Goal: Contribute content: Contribute content

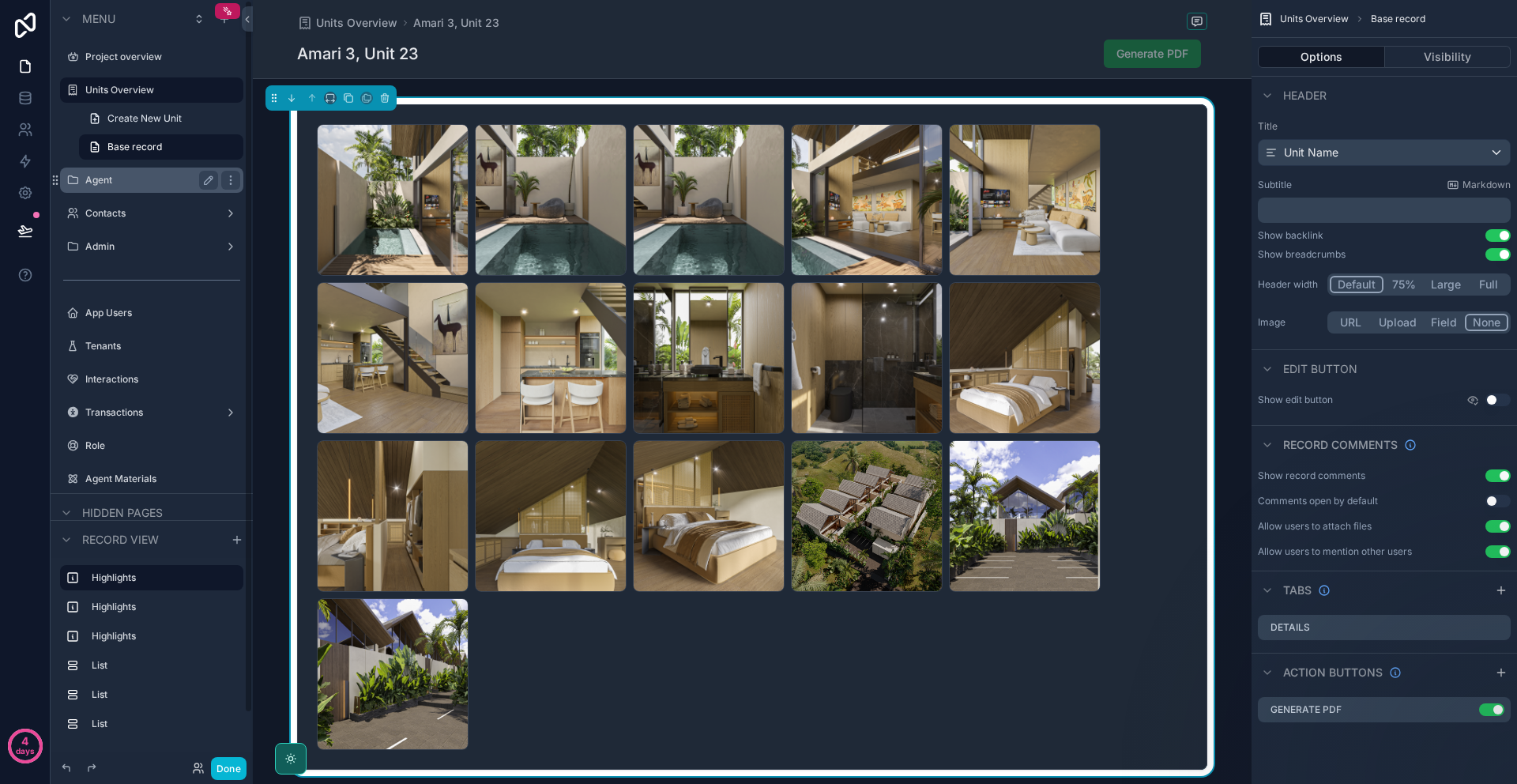
click at [148, 168] on div "Agent" at bounding box center [152, 180] width 177 height 25
click at [152, 173] on div "Agent" at bounding box center [152, 180] width 133 height 19
click at [155, 179] on label "Agent" at bounding box center [148, 180] width 126 height 13
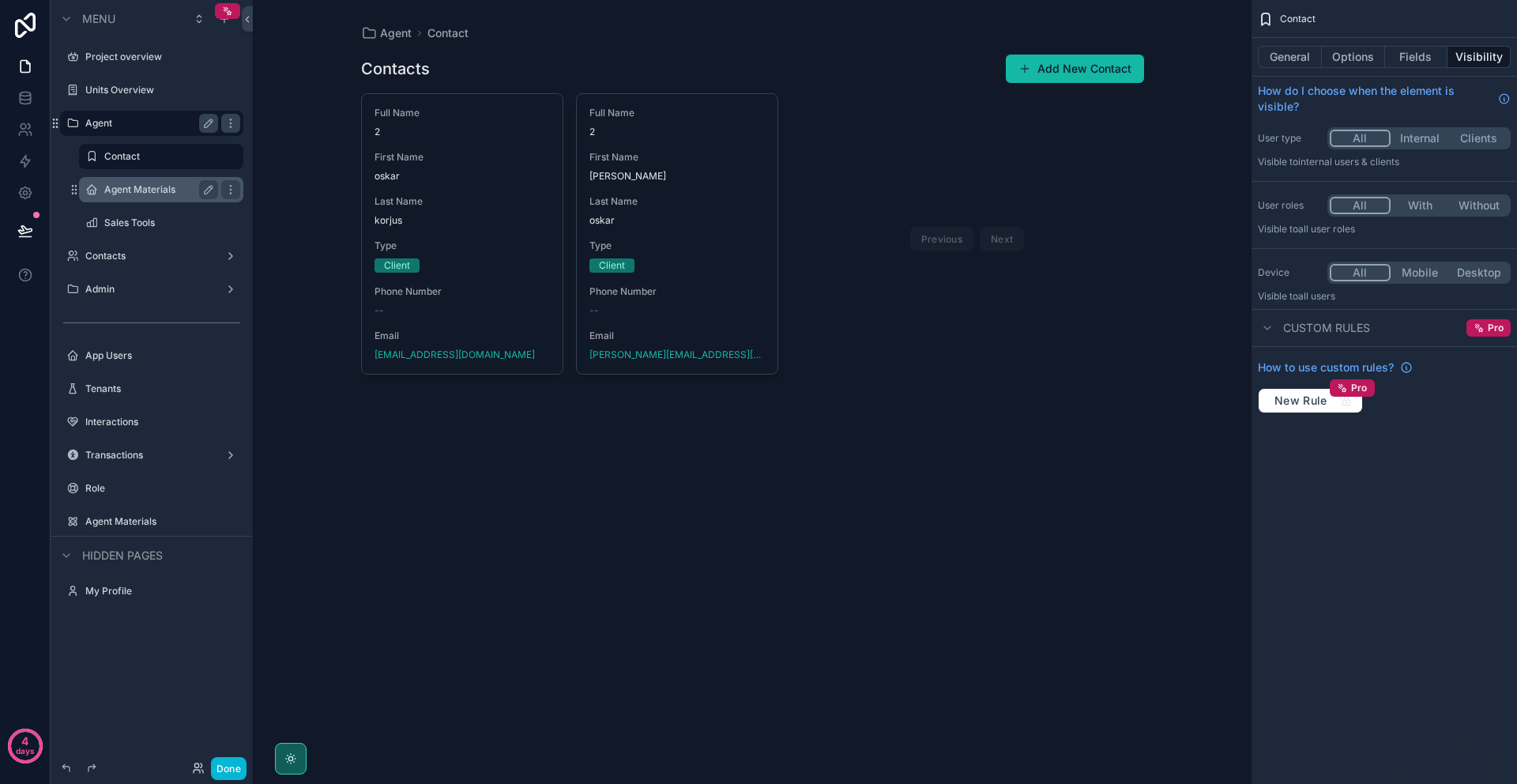
click at [147, 180] on div "Agent Materials" at bounding box center [161, 189] width 114 height 19
click at [151, 188] on label "Agent Materials" at bounding box center [158, 190] width 108 height 13
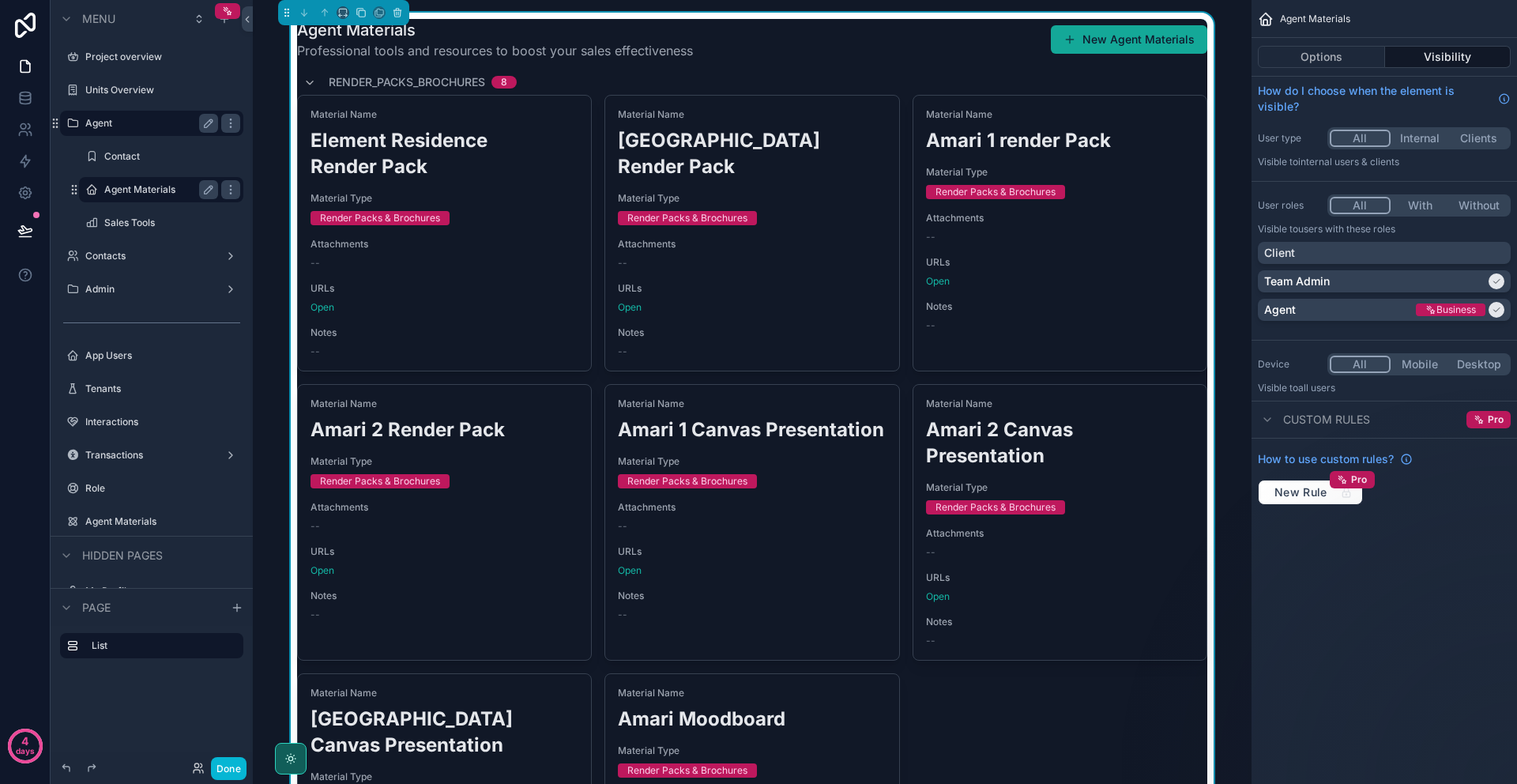
click at [1086, 26] on button "New Agent Materials" at bounding box center [1129, 39] width 156 height 28
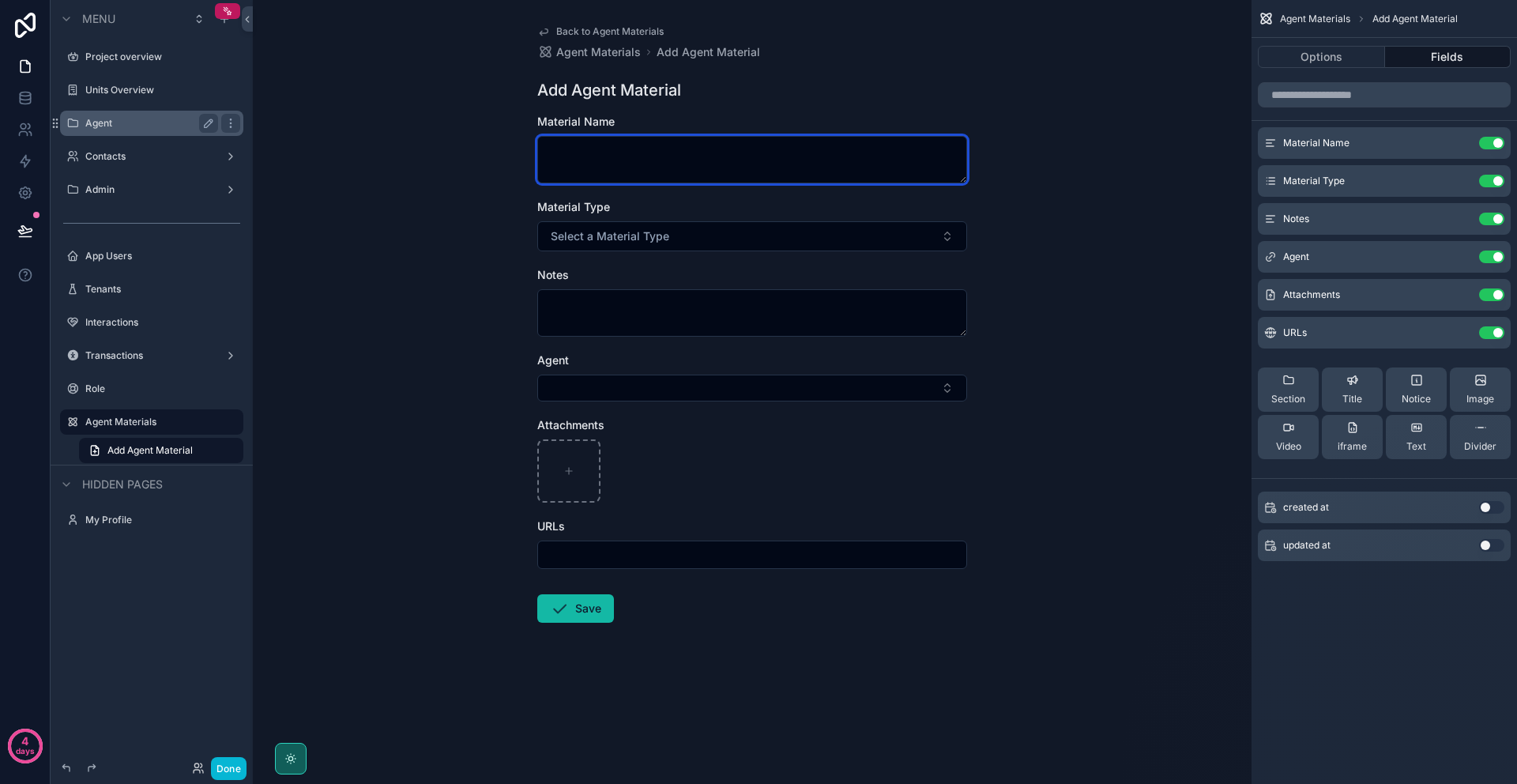
click at [717, 163] on textarea "scrollable content" at bounding box center [752, 160] width 430 height 47
type textarea "**********"
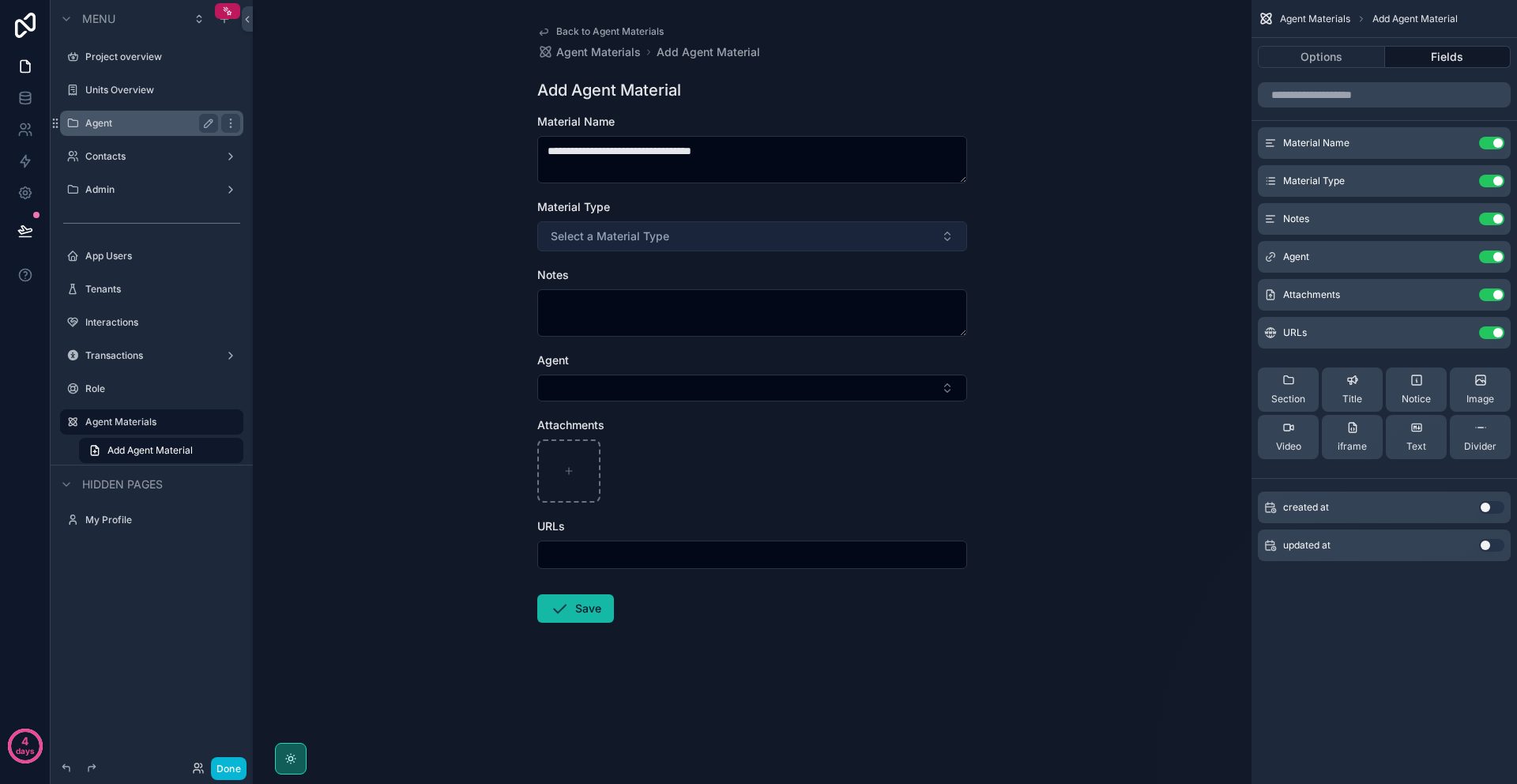
click at [615, 233] on span "Select a Material Type" at bounding box center [610, 236] width 118 height 15
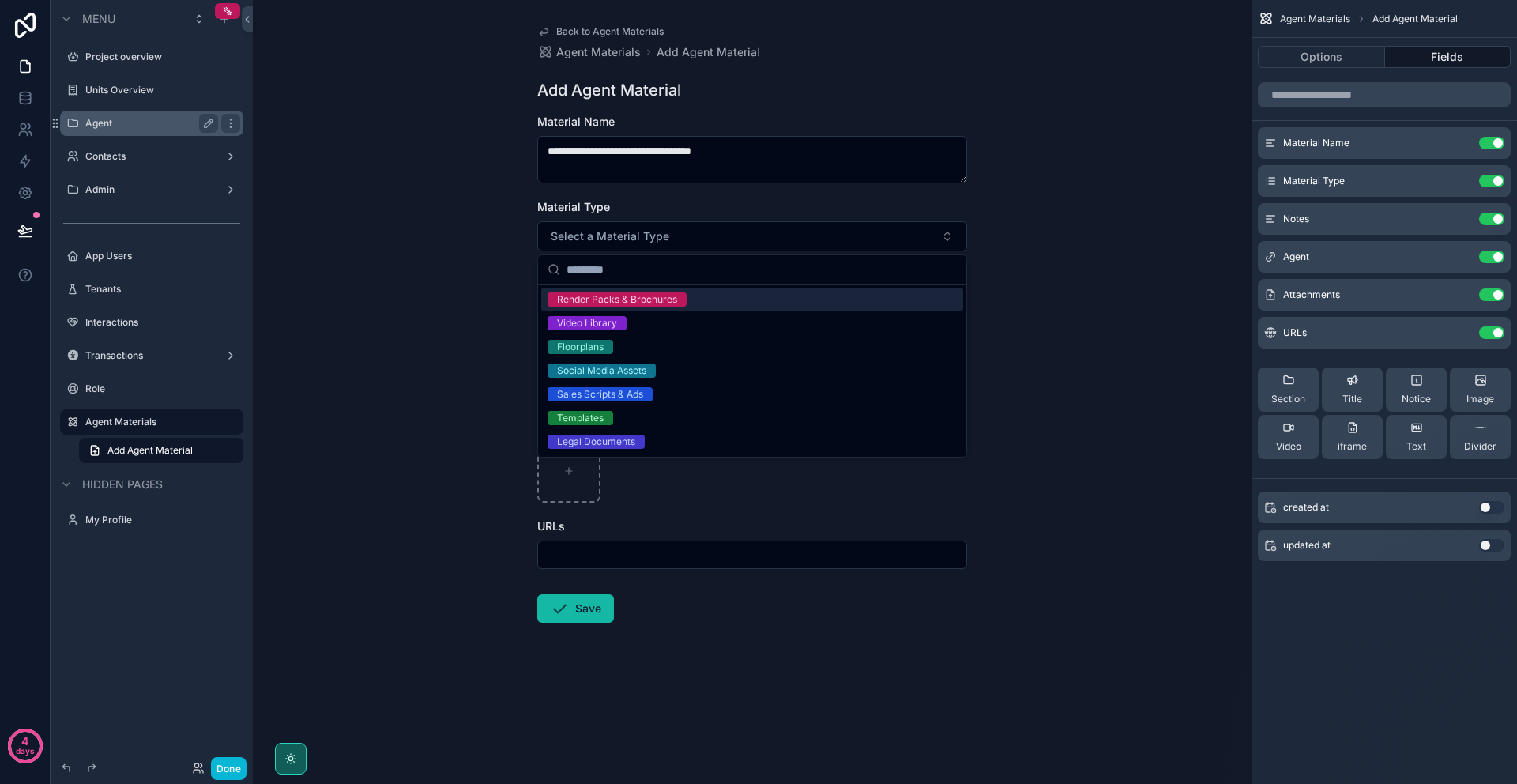
click at [685, 304] on span "Render Packs & Brochures" at bounding box center [617, 300] width 139 height 15
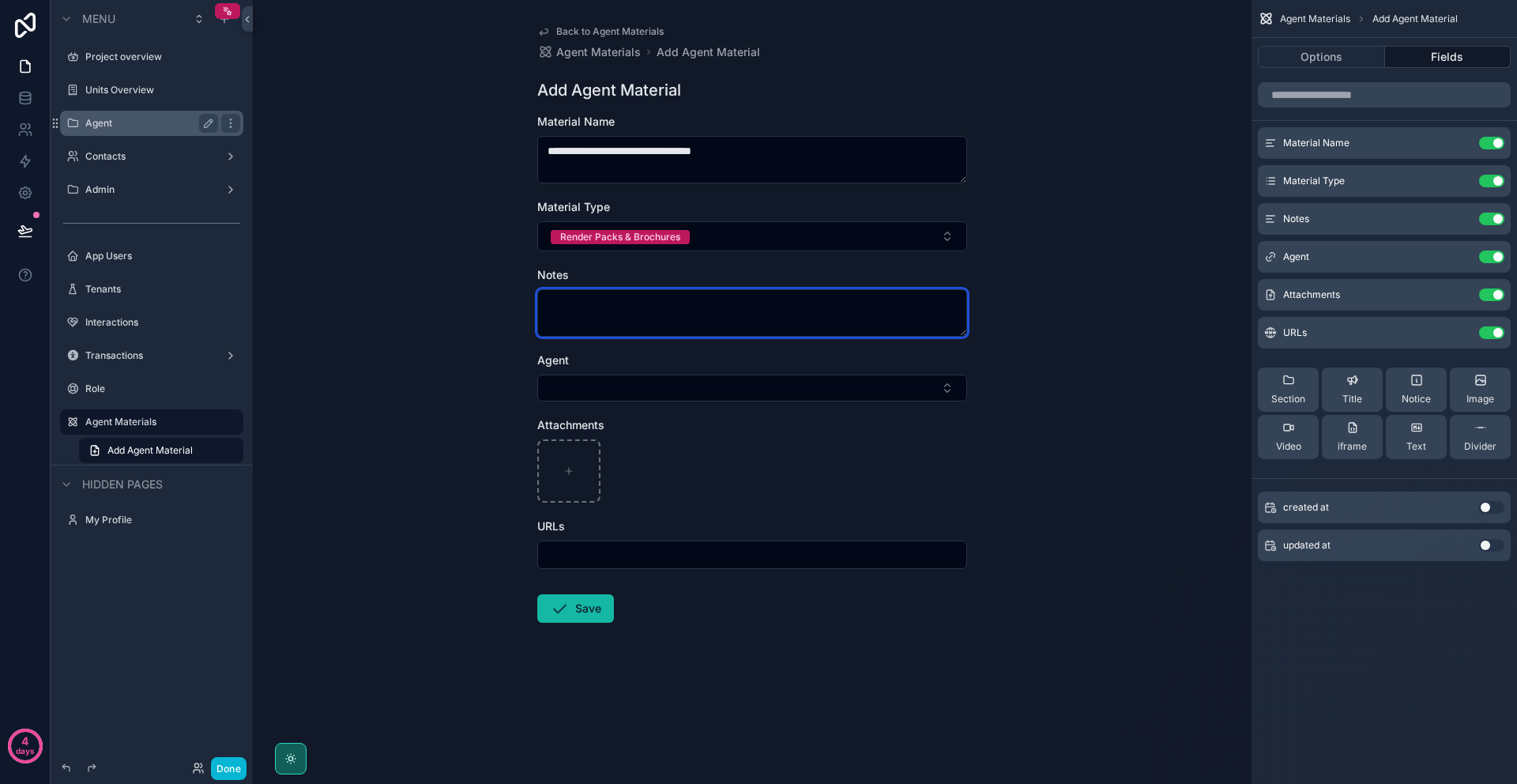
click at [649, 308] on textarea "scrollable content" at bounding box center [752, 313] width 430 height 47
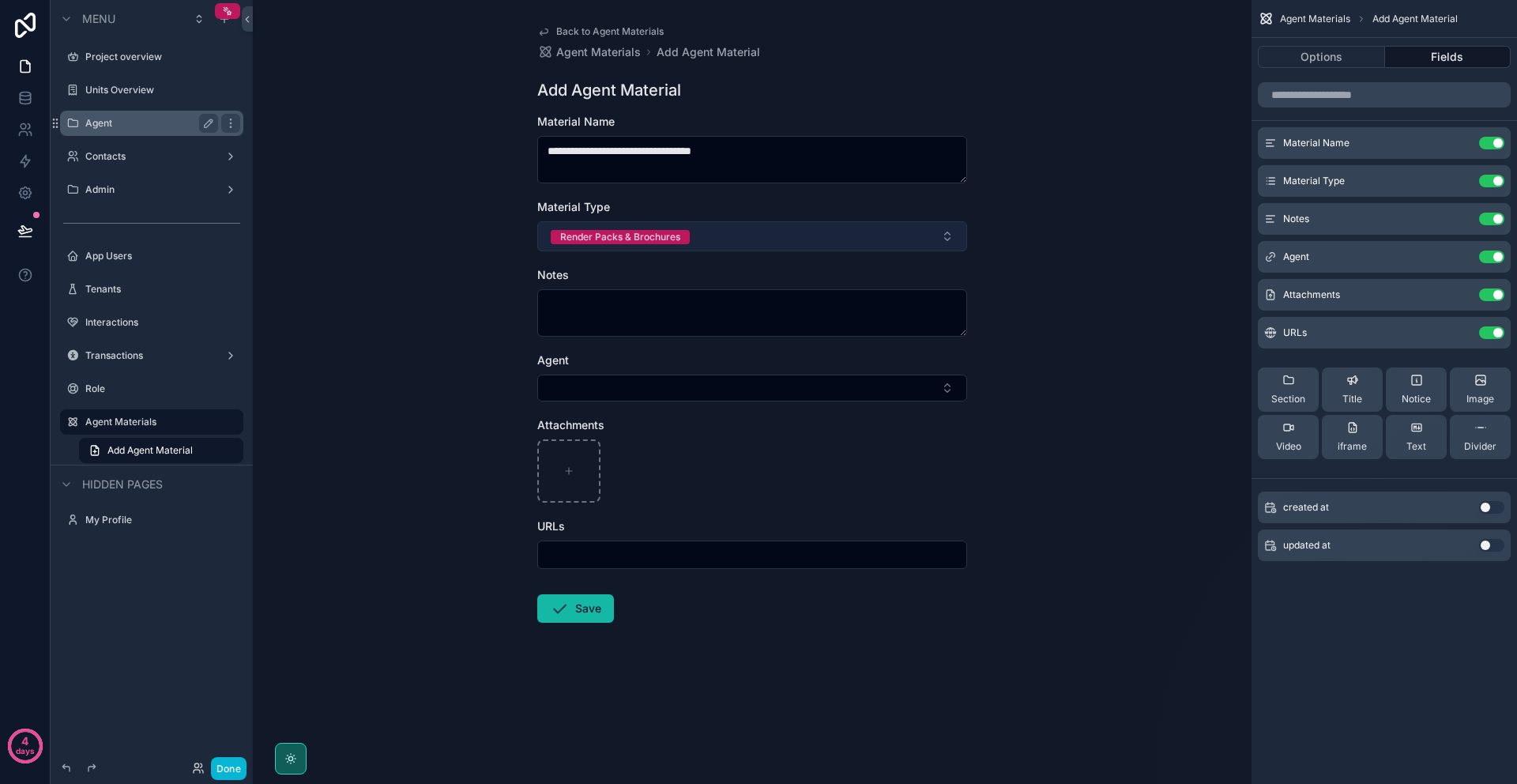
click at [718, 243] on button "Render Packs & Brochures" at bounding box center [752, 236] width 430 height 30
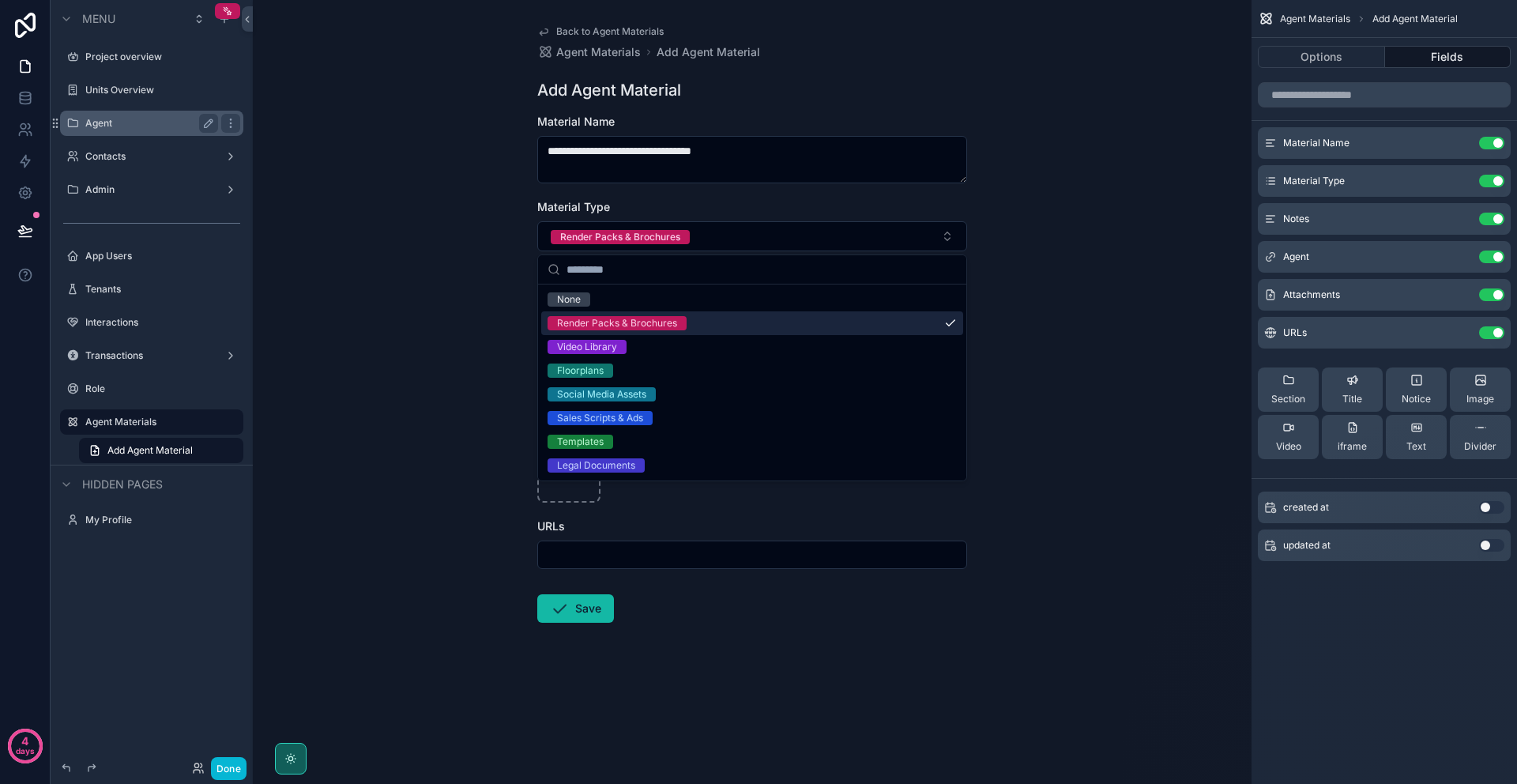
click at [719, 320] on div "Render Packs & Brochures" at bounding box center [752, 323] width 422 height 24
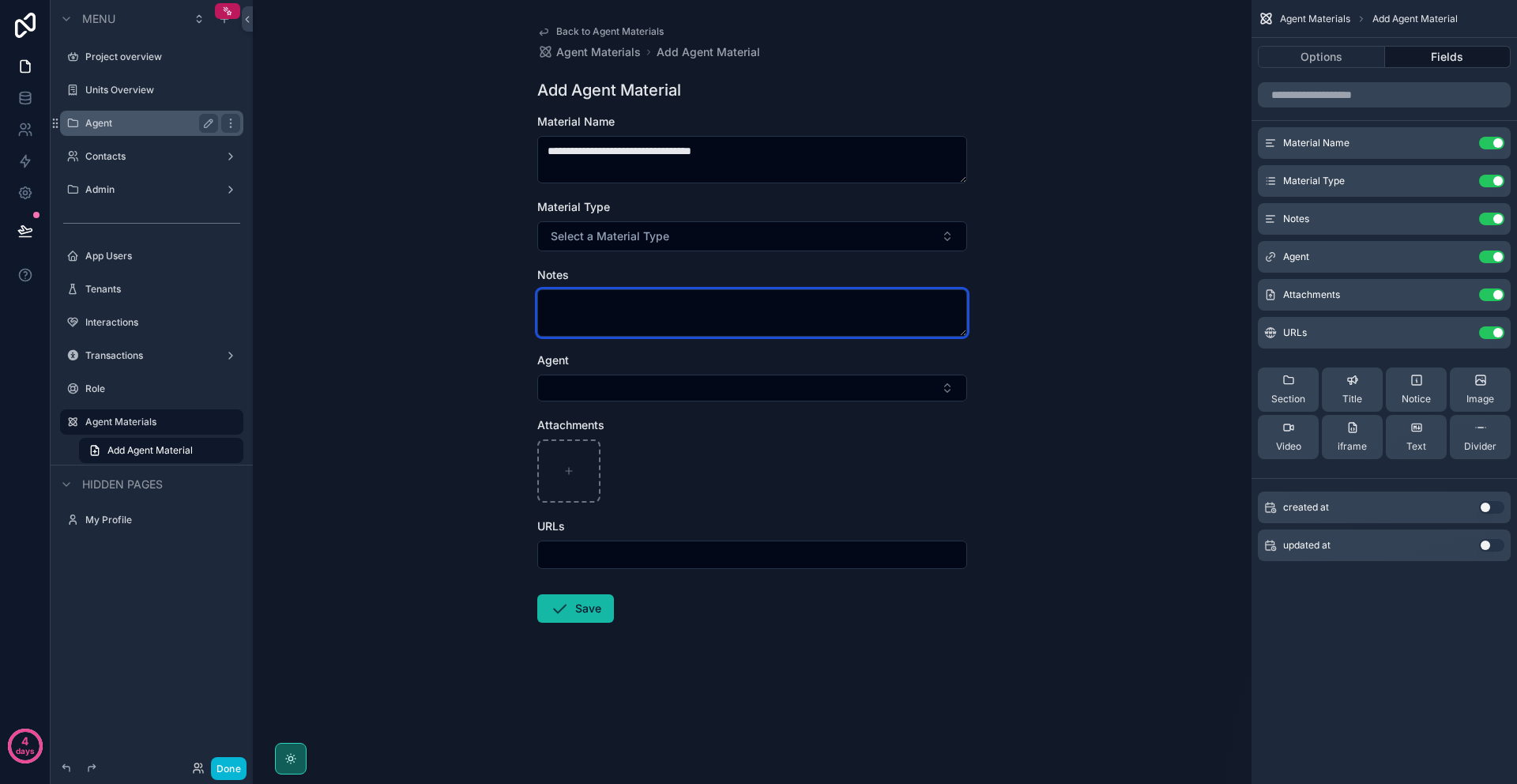
click at [683, 319] on textarea "scrollable content" at bounding box center [752, 313] width 430 height 47
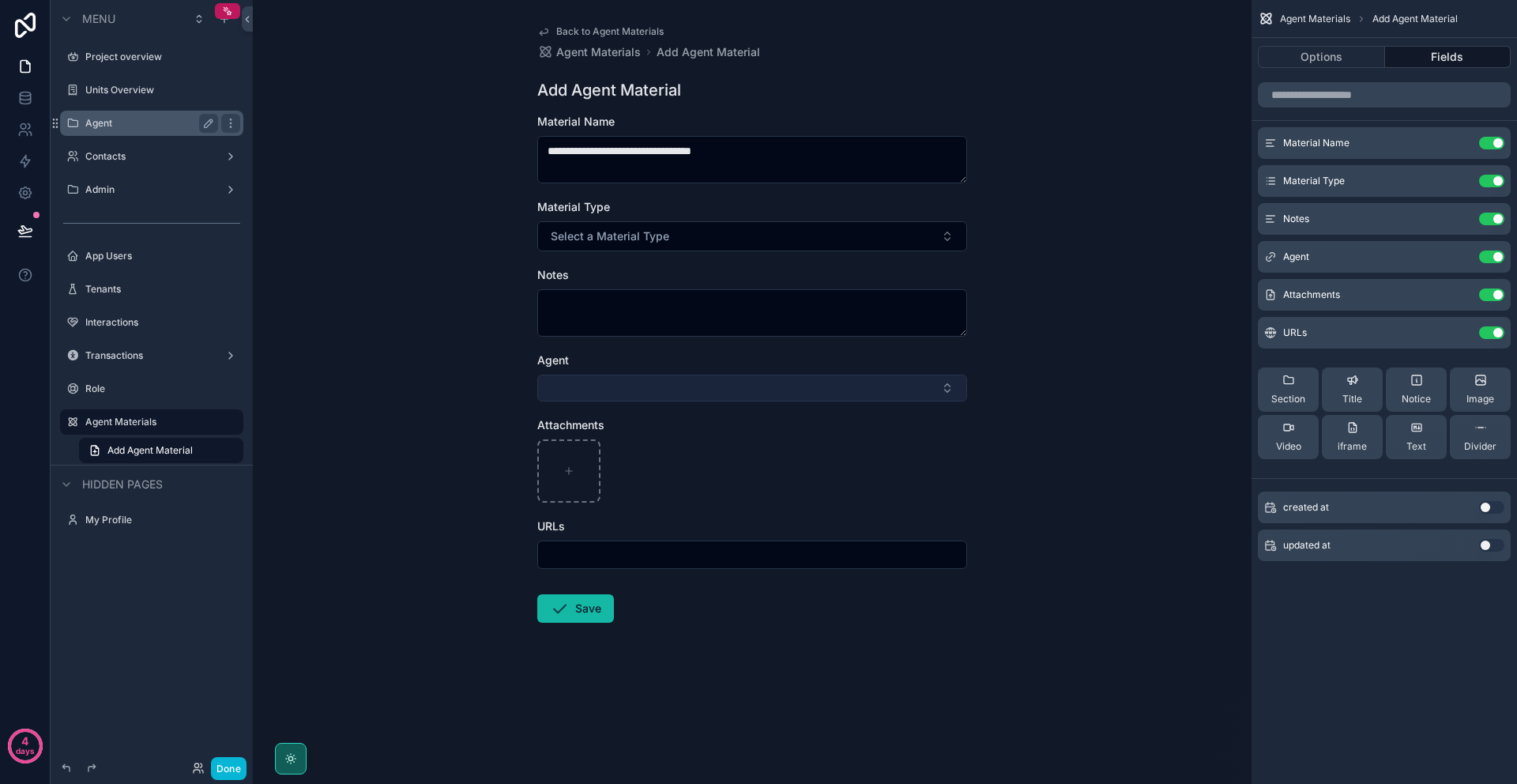
click at [635, 379] on button "Select Button" at bounding box center [752, 388] width 430 height 27
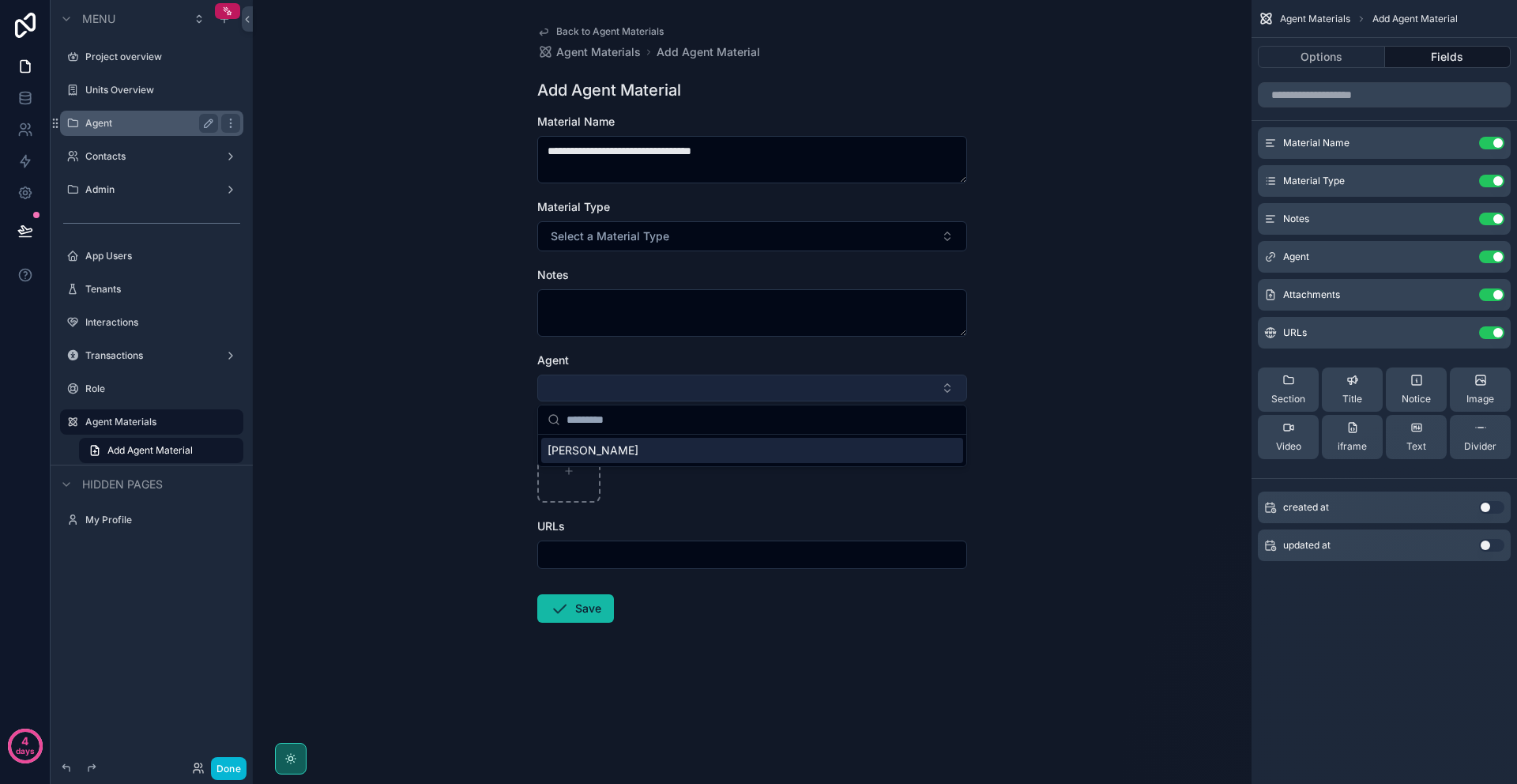
click at [812, 378] on button "Select Button" at bounding box center [752, 388] width 430 height 27
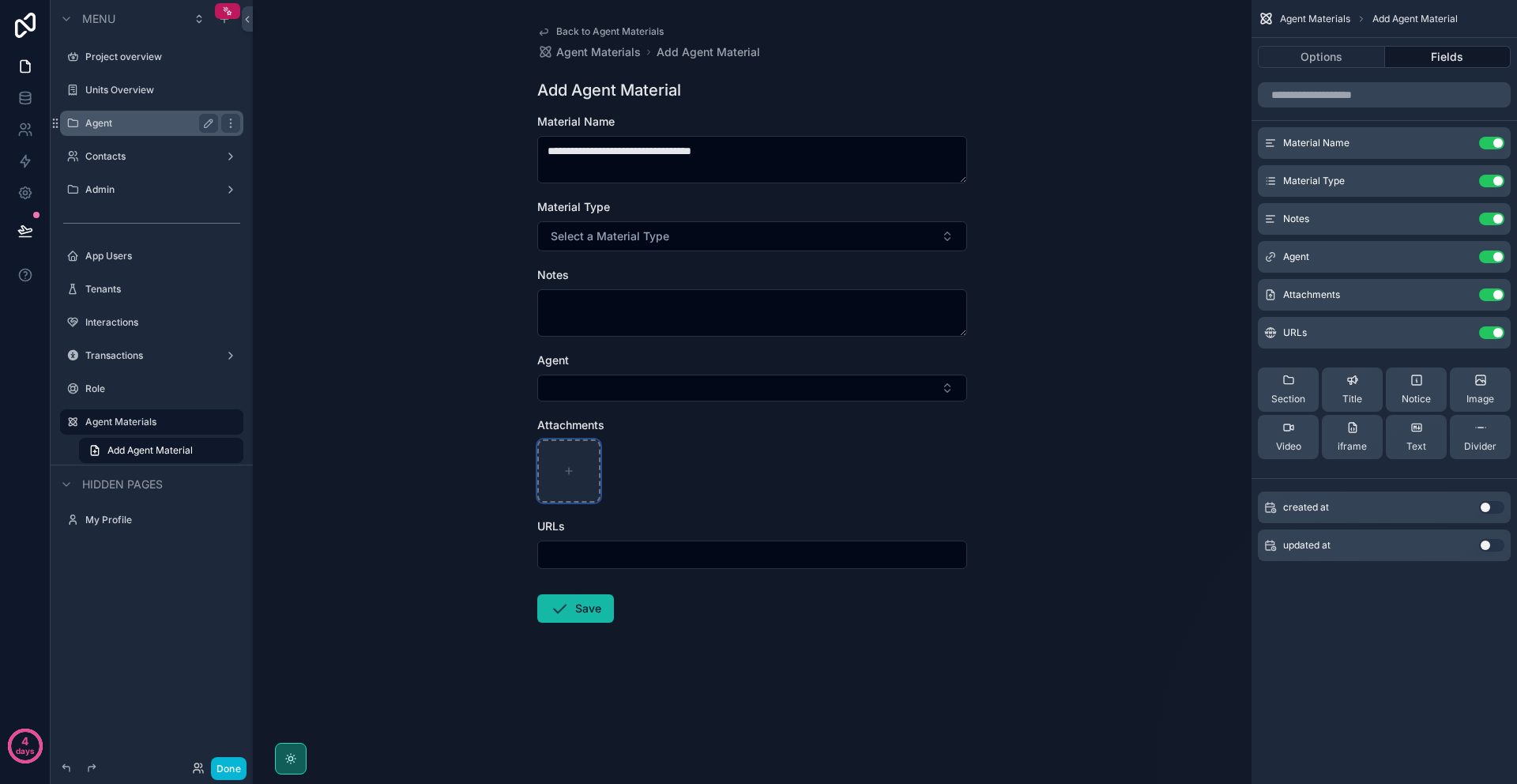
click at [576, 463] on div "scrollable content" at bounding box center [569, 471] width 63 height 63
click at [707, 542] on div "scrollable content" at bounding box center [752, 555] width 430 height 28
click at [700, 551] on input "scrollable content" at bounding box center [752, 555] width 428 height 22
paste input "**********"
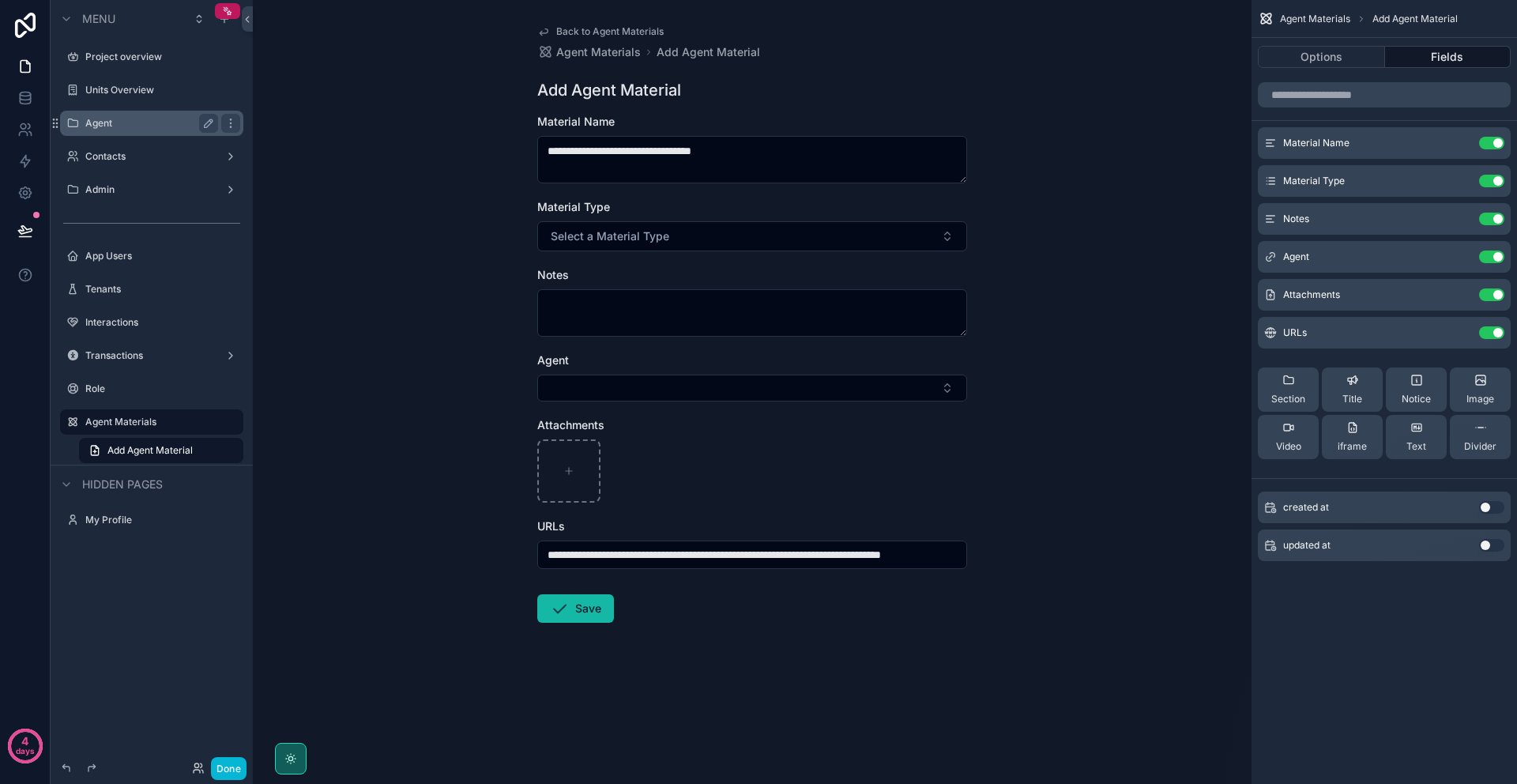
type input "**********"
click at [553, 602] on icon "scrollable content" at bounding box center [559, 608] width 19 height 19
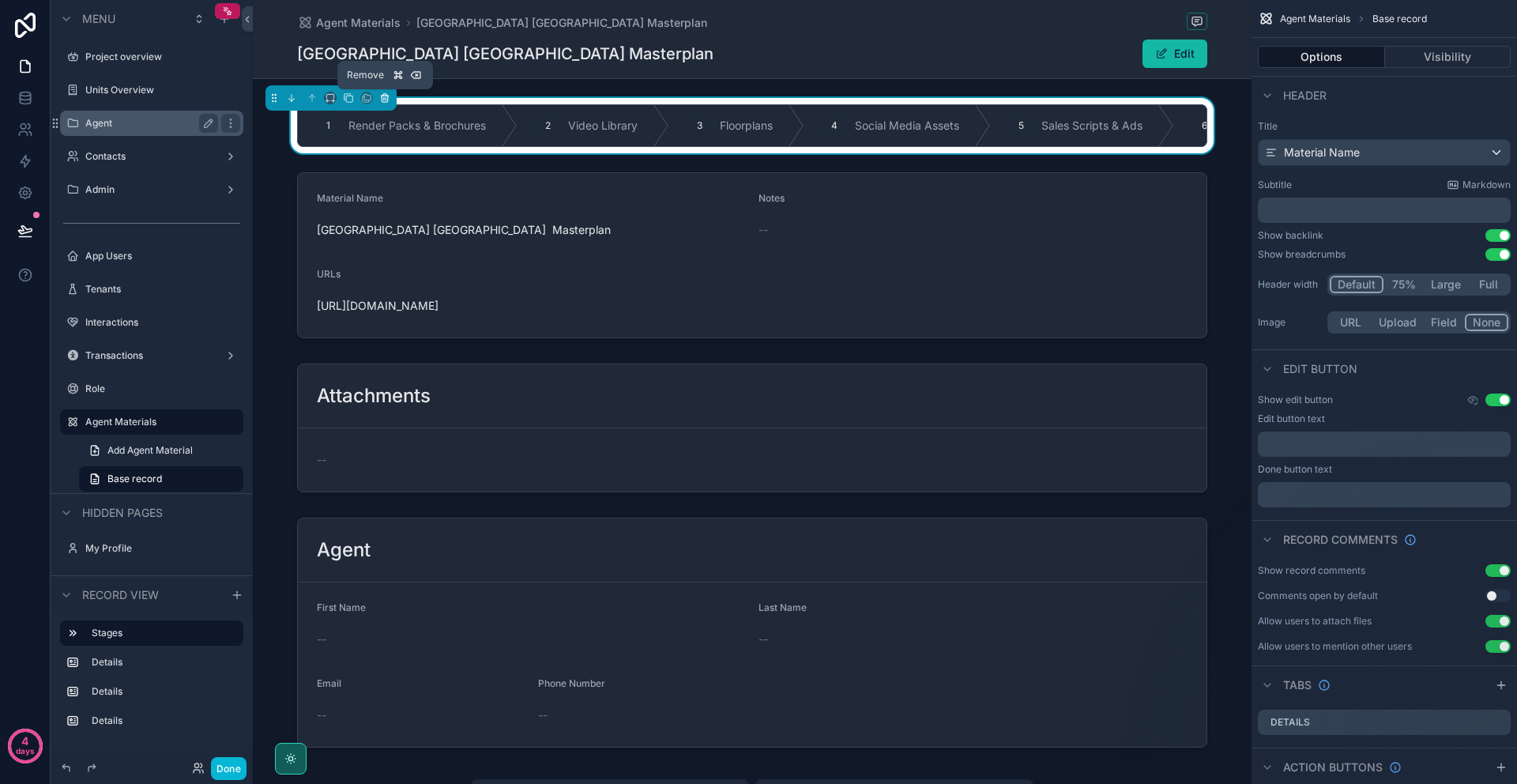
click at [384, 94] on icon "scrollable content" at bounding box center [385, 95] width 3 height 2
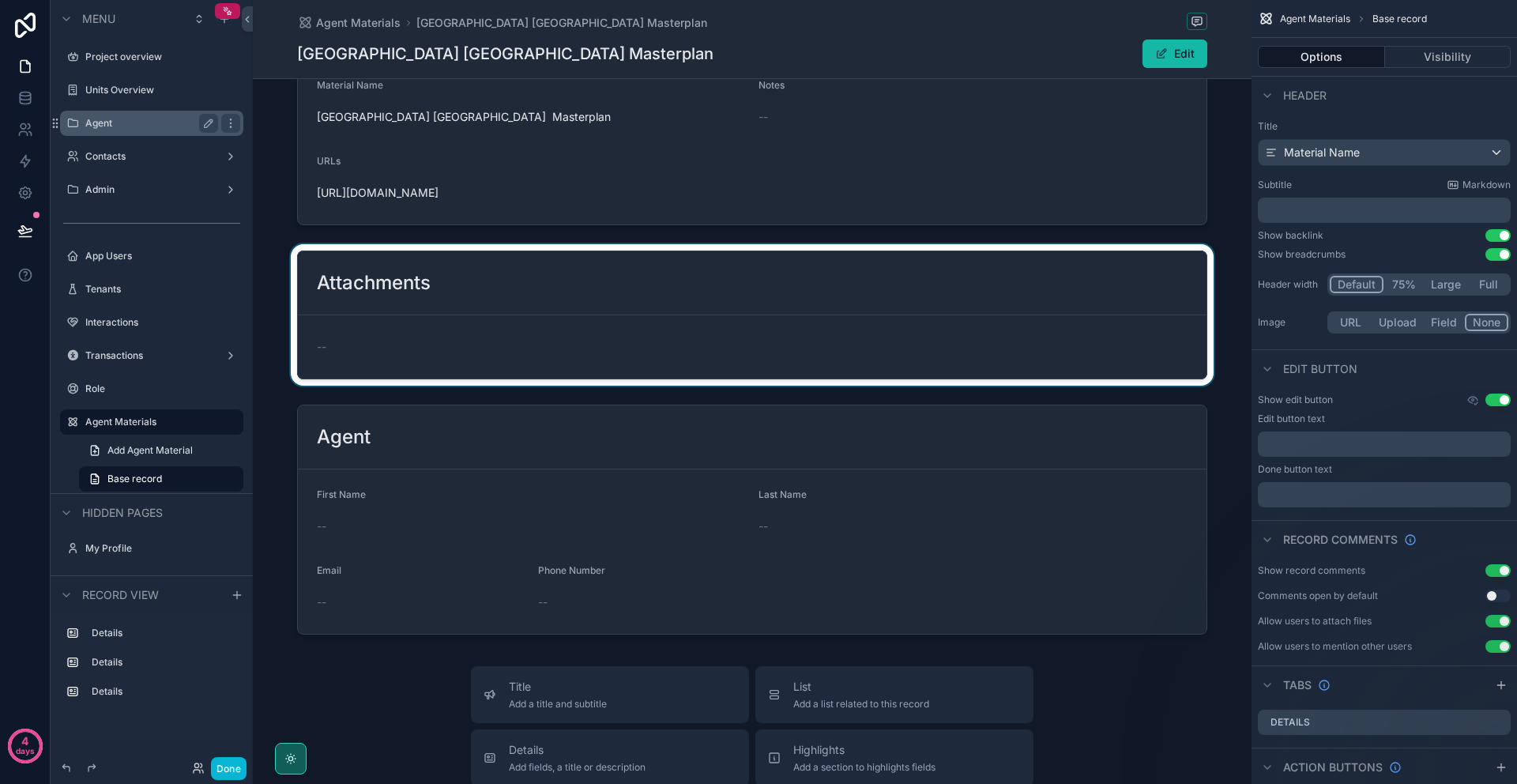
scroll to position [75, 0]
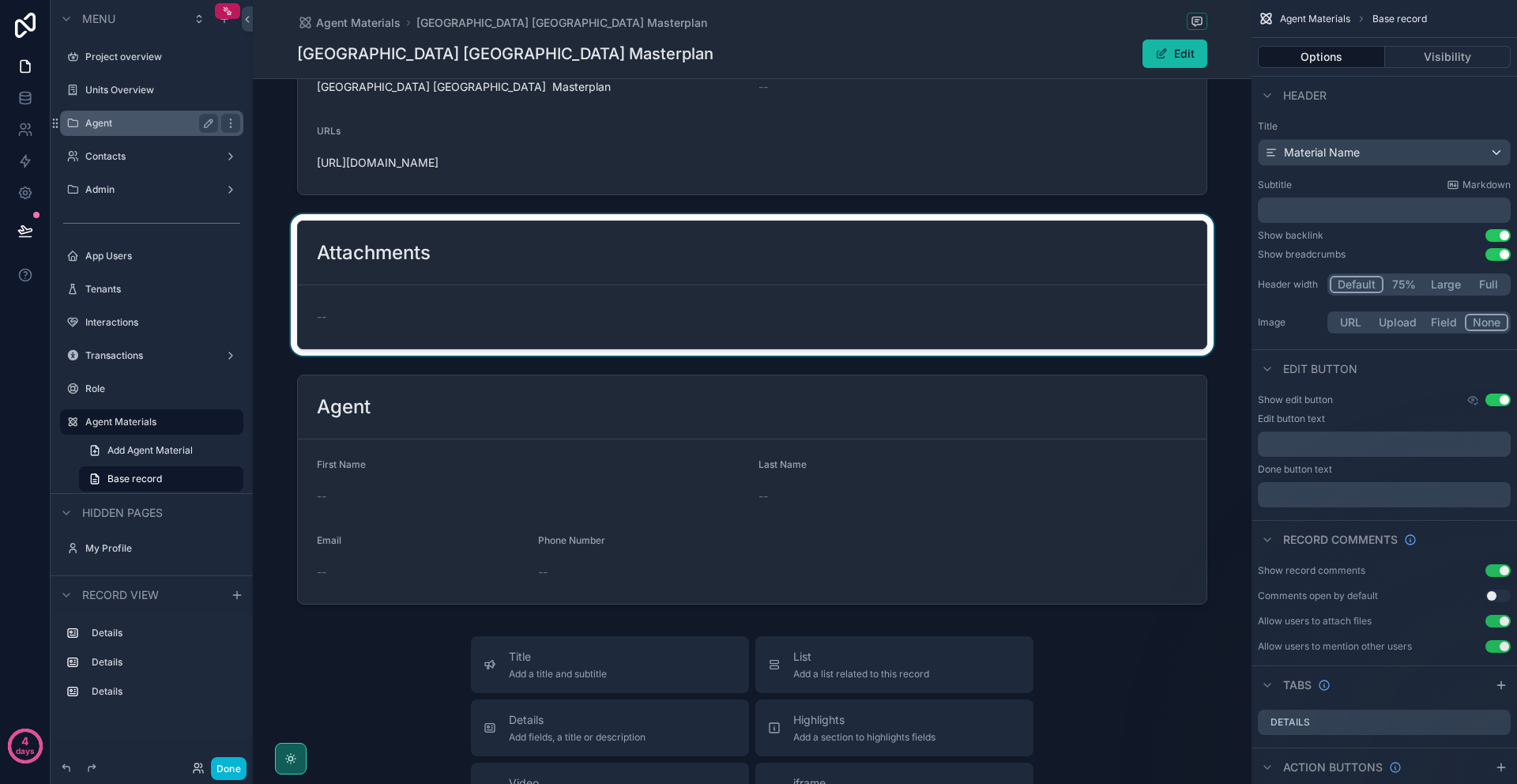
click at [565, 353] on div "scrollable content" at bounding box center [752, 285] width 999 height 141
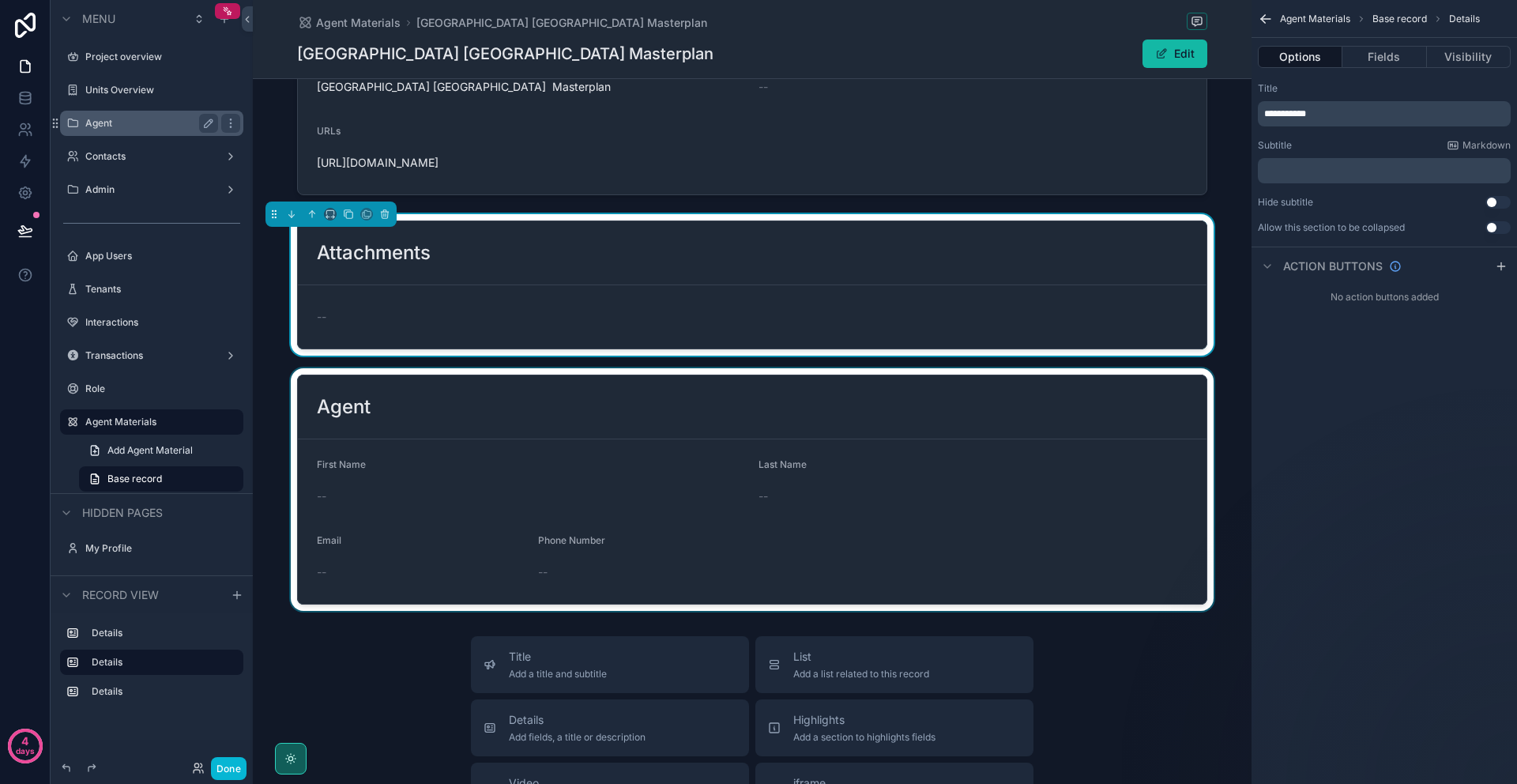
click at [504, 457] on div "scrollable content" at bounding box center [752, 489] width 999 height 242
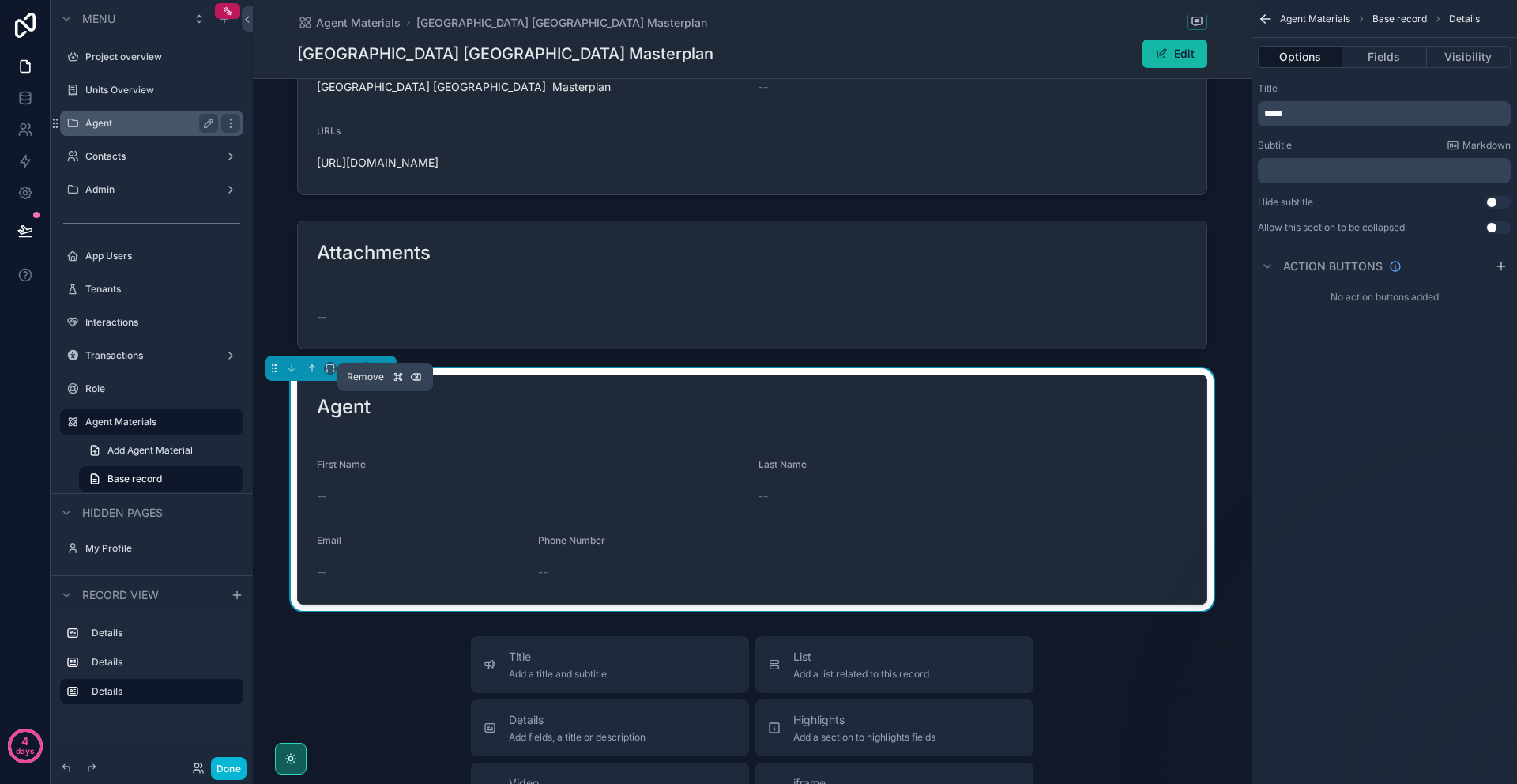
click at [389, 374] on icon "scrollable content" at bounding box center [385, 368] width 11 height 11
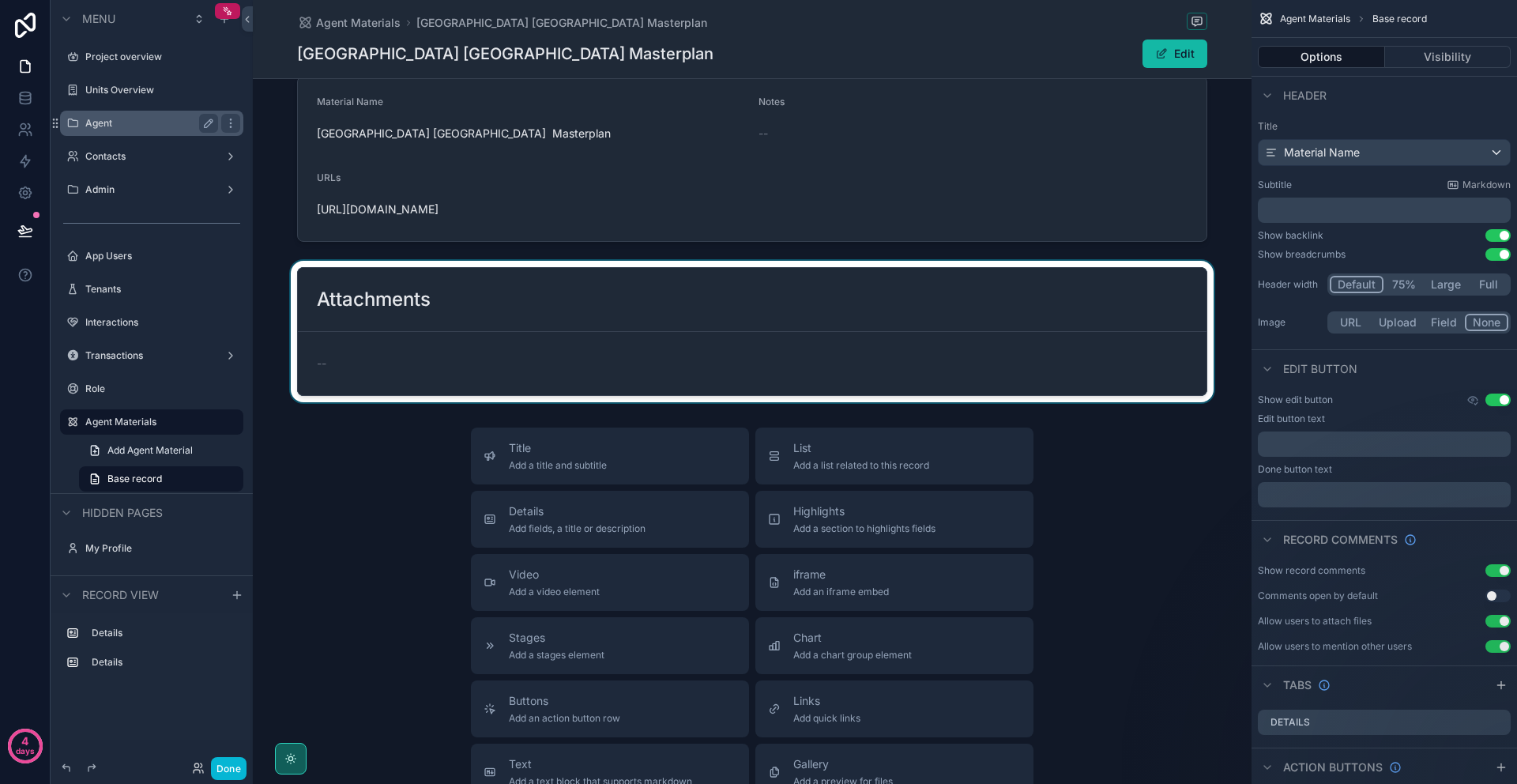
scroll to position [0, 0]
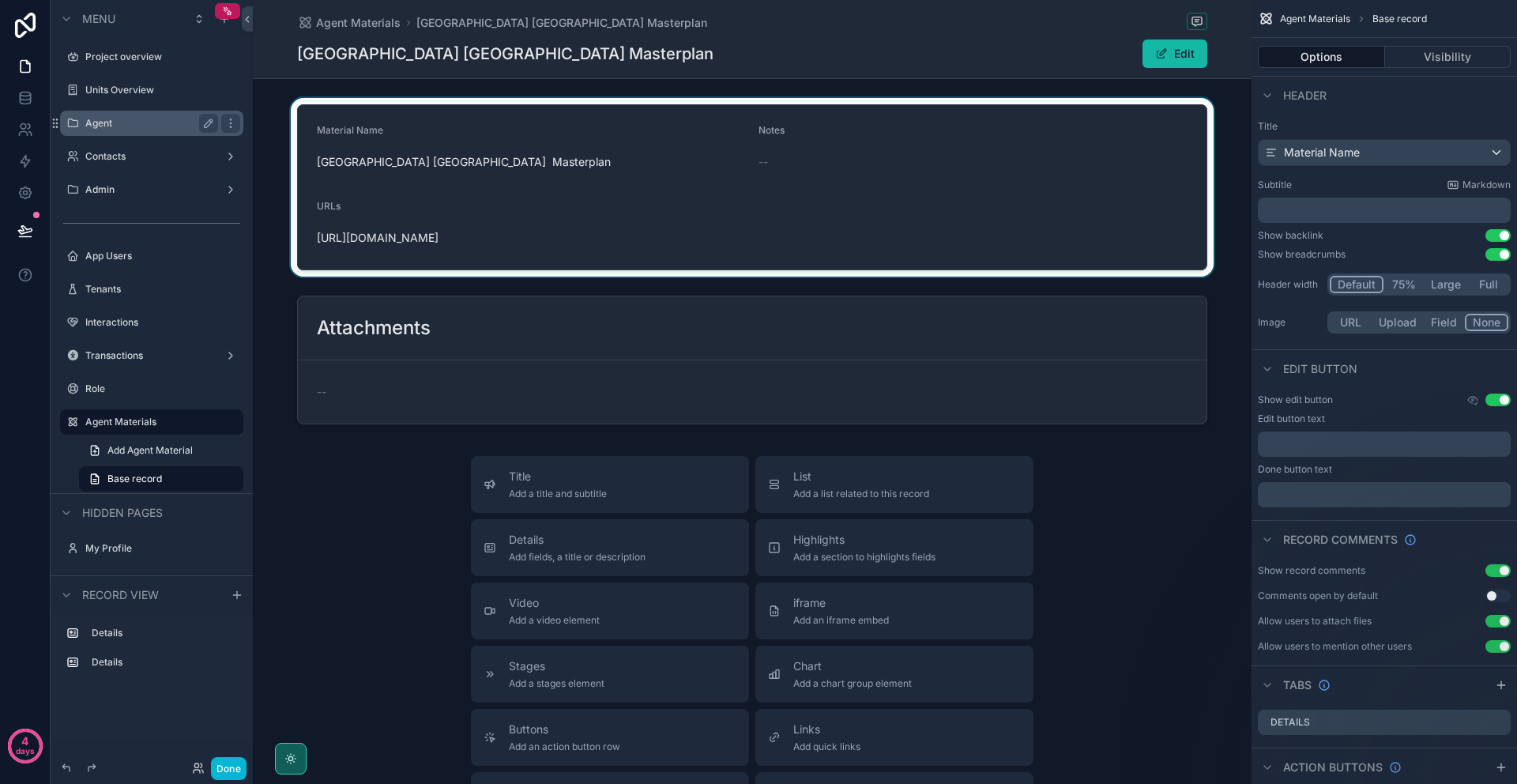
click at [714, 221] on div "scrollable content" at bounding box center [752, 187] width 999 height 178
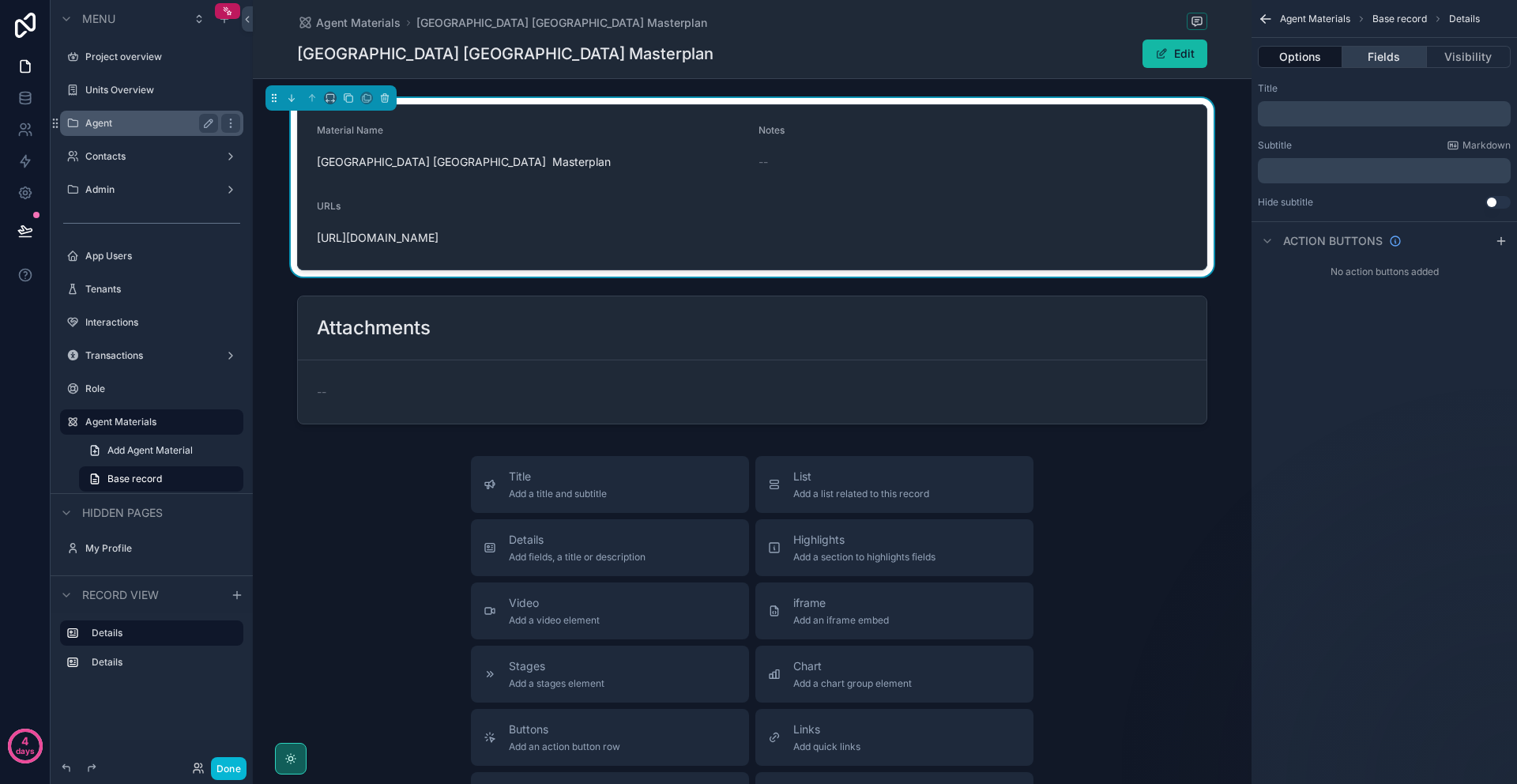
click at [1391, 55] on button "Fields" at bounding box center [1384, 57] width 84 height 22
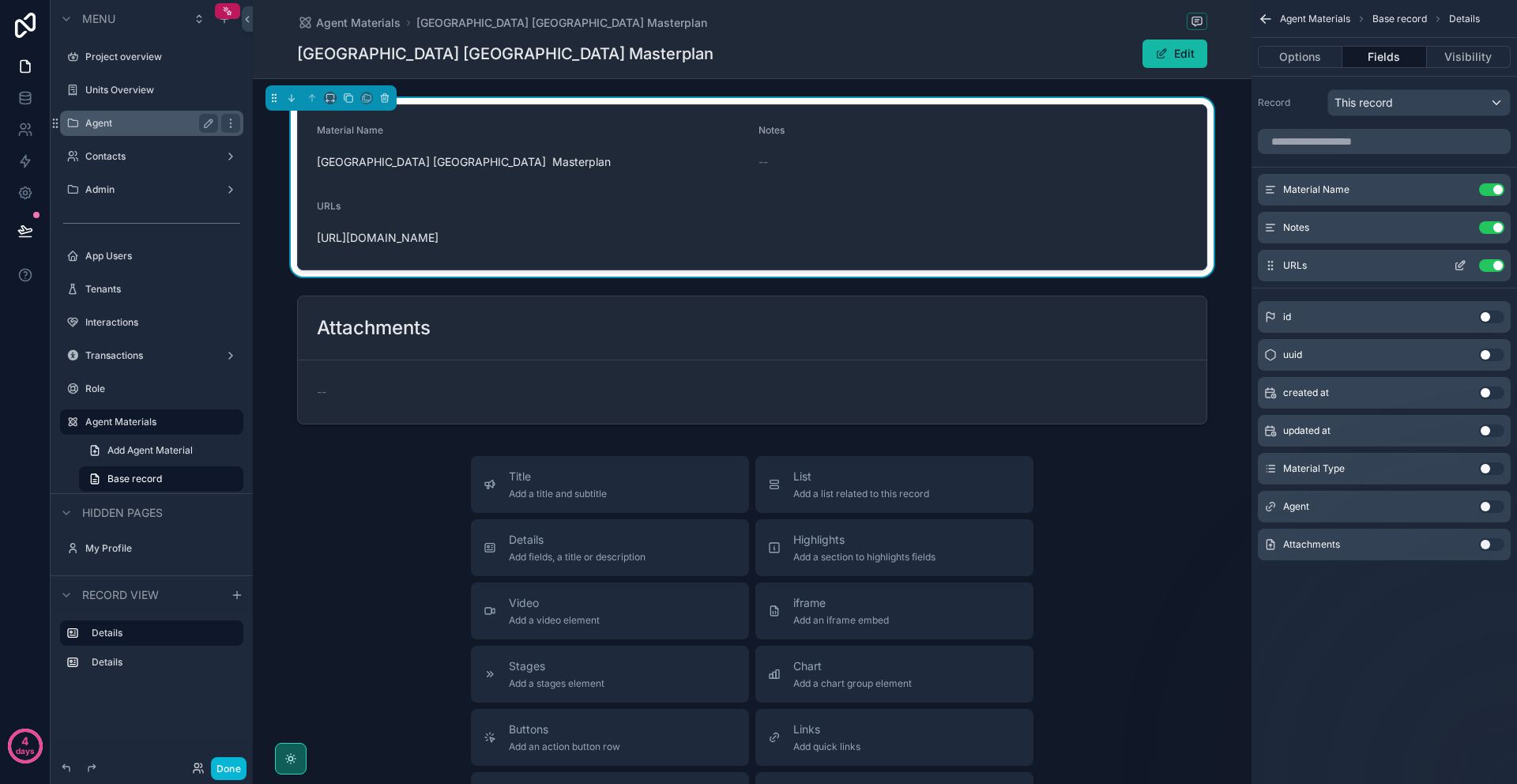
click at [1465, 267] on icon "scrollable content" at bounding box center [1460, 266] width 13 height 13
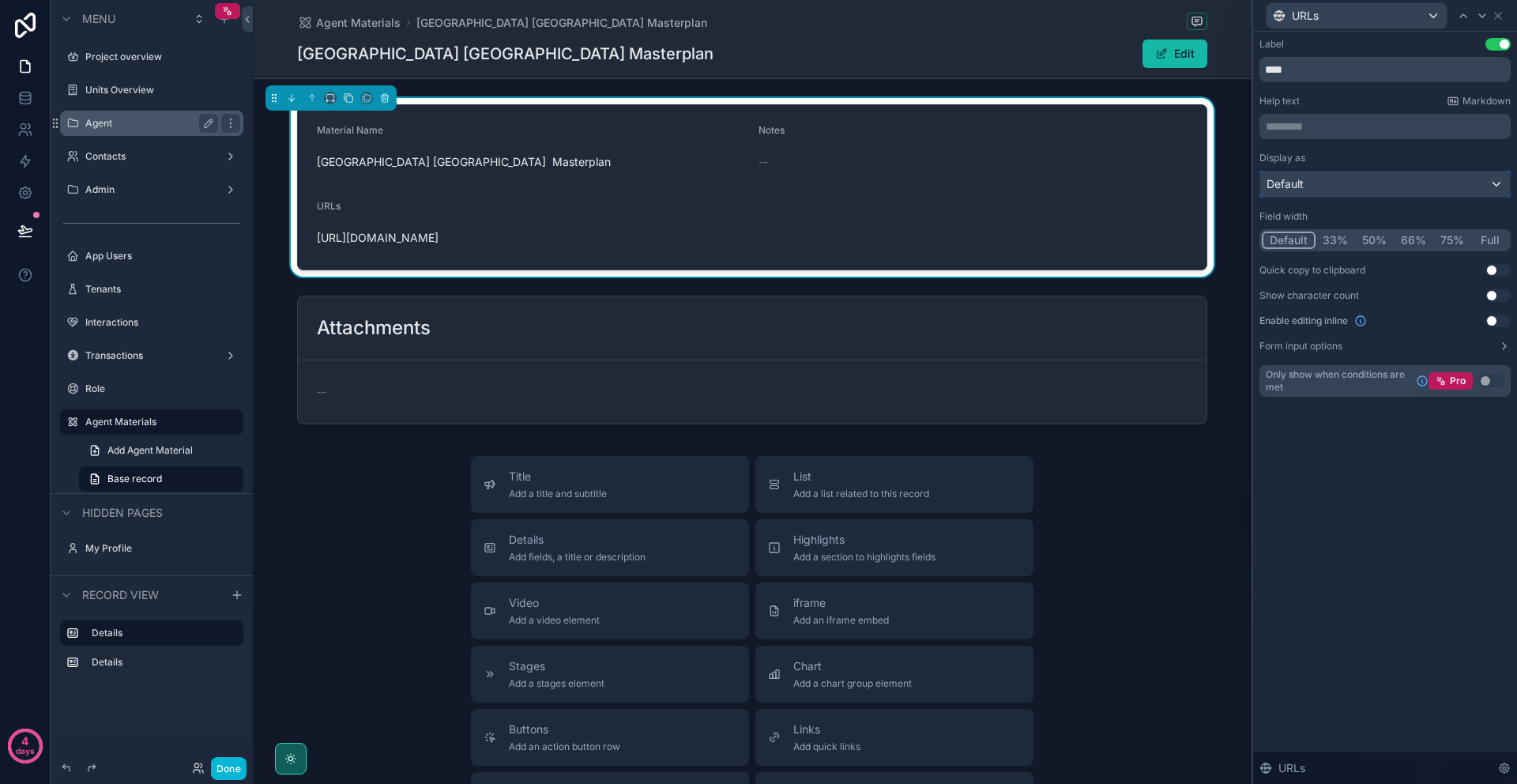
click at [1413, 190] on div "Default" at bounding box center [1386, 183] width 250 height 25
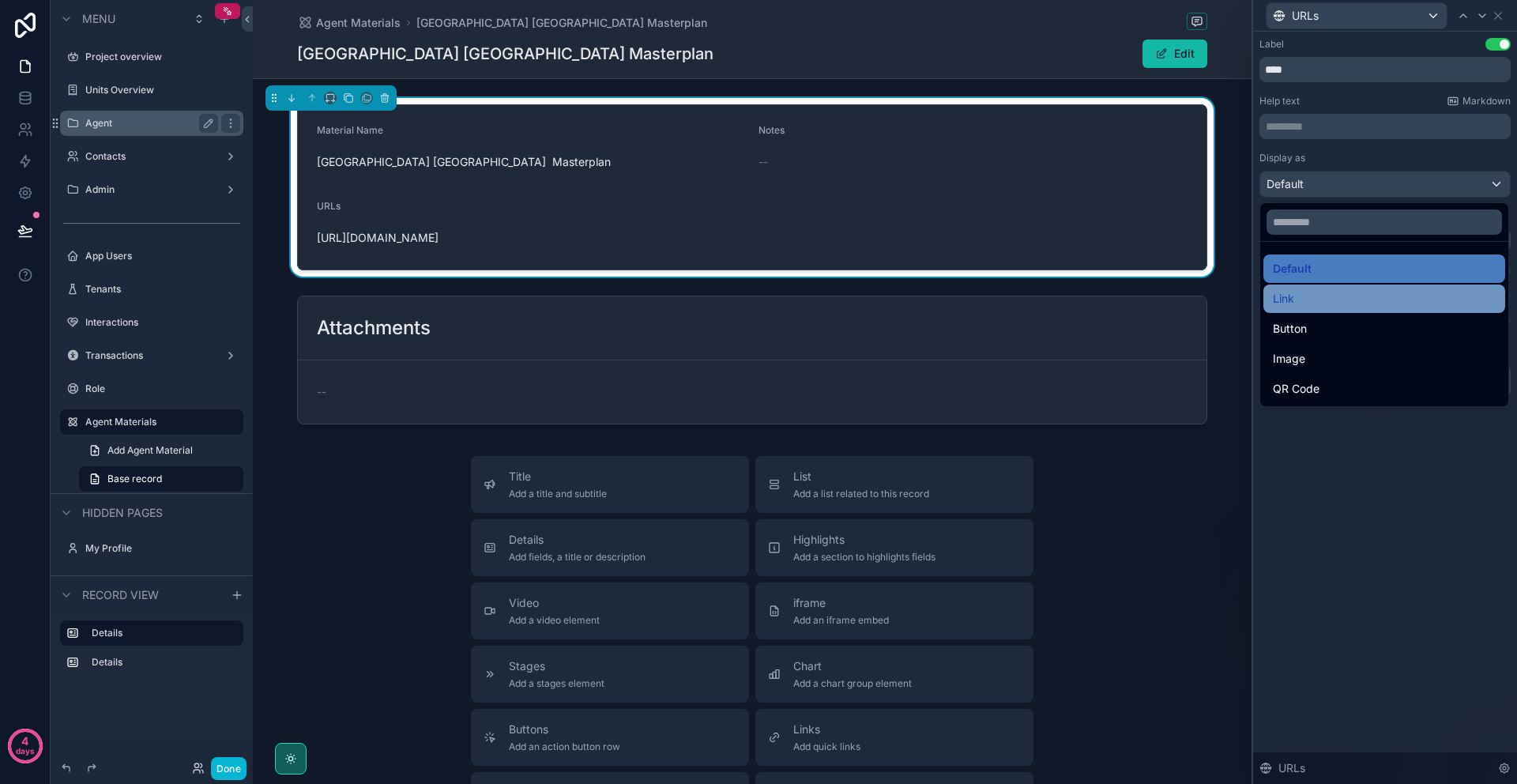
click at [1316, 305] on div "Link" at bounding box center [1384, 298] width 223 height 19
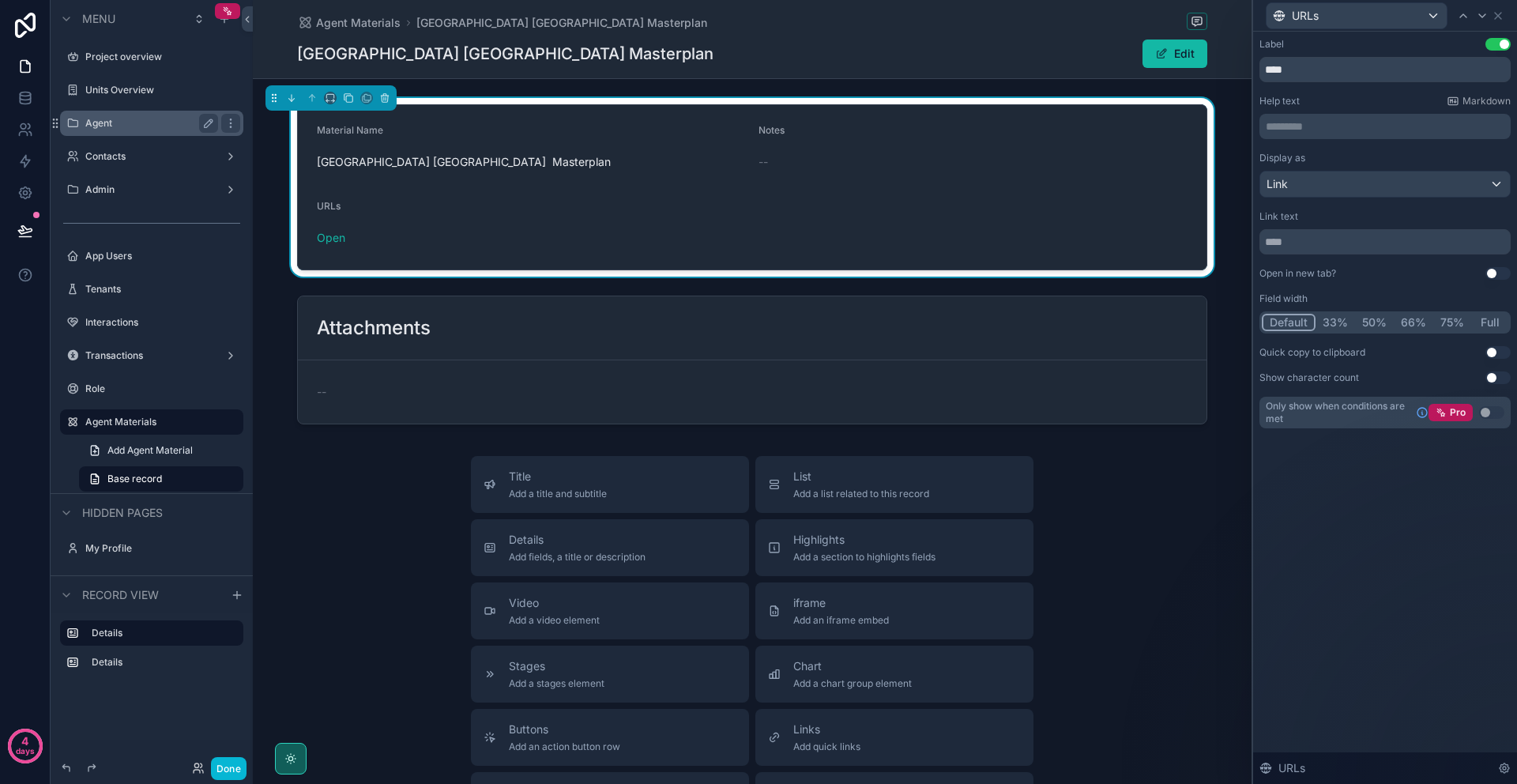
click at [1237, 108] on div "Material Name Temple Heights Riverside Masterplan Notes -- URLs Open" at bounding box center [752, 187] width 999 height 178
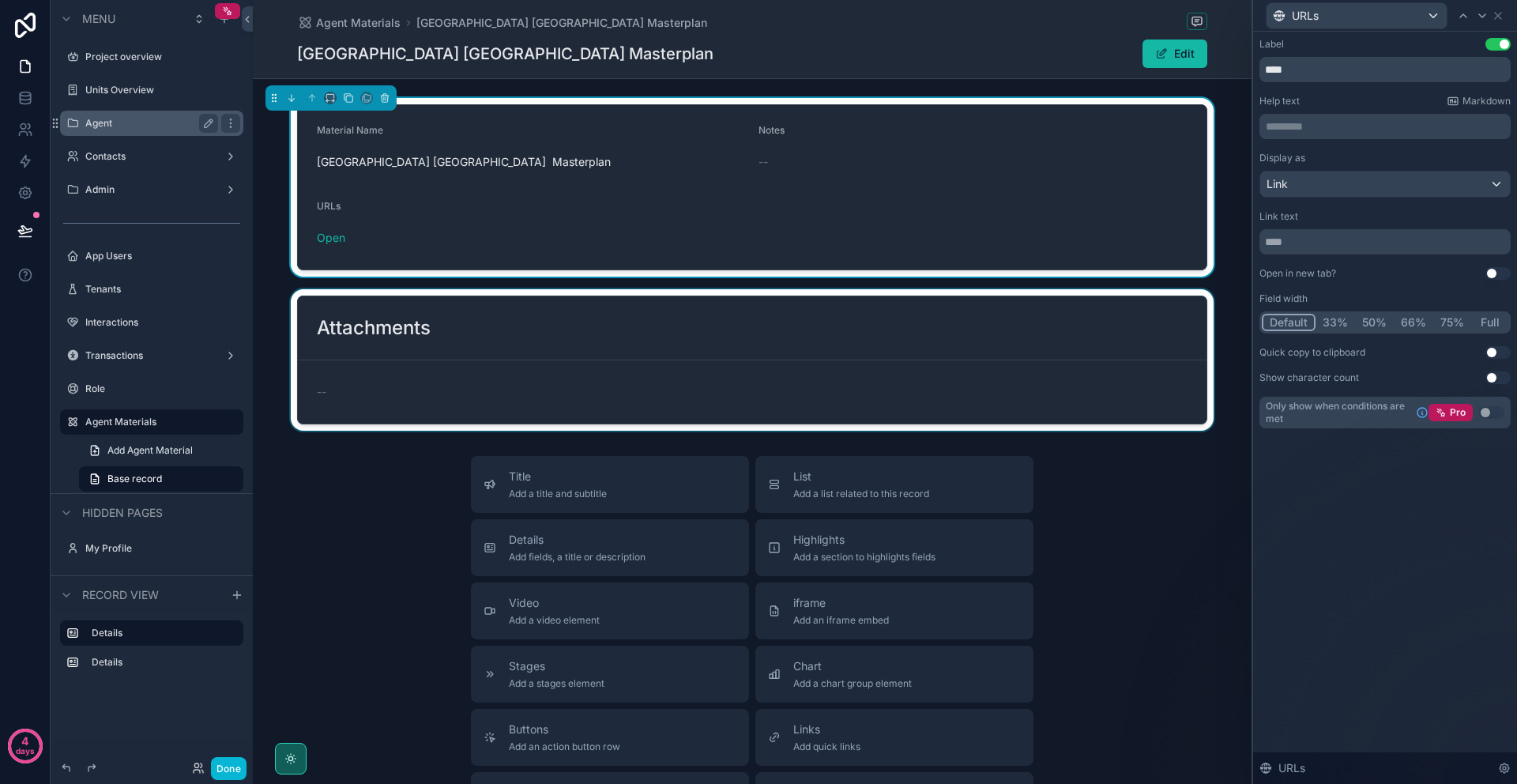
click at [1068, 362] on div "scrollable content" at bounding box center [752, 360] width 999 height 141
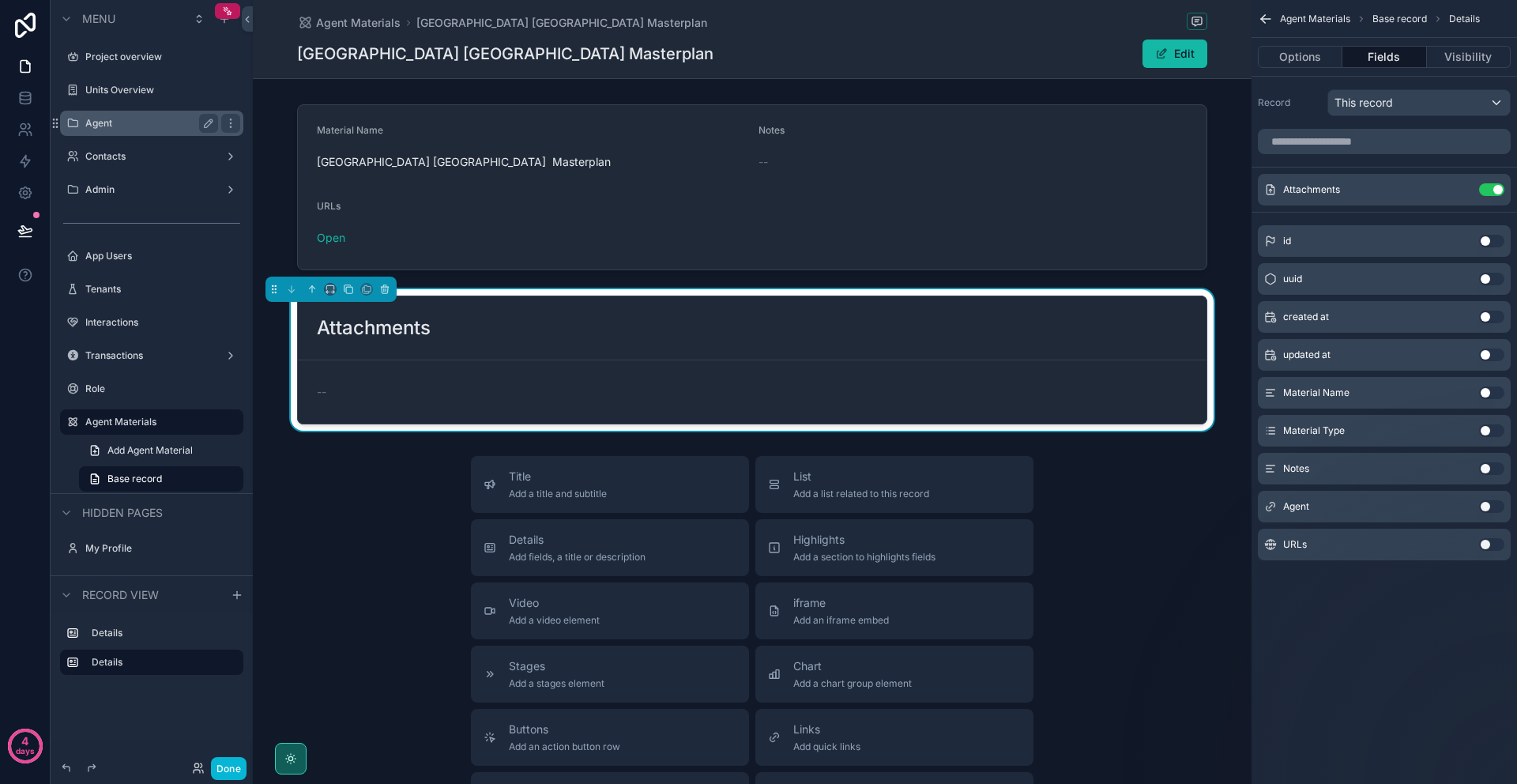
click at [1237, 280] on div "Material Name Temple Heights Riverside Masterplan Notes -- URLs Open Attachment…" at bounding box center [752, 264] width 999 height 332
click at [1288, 43] on div "Options Fields Visibility" at bounding box center [1384, 57] width 265 height 38
click at [1296, 56] on button "Options" at bounding box center [1301, 57] width 84 height 22
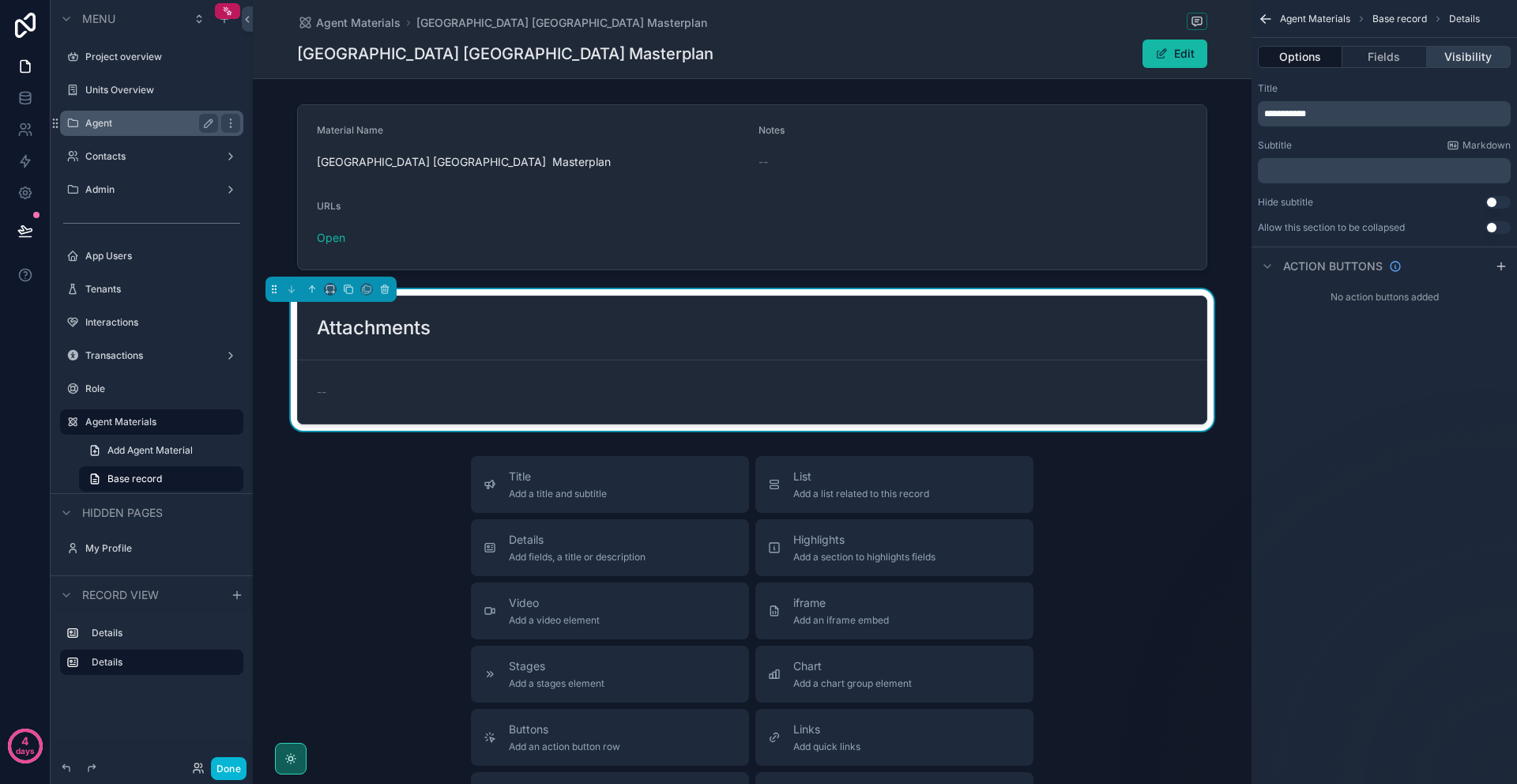
click at [1475, 54] on button "Visibility" at bounding box center [1468, 57] width 84 height 22
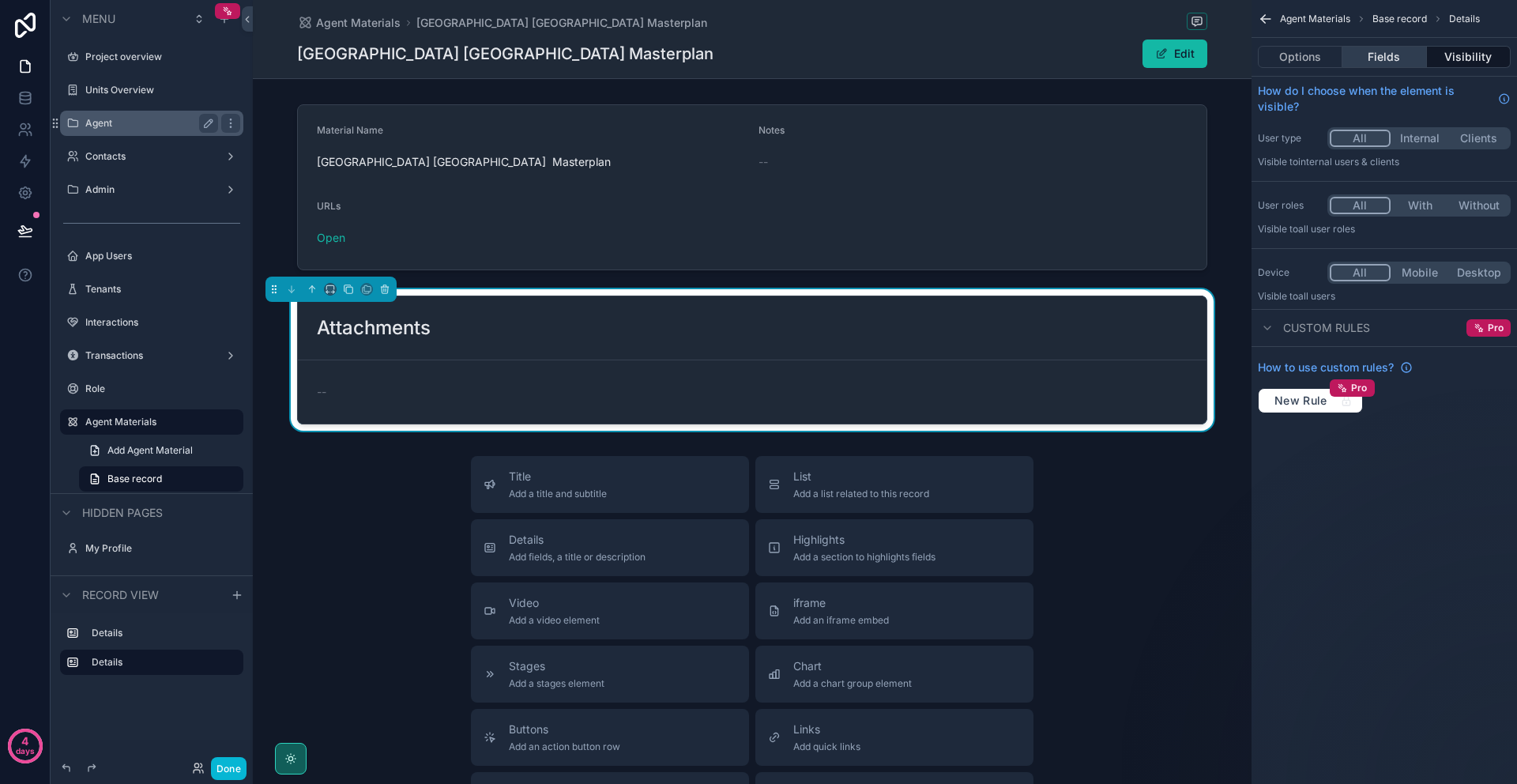
click at [1399, 60] on button "Fields" at bounding box center [1384, 57] width 84 height 22
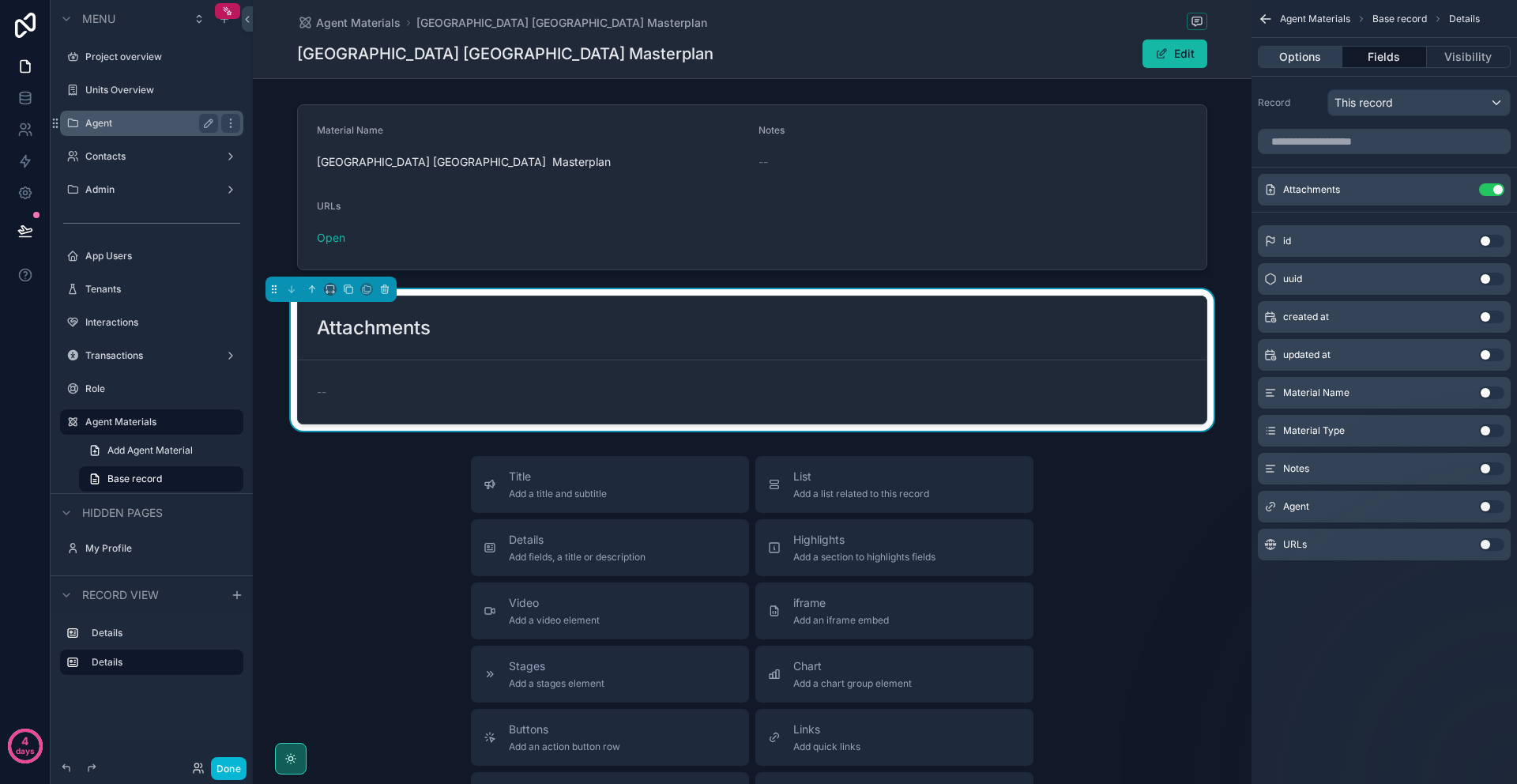
click at [1314, 62] on button "Options" at bounding box center [1301, 57] width 84 height 22
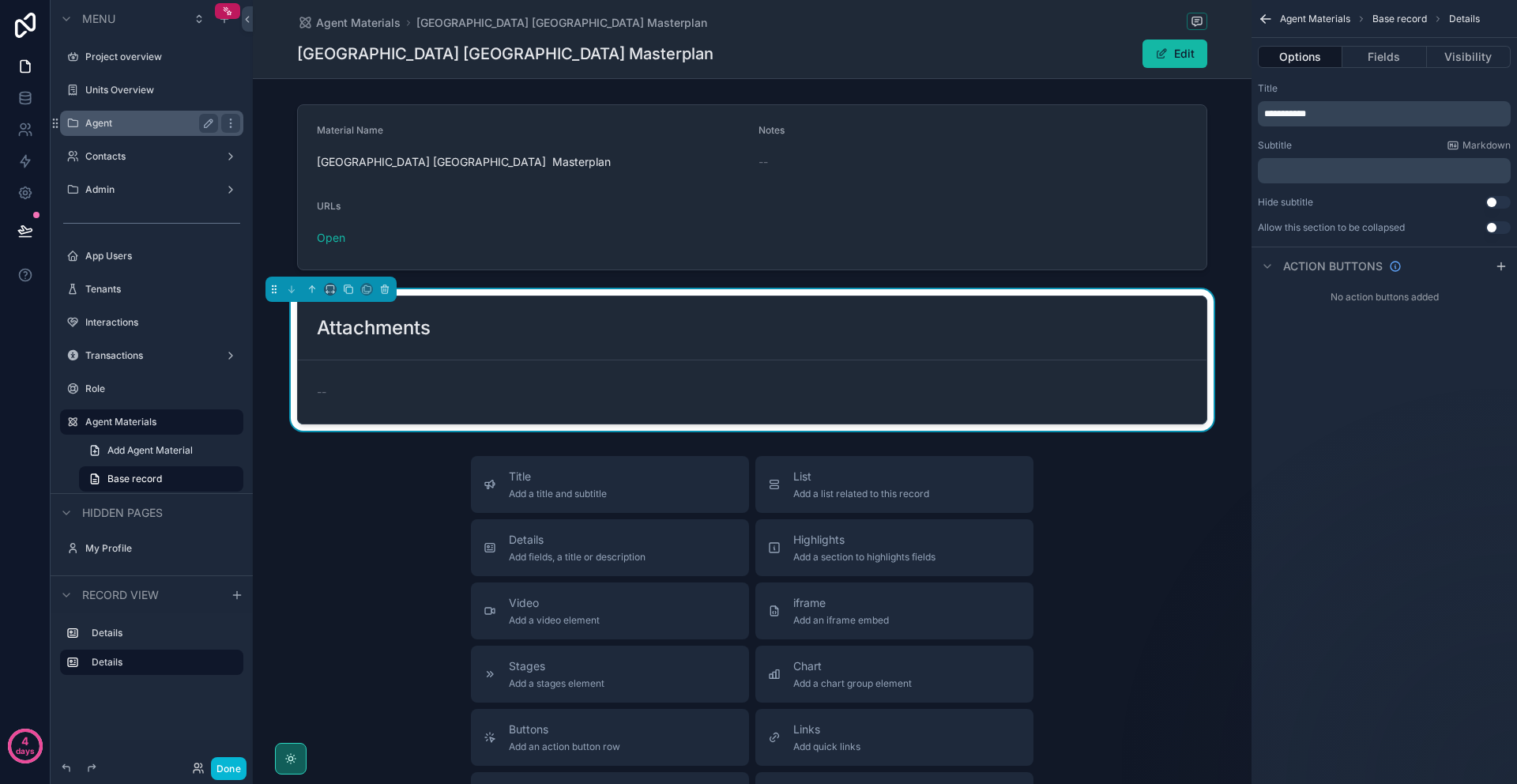
click at [1266, 25] on icon "scrollable content" at bounding box center [1266, 19] width 15 height 15
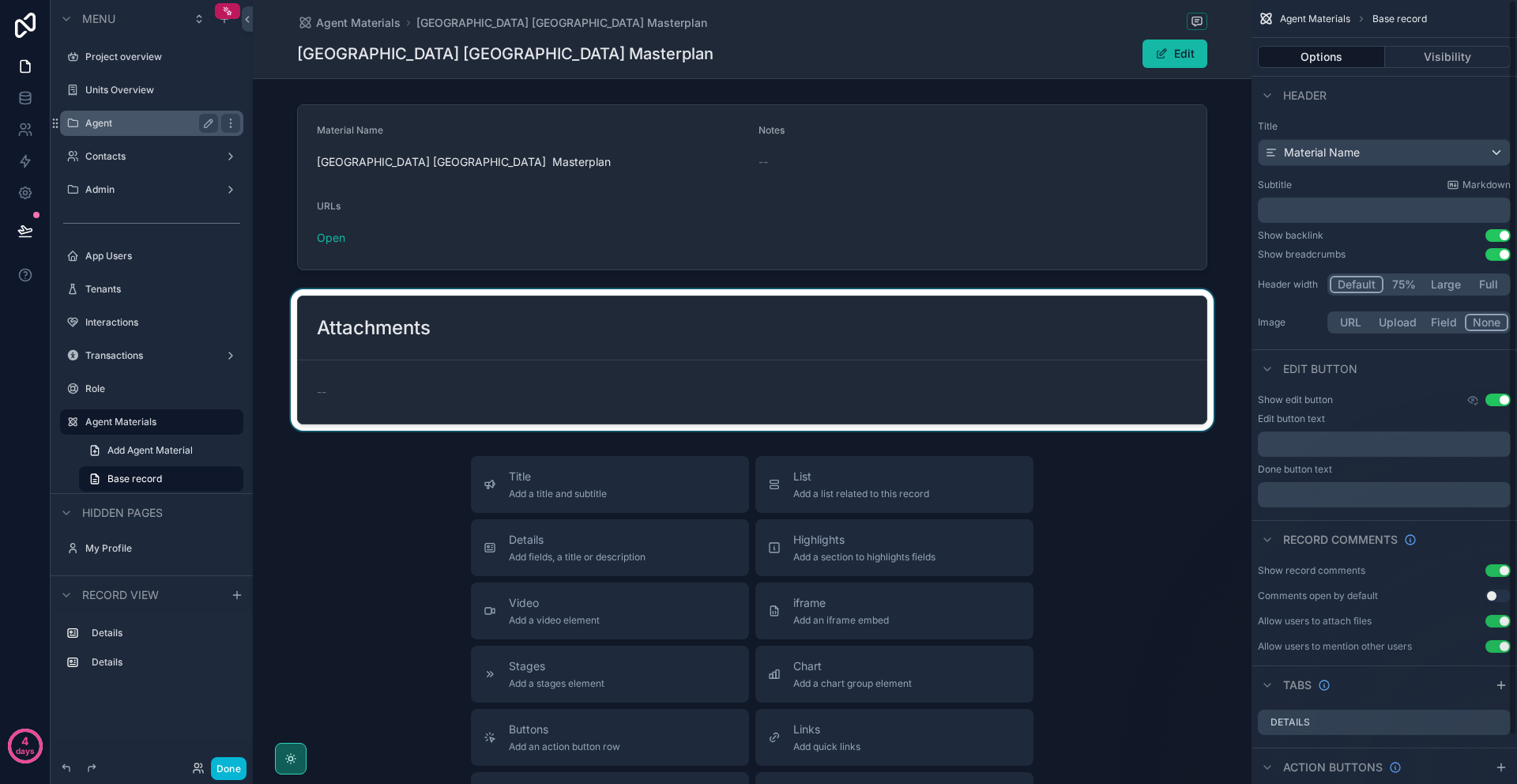
click at [1494, 403] on button "Use setting" at bounding box center [1498, 400] width 25 height 13
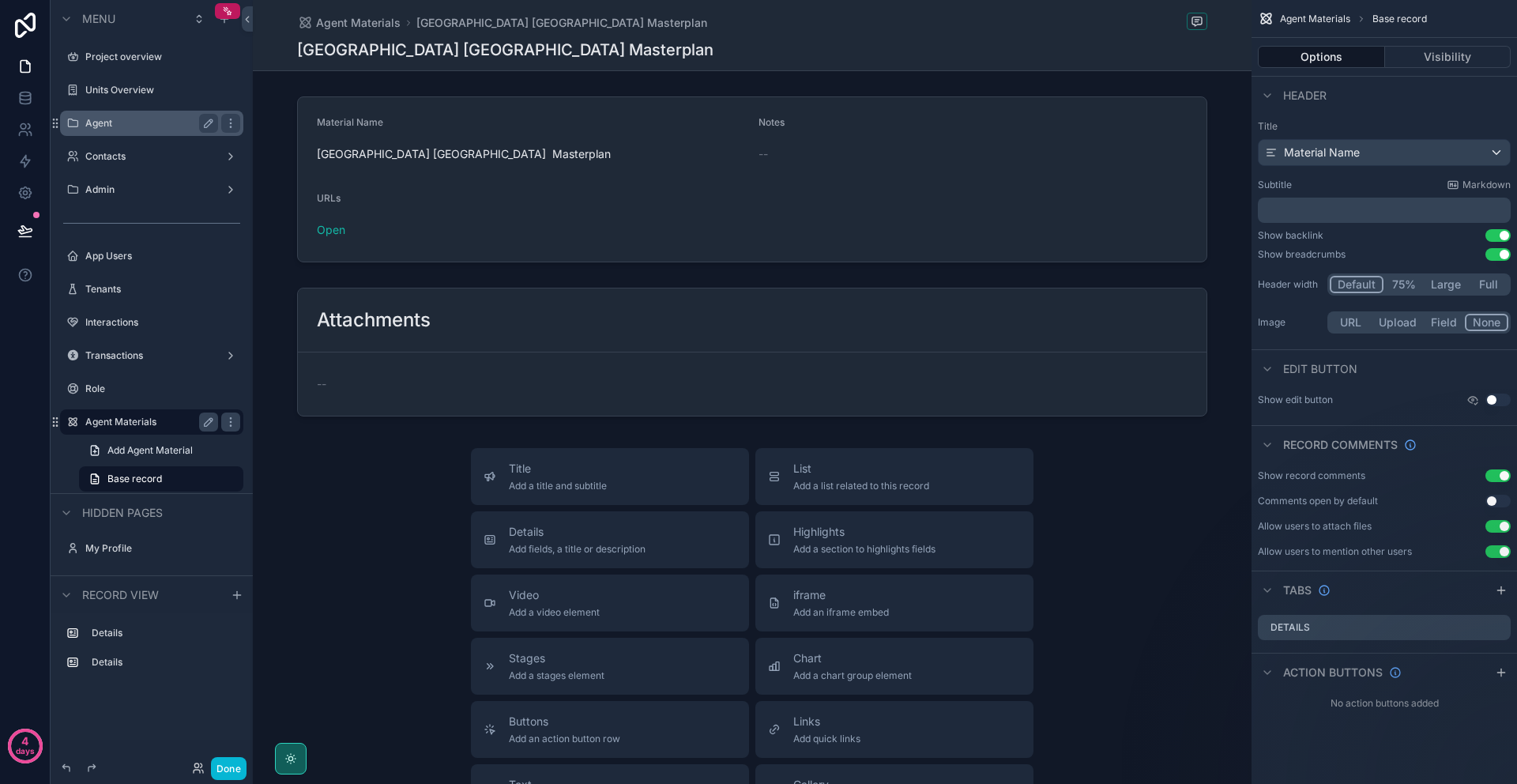
click at [134, 420] on label "Agent Materials" at bounding box center [148, 422] width 126 height 13
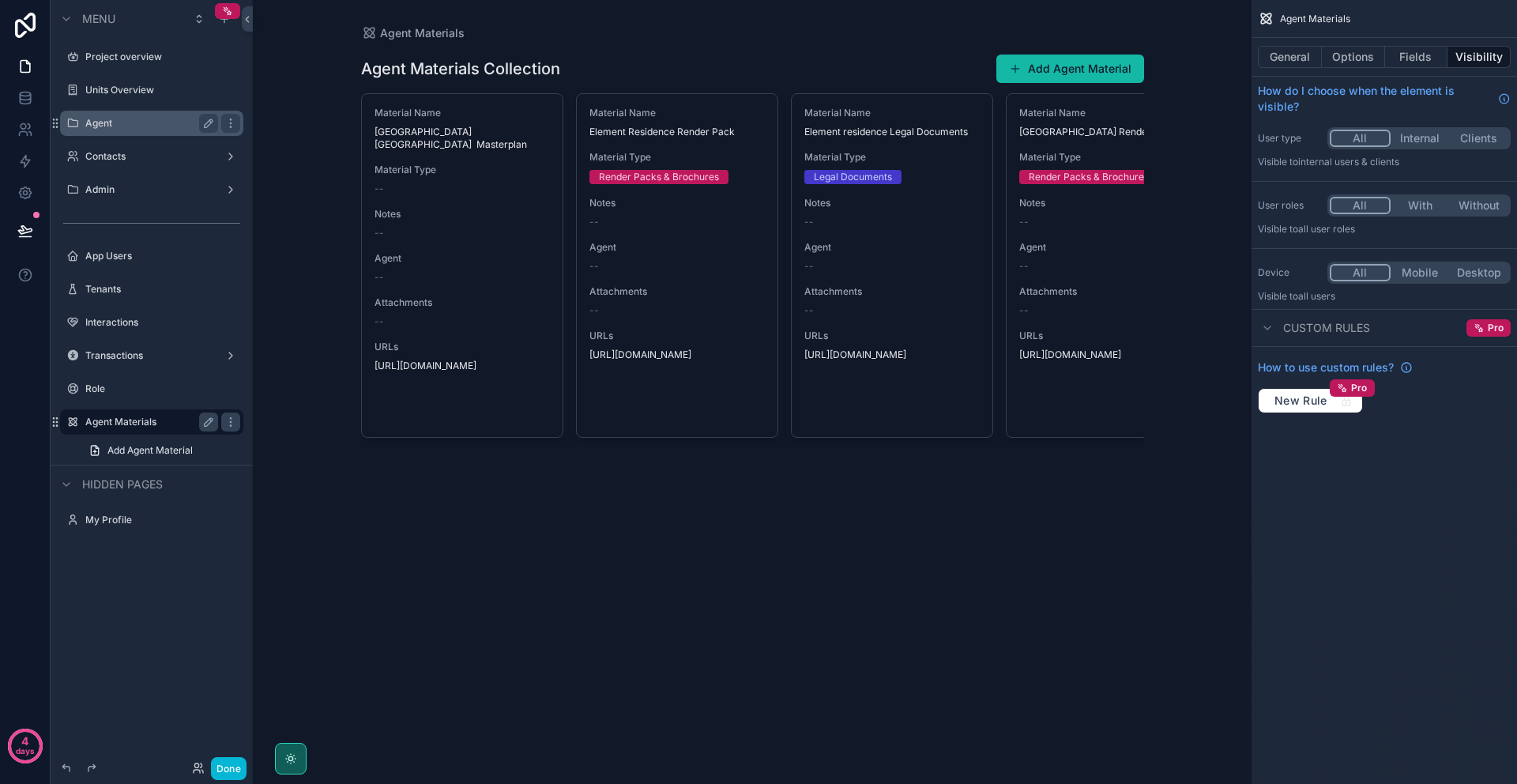
click at [1226, 227] on div "Agent Materials Agent Materials Collection Add Agent Material Material Name Tem…" at bounding box center [752, 392] width 999 height 784
click at [1373, 65] on button "Options" at bounding box center [1354, 57] width 63 height 22
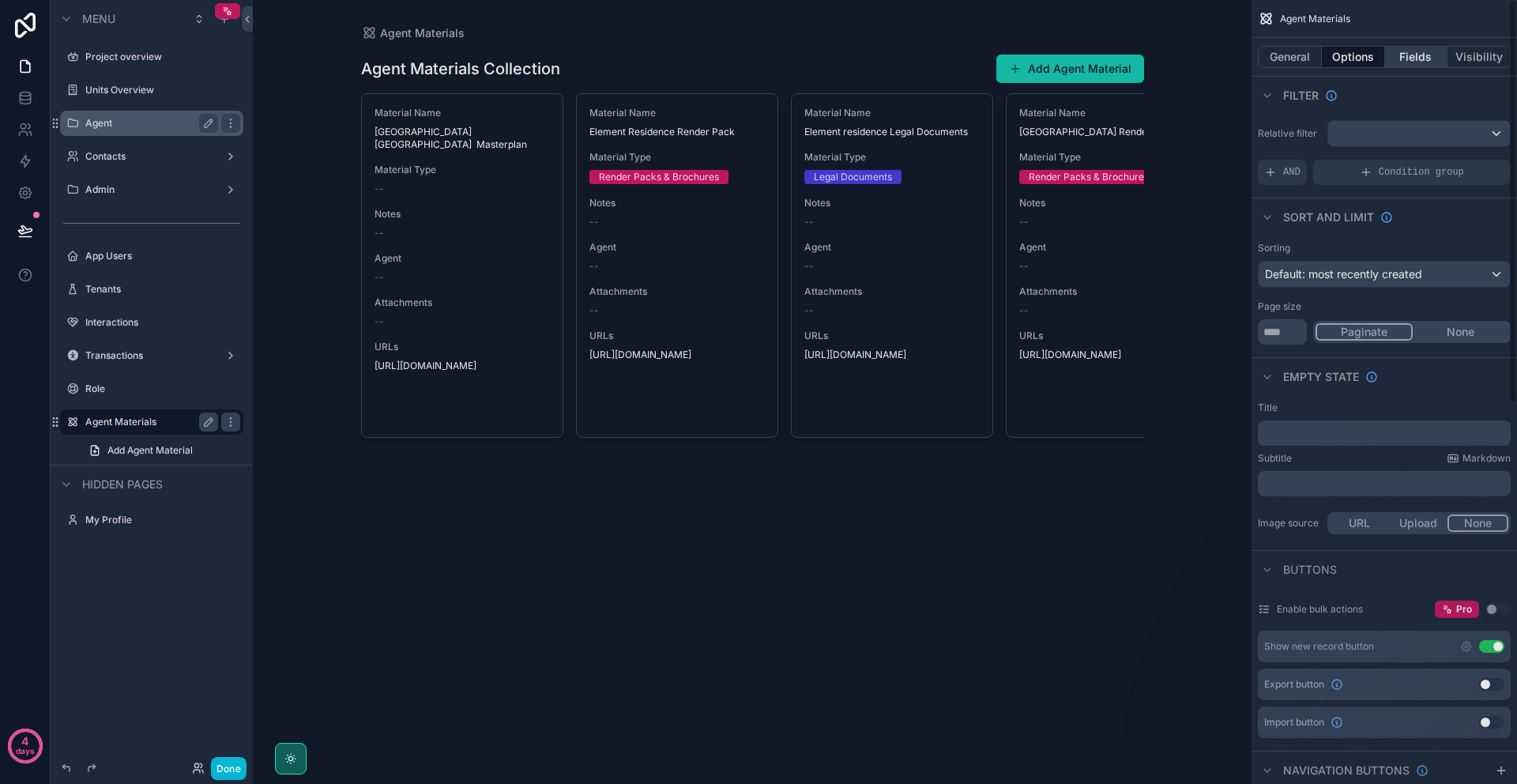
click at [1405, 57] on button "Fields" at bounding box center [1416, 57] width 63 height 22
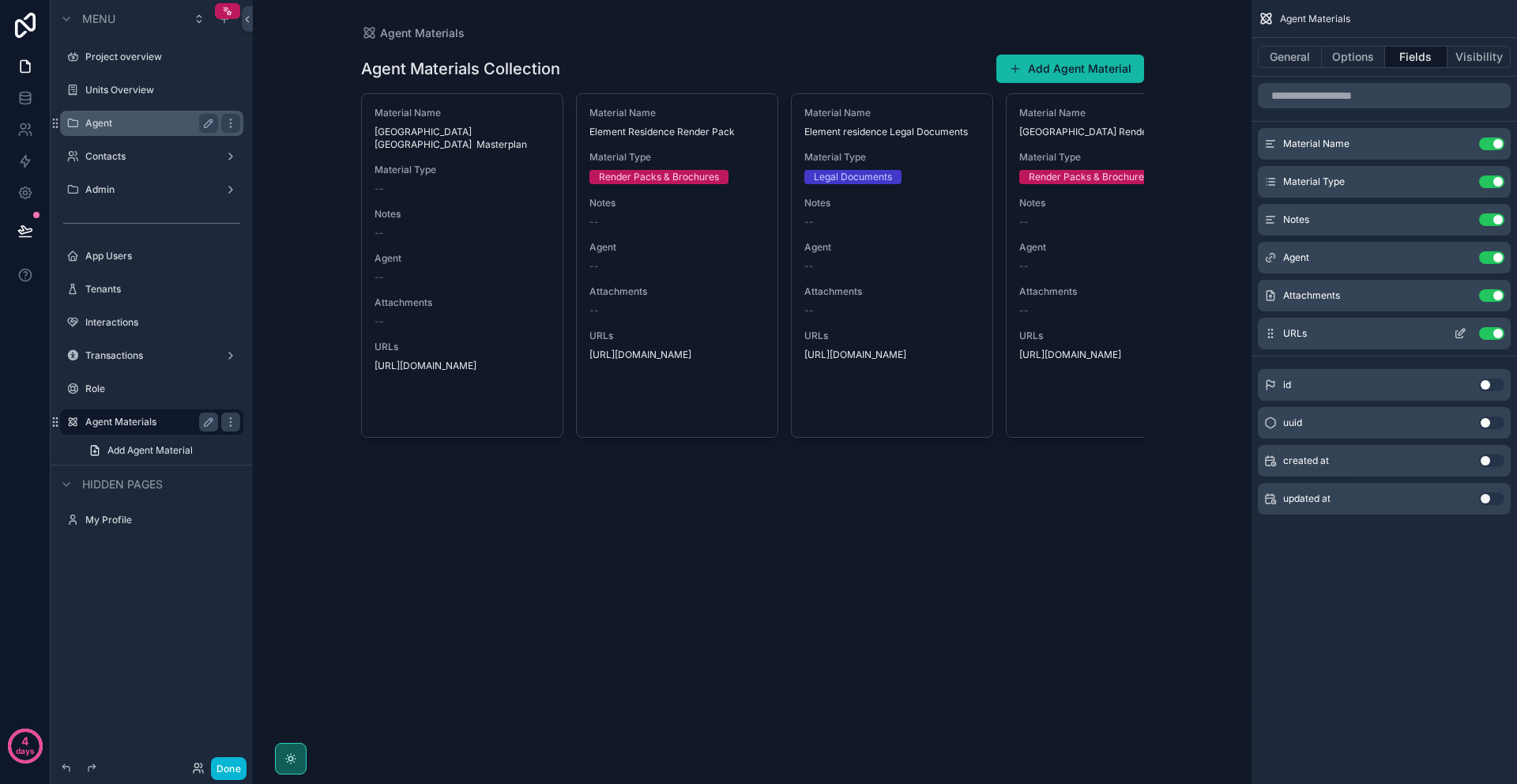
click at [1456, 335] on icon "scrollable content" at bounding box center [1459, 334] width 7 height 7
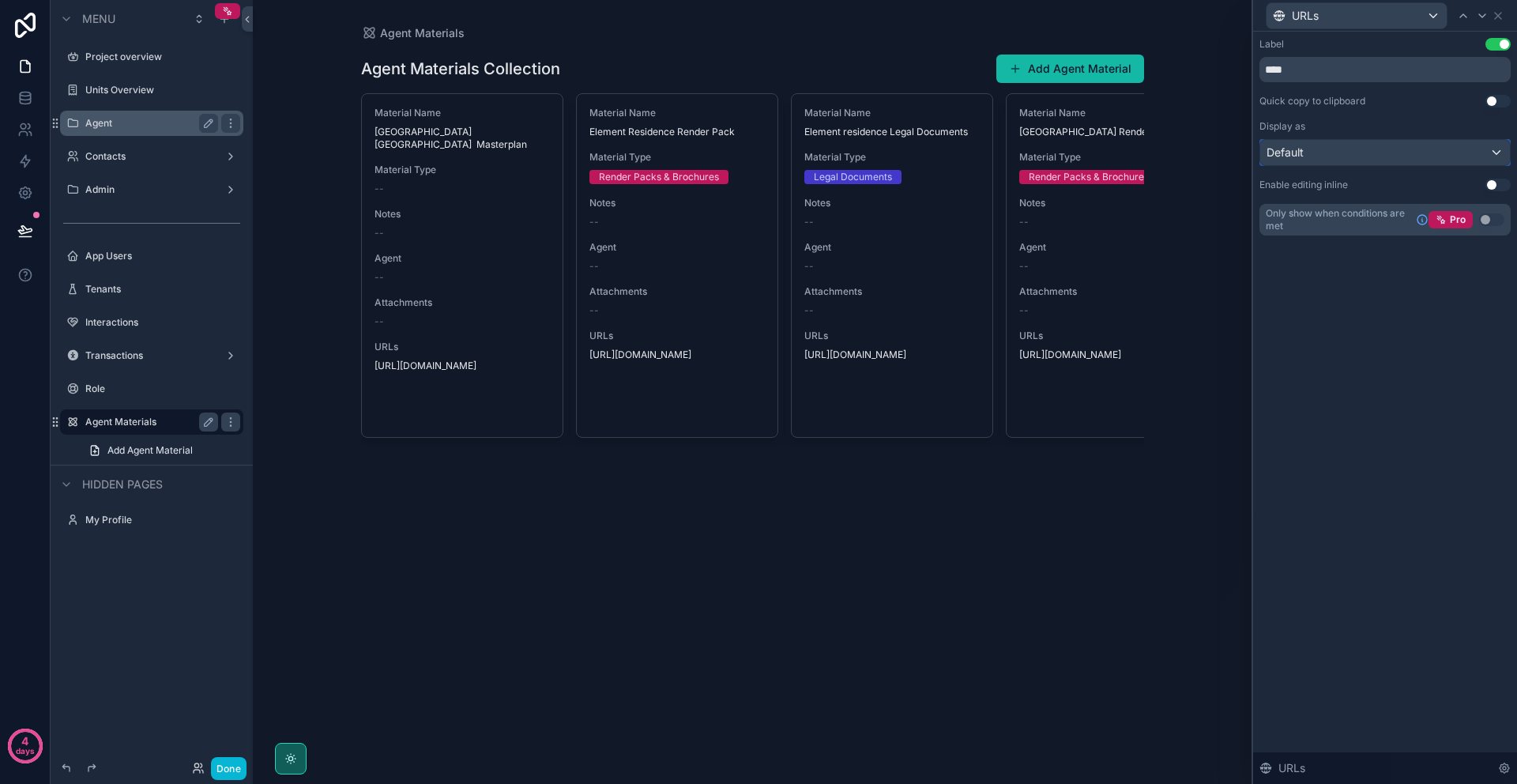
click at [1457, 146] on div "Default" at bounding box center [1386, 152] width 250 height 25
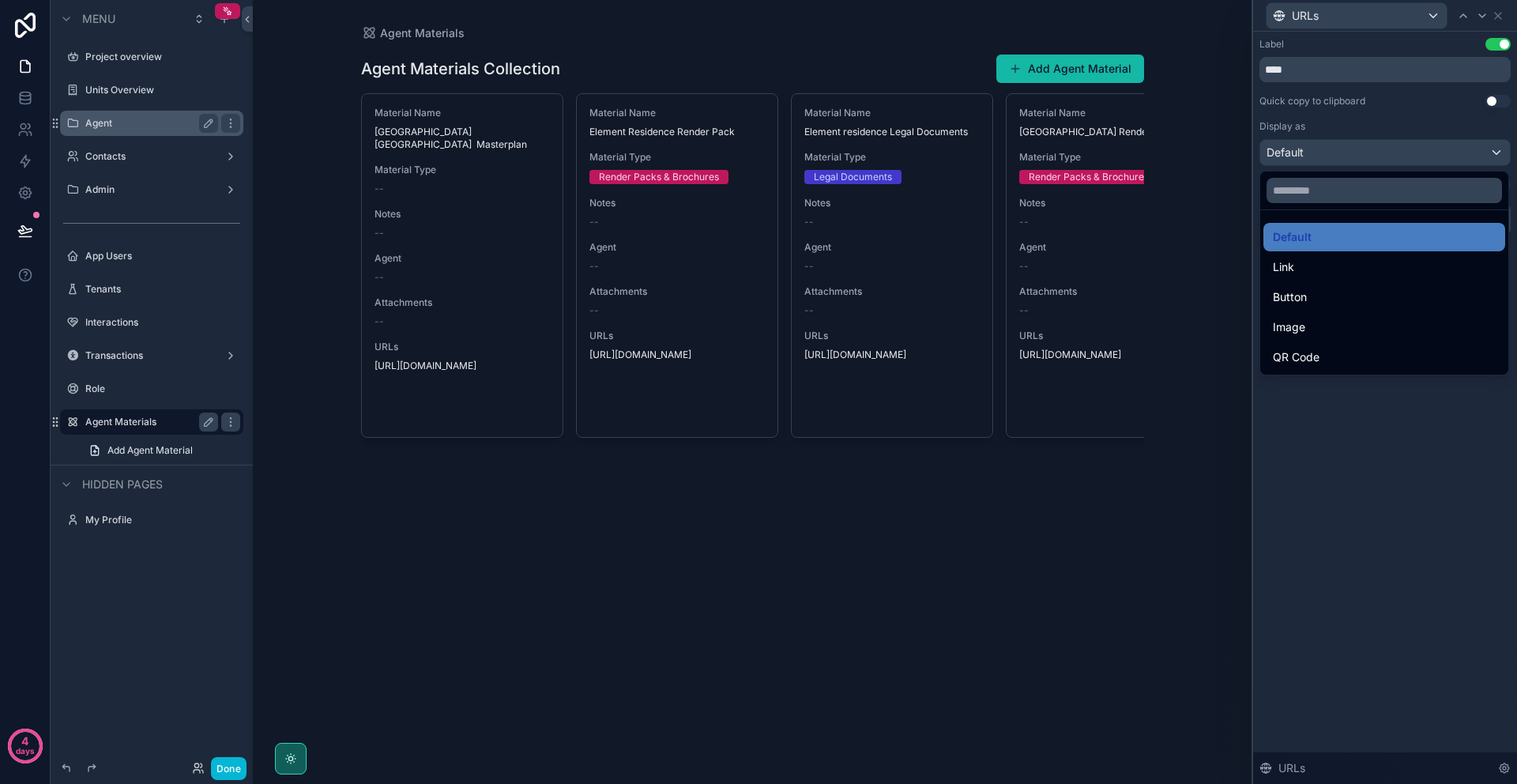
click at [1331, 271] on div "Link" at bounding box center [1384, 267] width 223 height 19
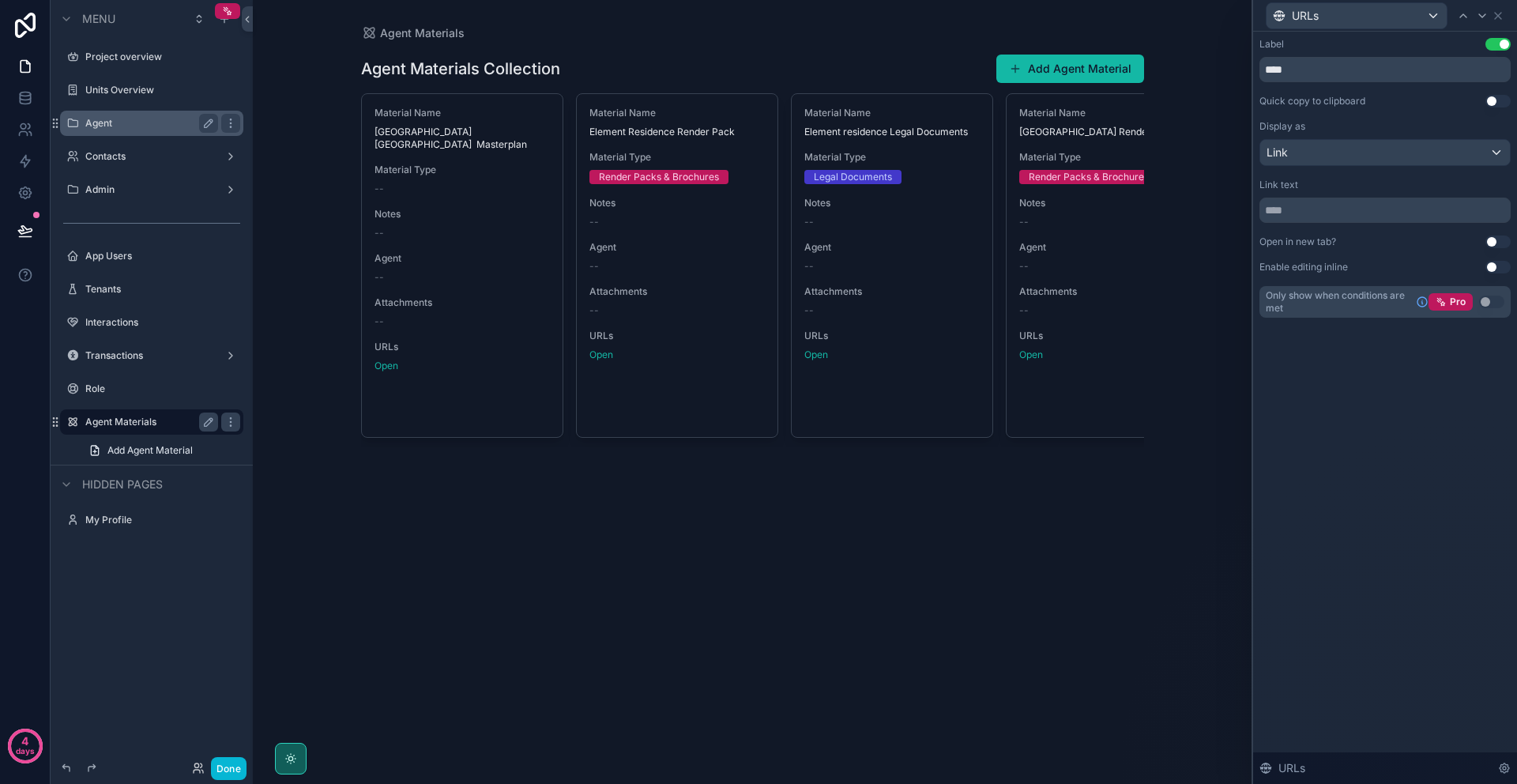
click at [978, 465] on div "Agent Materials Collection Add Agent Material Material Name Temple Heights Rive…" at bounding box center [752, 269] width 783 height 456
click at [139, 156] on label "Contacts" at bounding box center [148, 156] width 126 height 13
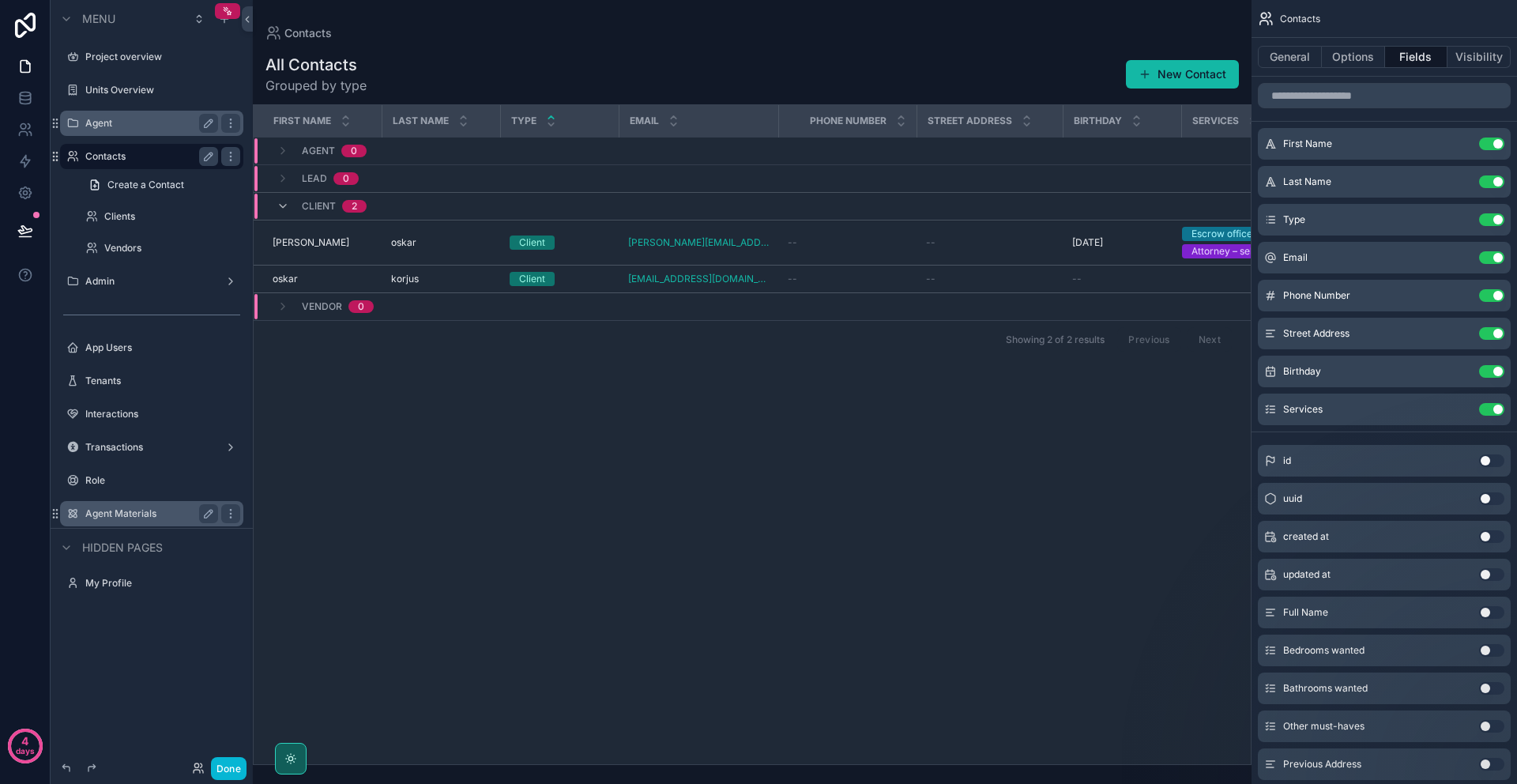
click at [130, 125] on label "Agent" at bounding box center [148, 123] width 126 height 13
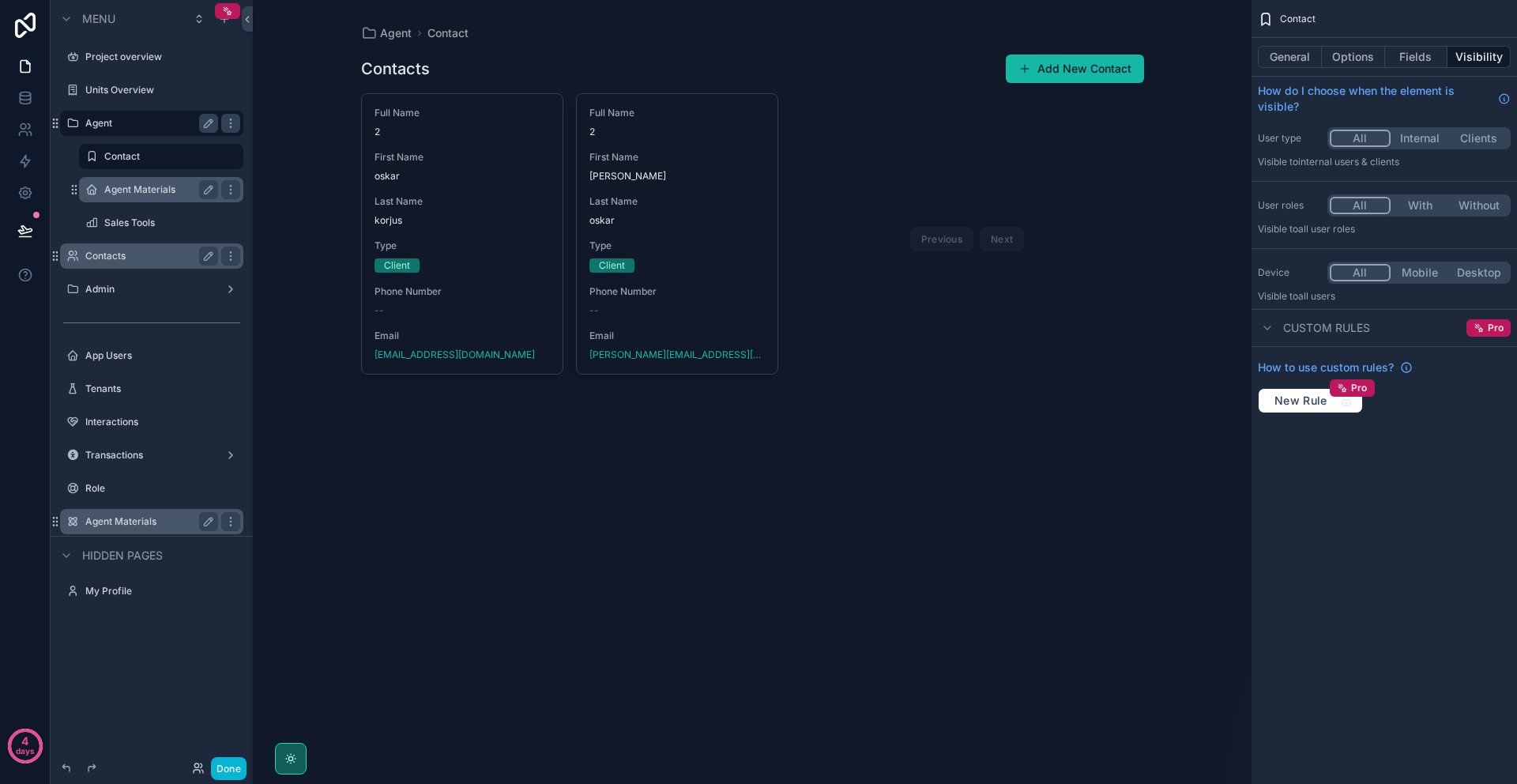
click at [143, 189] on label "Agent Materials" at bounding box center [158, 190] width 108 height 13
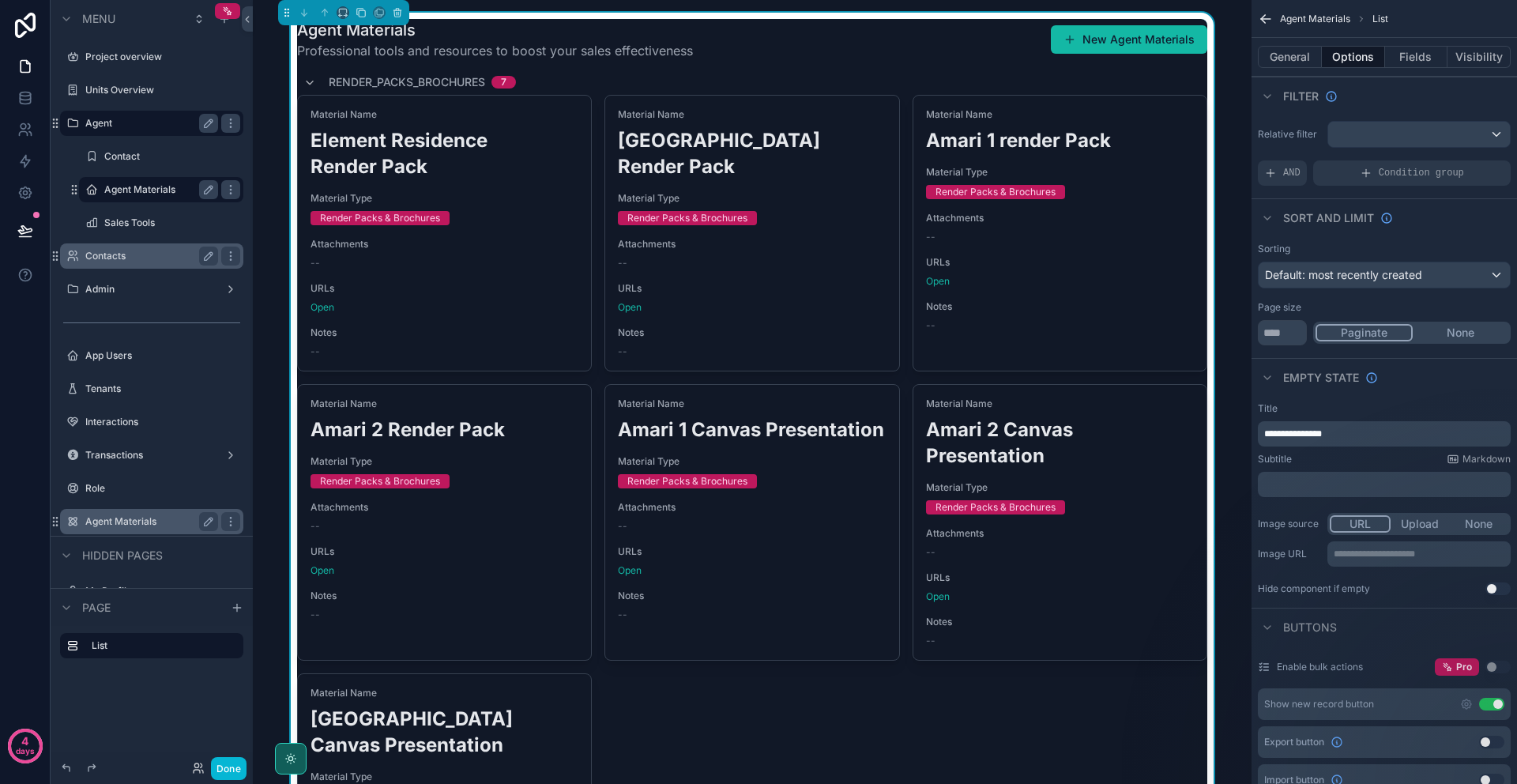
click at [1124, 47] on button "New Agent Materials" at bounding box center [1129, 39] width 156 height 28
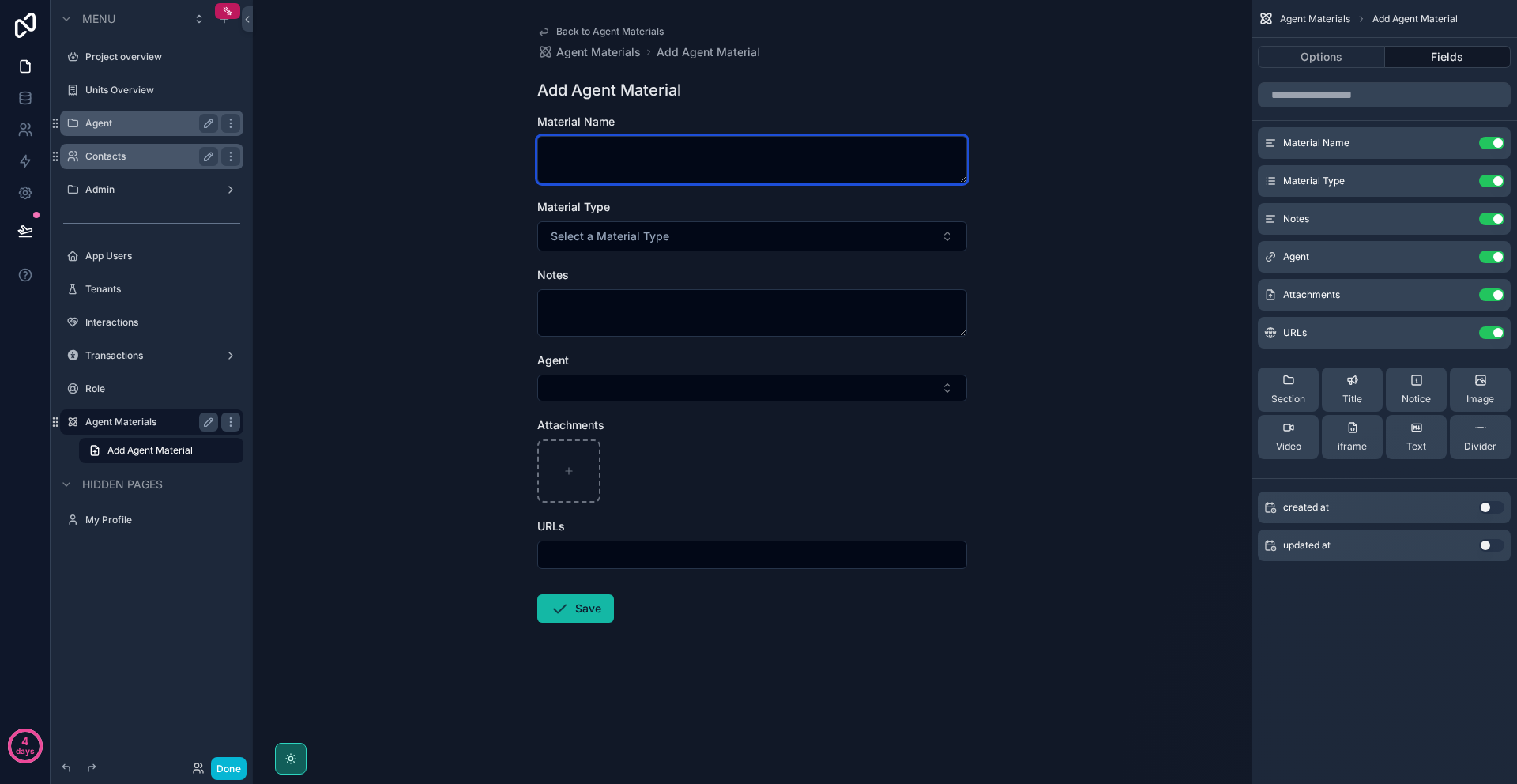
click at [605, 166] on textarea "scrollable content" at bounding box center [752, 160] width 430 height 47
click at [636, 151] on textarea "scrollable content" at bounding box center [752, 160] width 430 height 47
type textarea "**********"
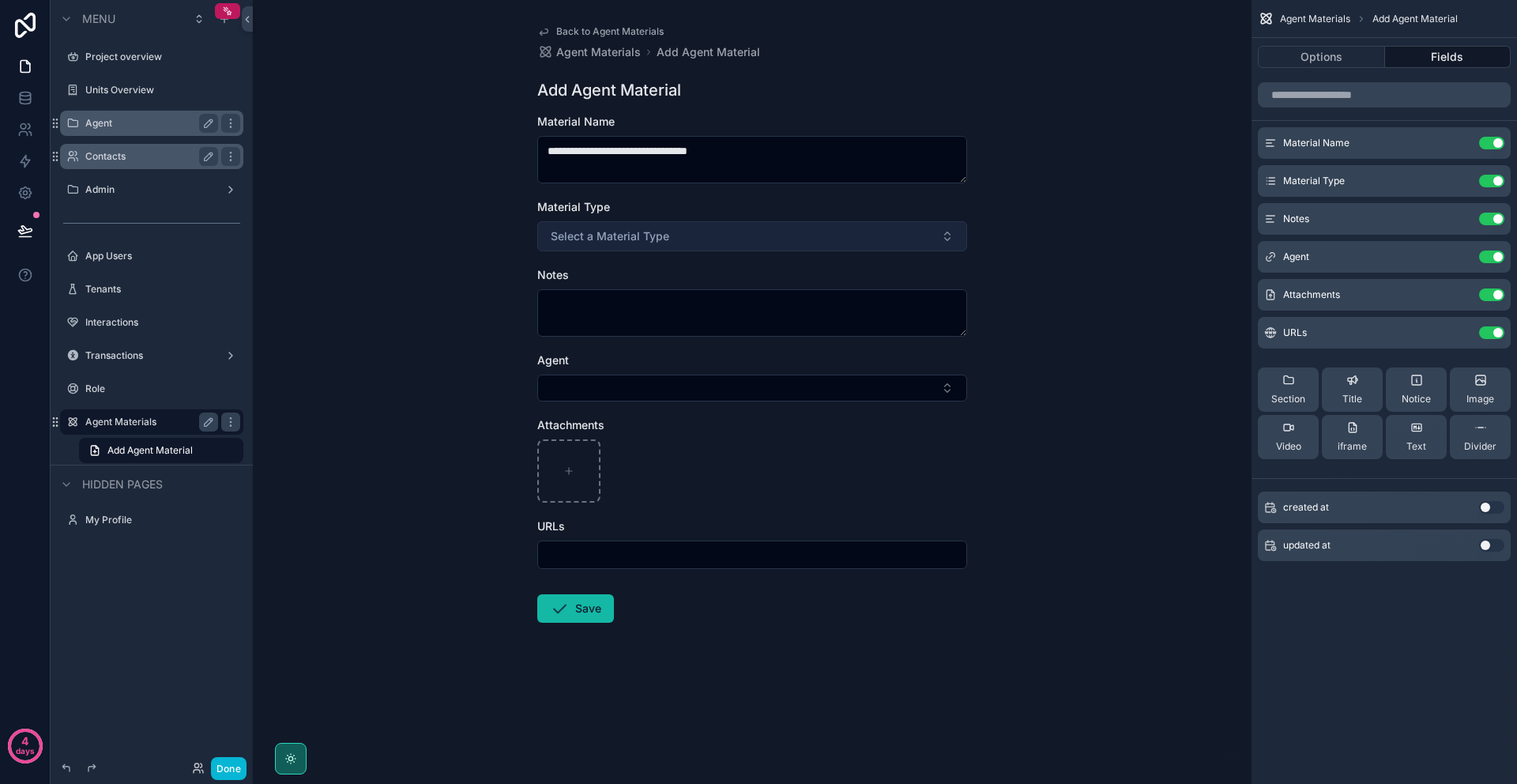
click at [885, 225] on button "Select a Material Type" at bounding box center [752, 236] width 430 height 30
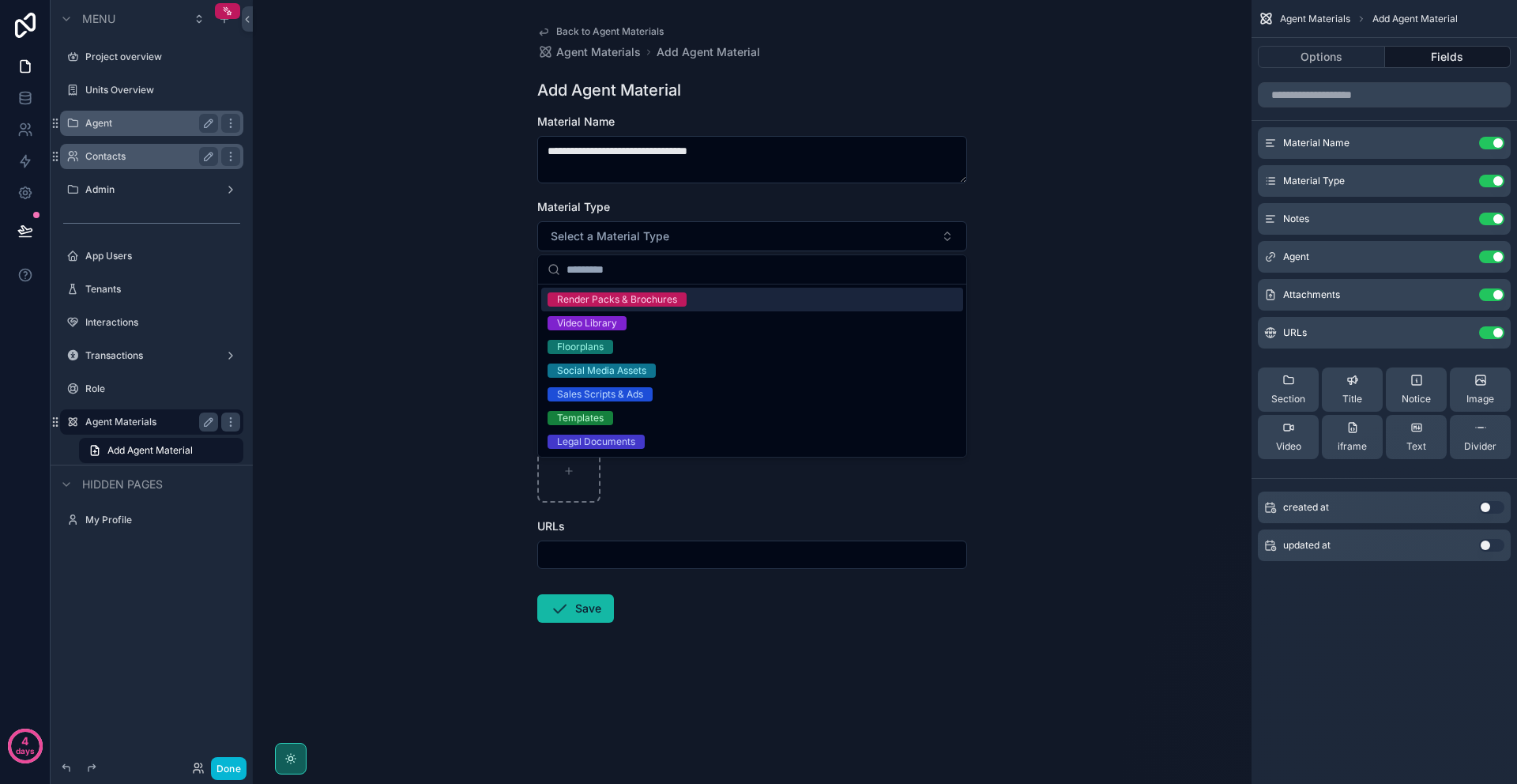
click at [725, 298] on div "Render Packs & Brochures" at bounding box center [752, 299] width 422 height 24
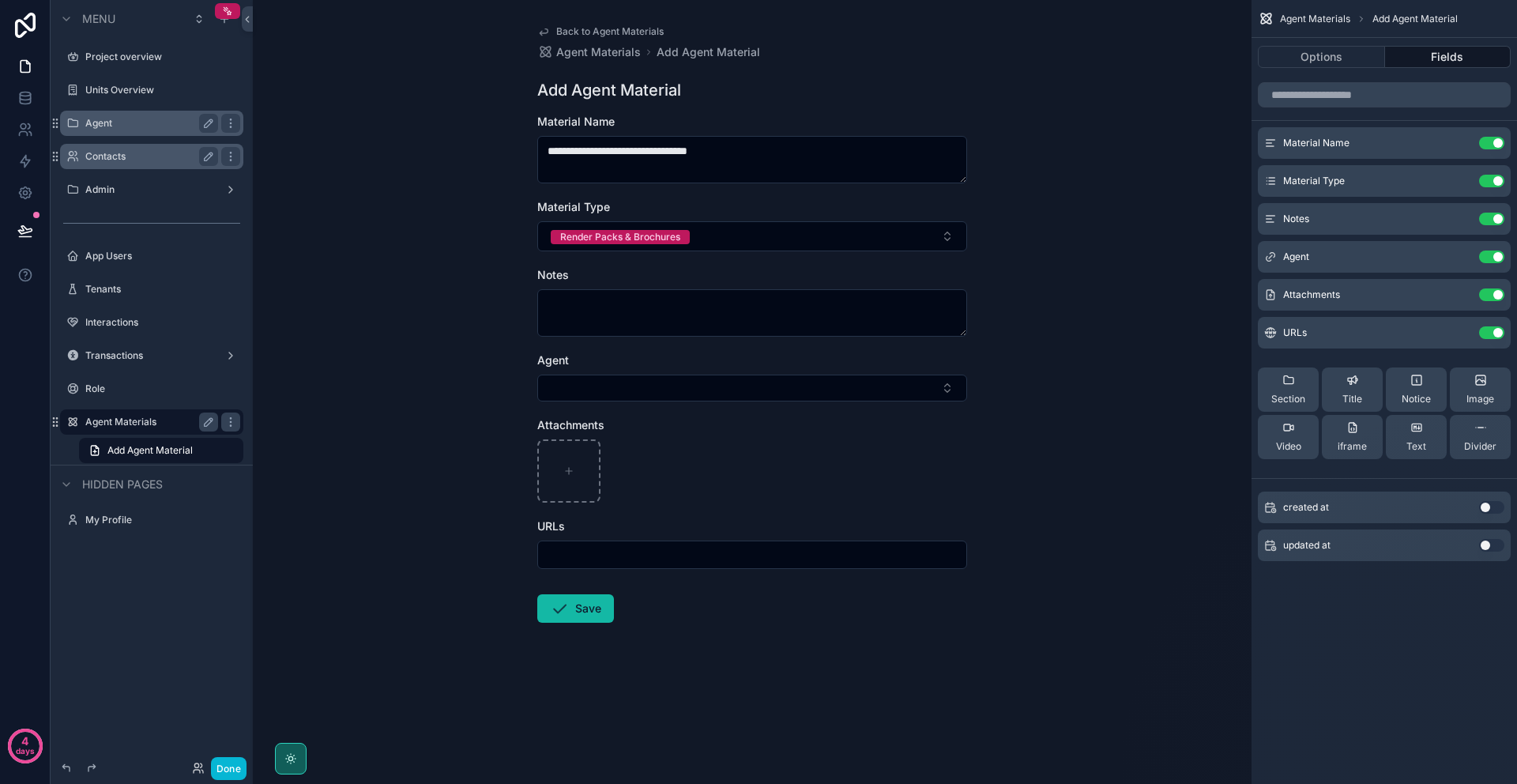
click at [601, 555] on input "scrollable content" at bounding box center [752, 555] width 428 height 22
paste input "**********"
type input "**********"
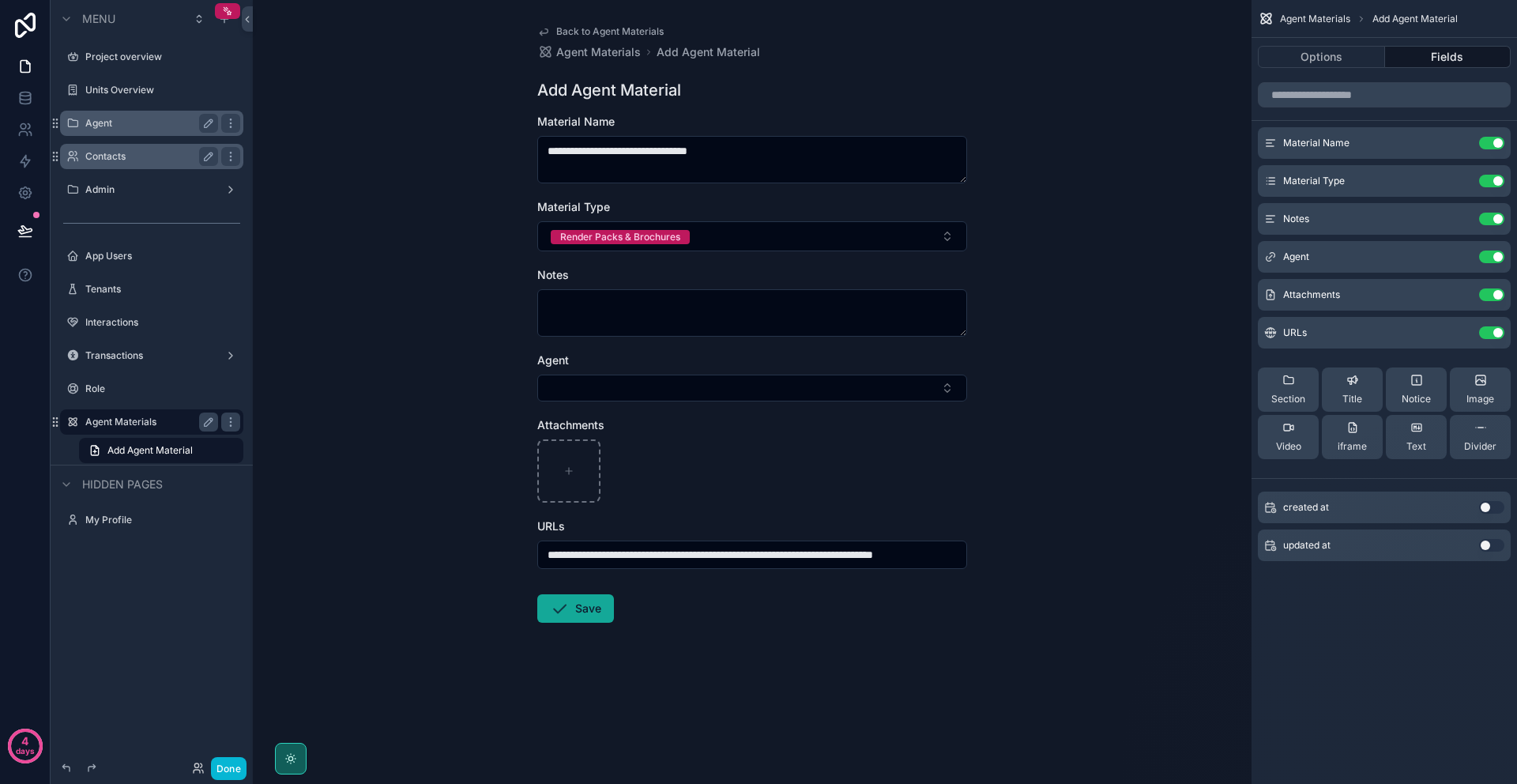
click at [552, 606] on icon "scrollable content" at bounding box center [559, 608] width 19 height 19
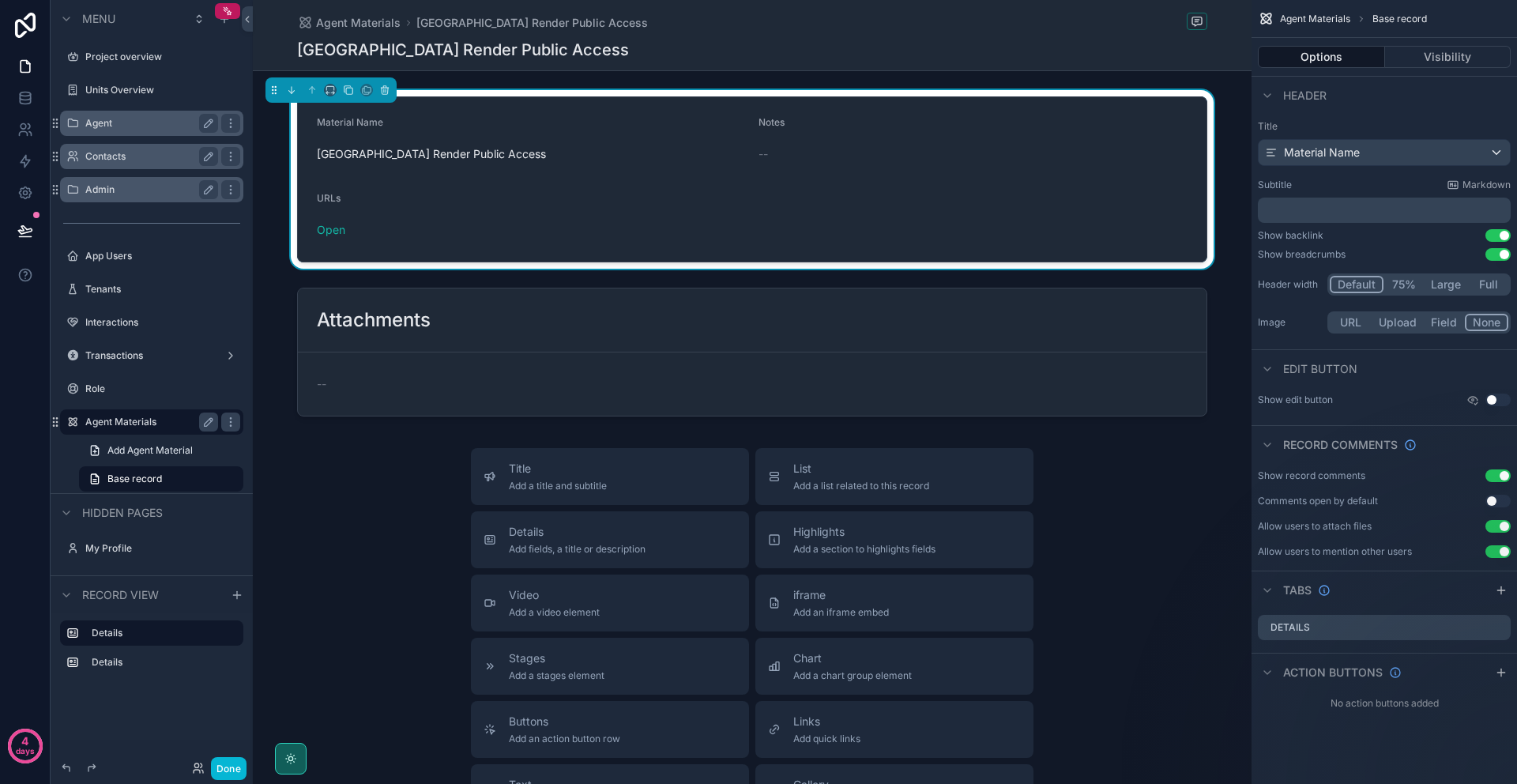
click at [161, 188] on label "Admin" at bounding box center [148, 190] width 126 height 13
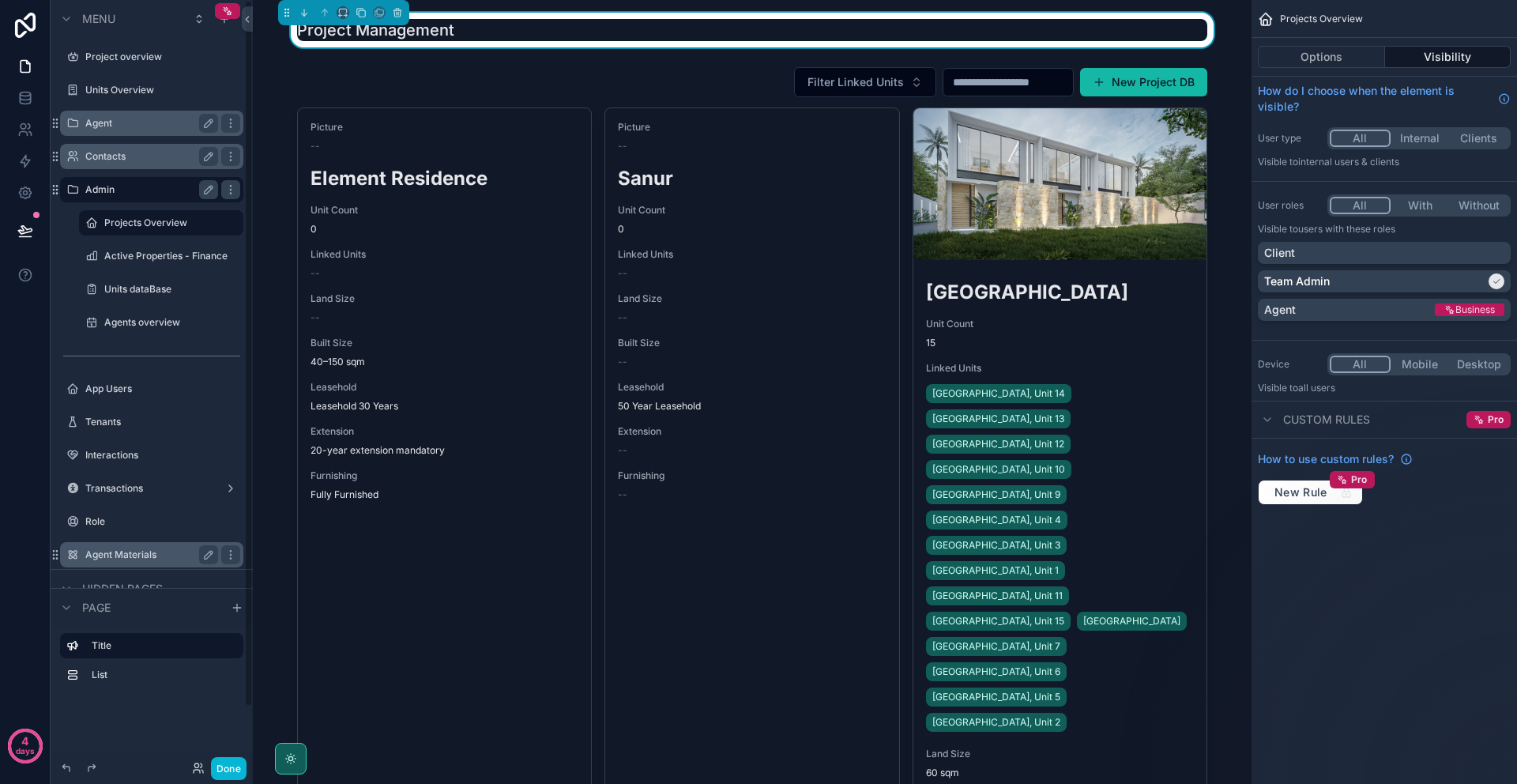
click at [133, 131] on div "Agent" at bounding box center [152, 122] width 133 height 19
click at [152, 128] on label "Agent" at bounding box center [148, 123] width 126 height 13
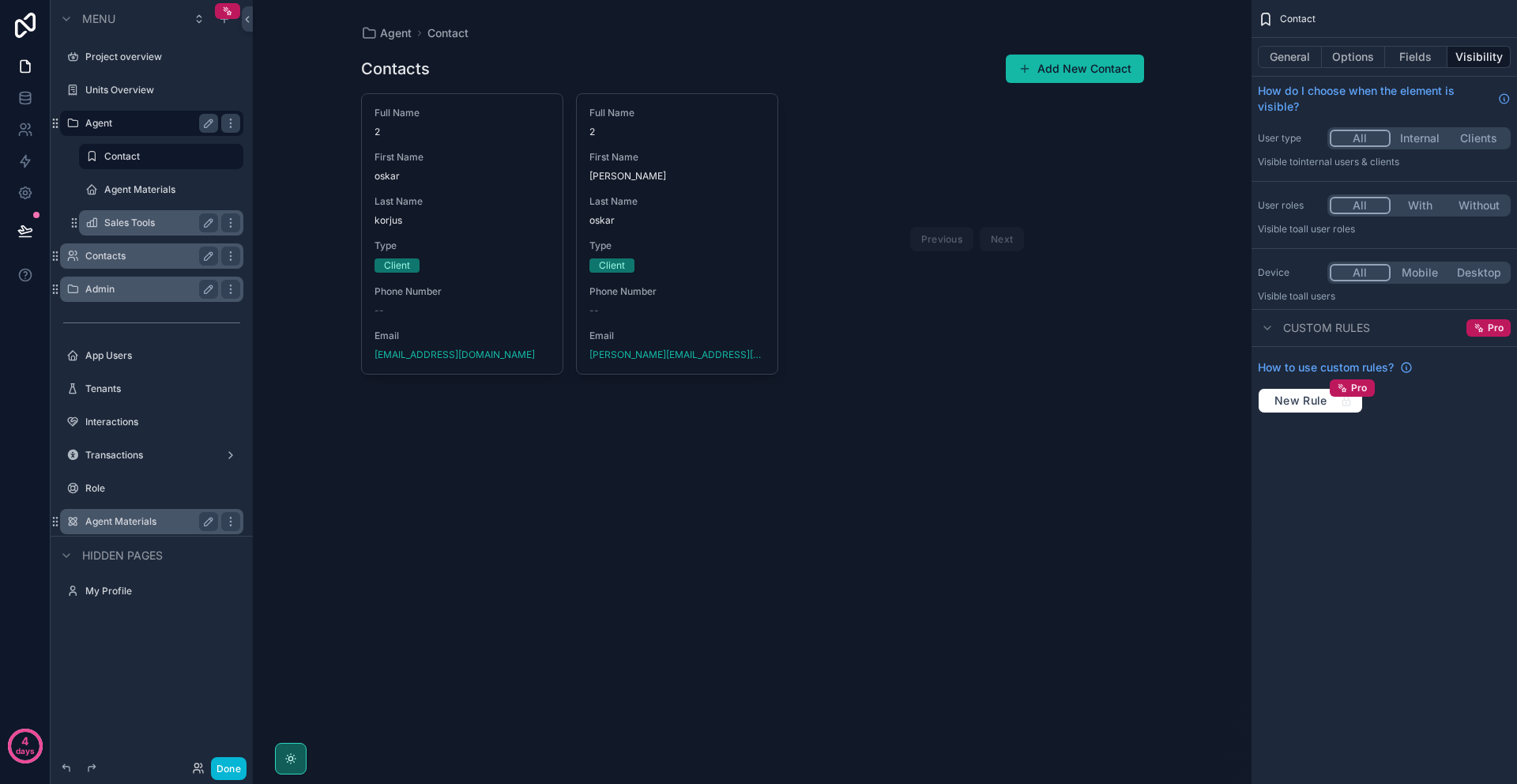
click at [140, 224] on label "Sales Tools" at bounding box center [158, 223] width 108 height 13
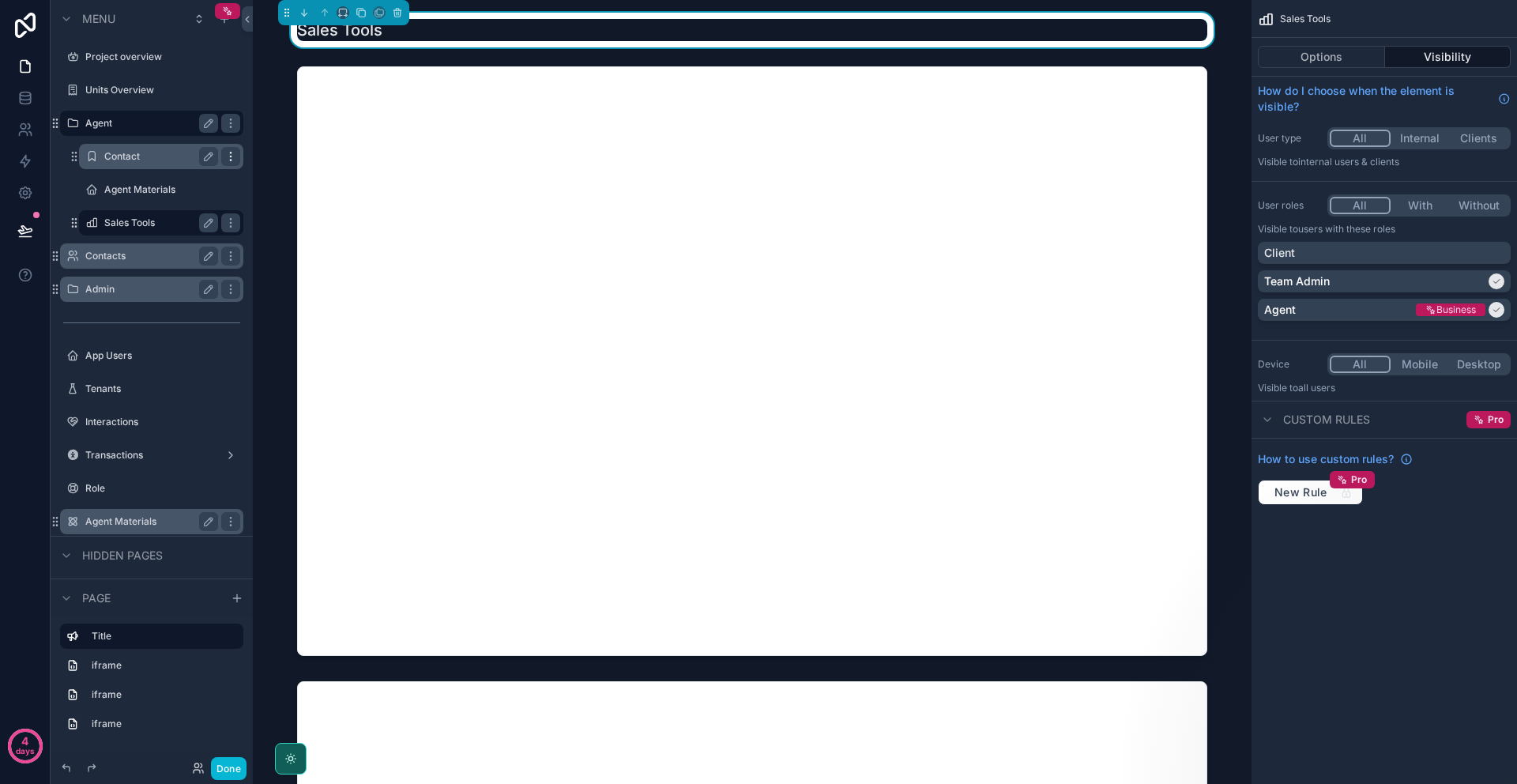
click at [230, 156] on icon "scrollable content" at bounding box center [230, 156] width 1 height 1
click at [178, 197] on div "Agent Materials" at bounding box center [161, 189] width 114 height 19
click at [169, 189] on label "Agent Materials" at bounding box center [158, 190] width 108 height 13
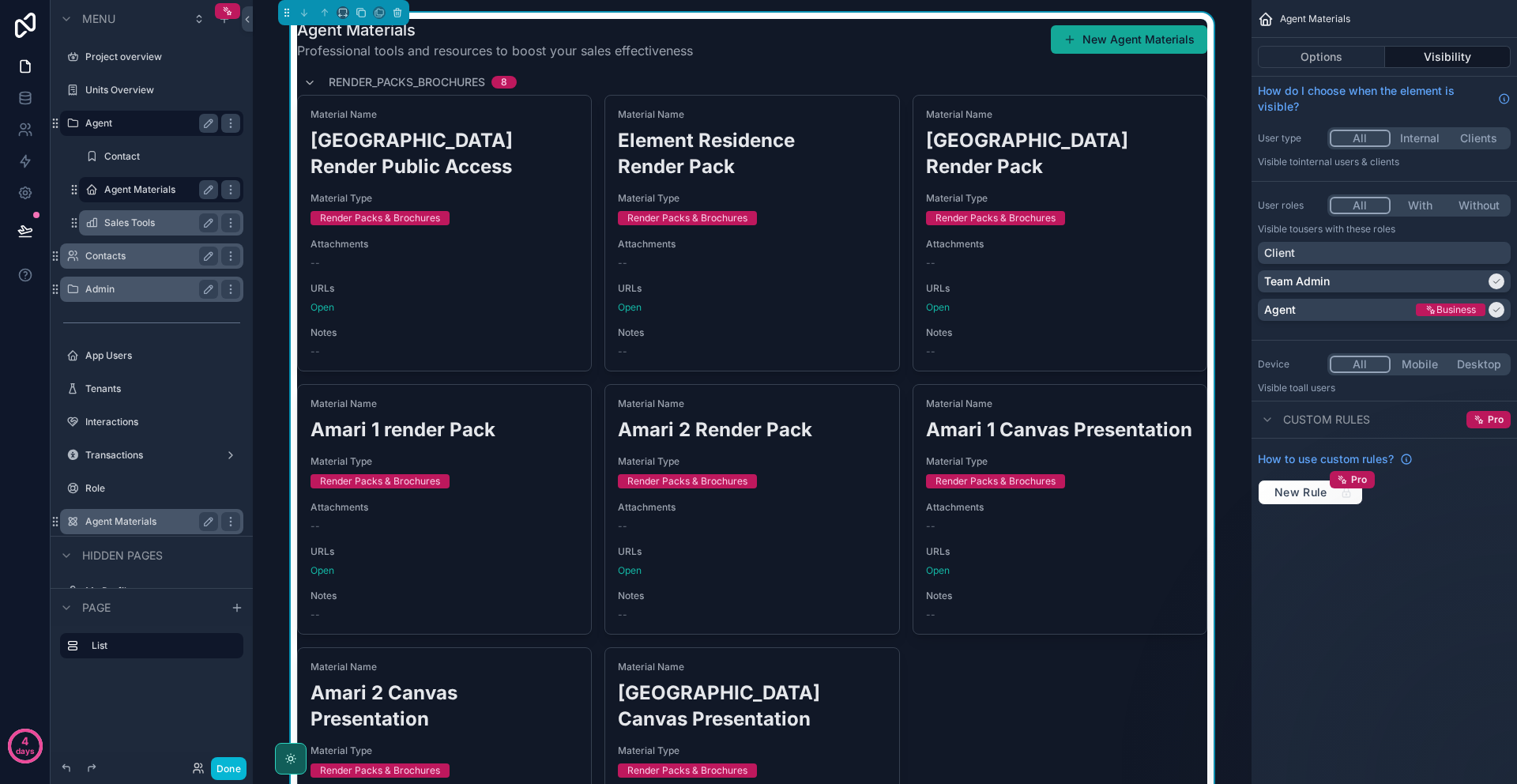
click at [1133, 46] on button "New Agent Materials" at bounding box center [1129, 39] width 156 height 28
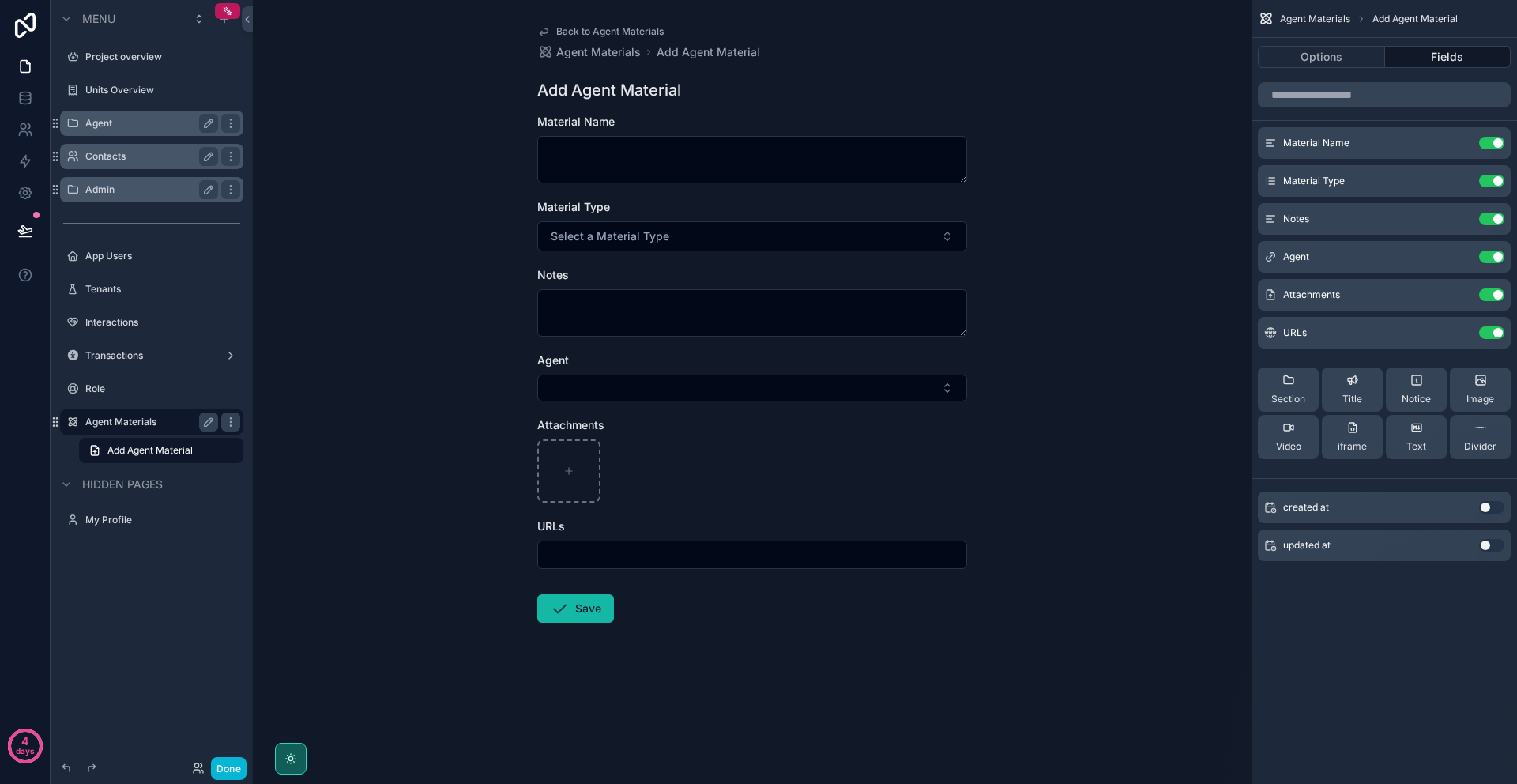
click at [548, 28] on icon "scrollable content" at bounding box center [544, 32] width 13 height 13
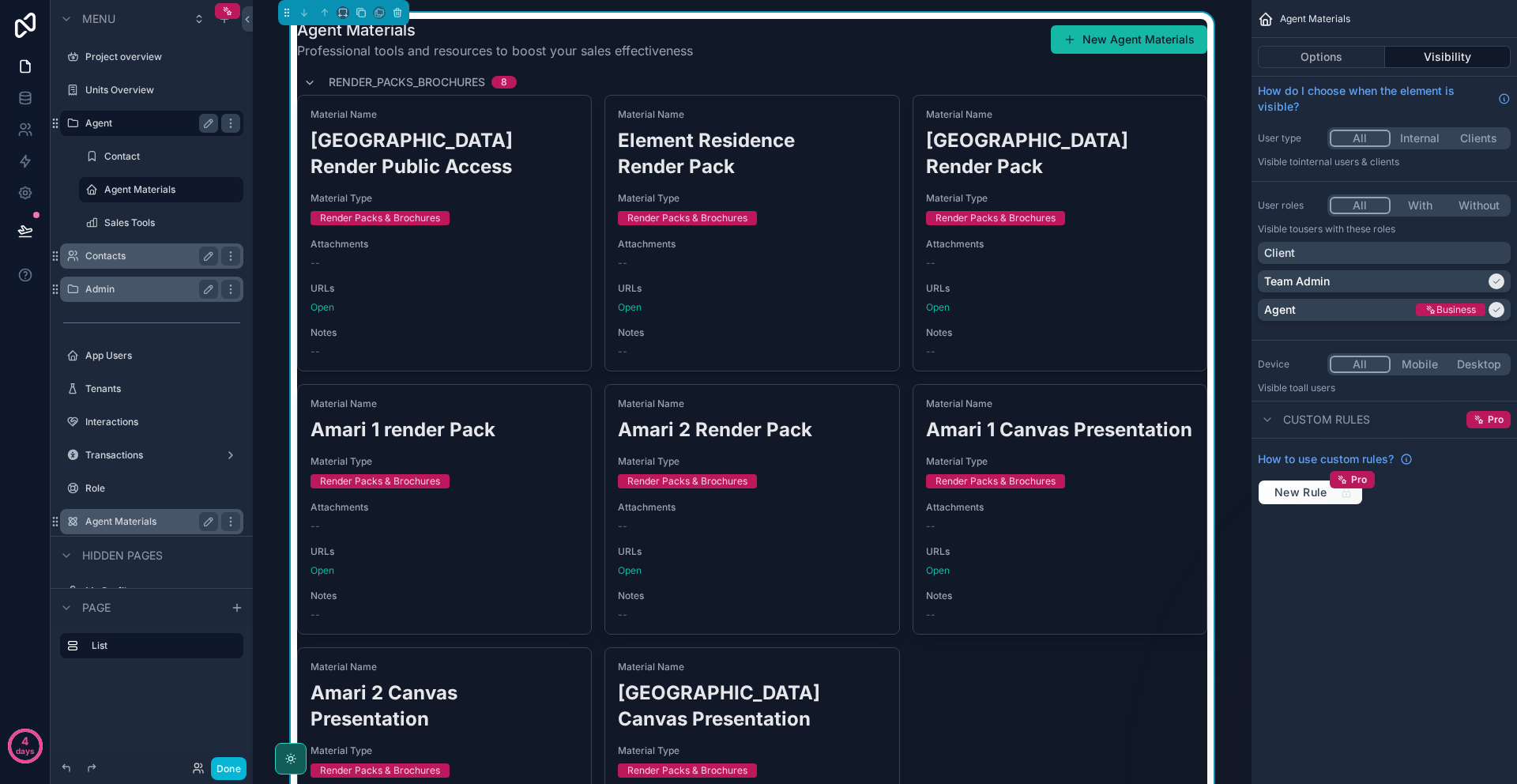
click at [882, 48] on div "Agent Materials Professional tools and resources to boost your sales effectiven…" at bounding box center [752, 39] width 911 height 41
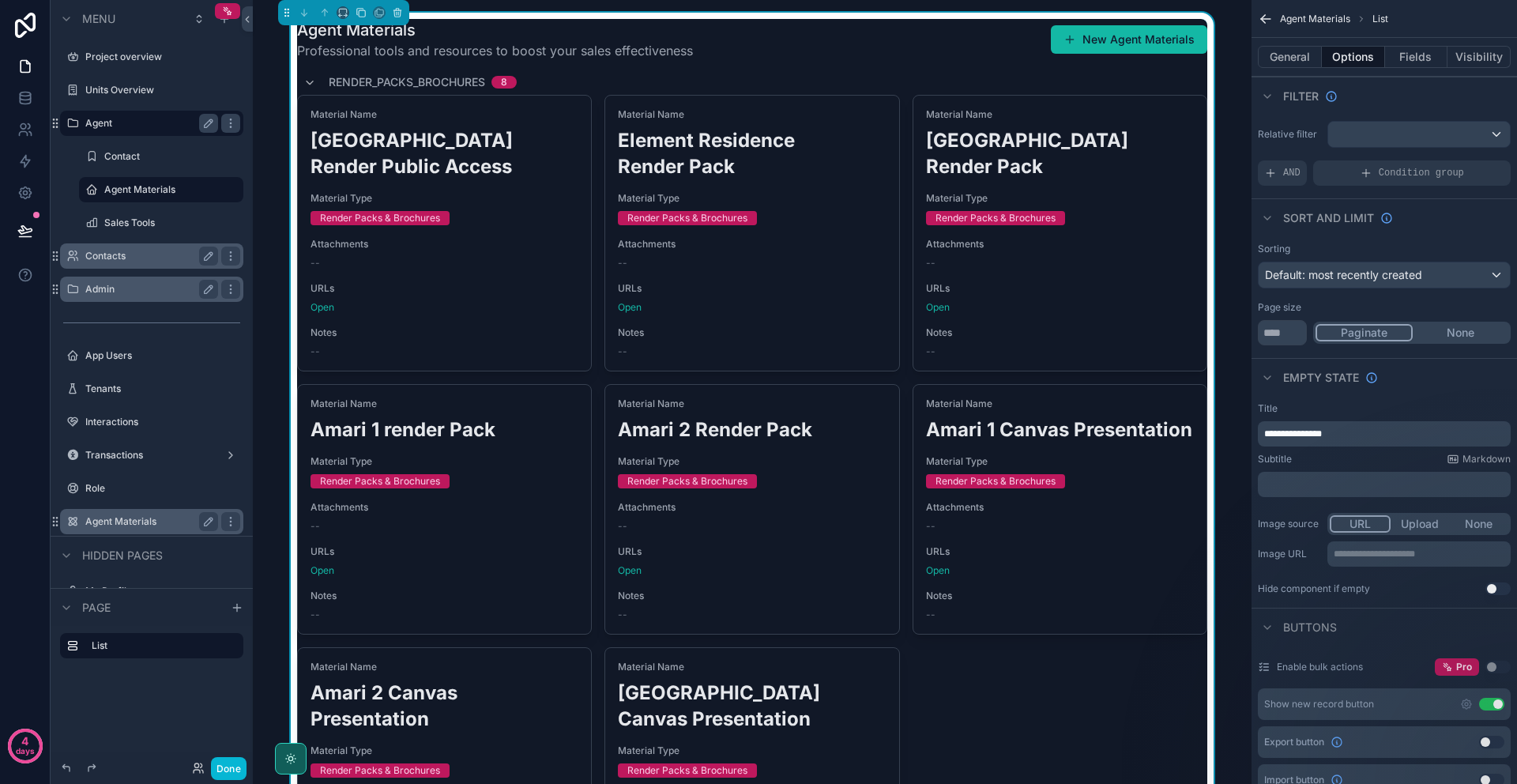
click at [1322, 430] on span "**********" at bounding box center [1292, 434] width 58 height 10
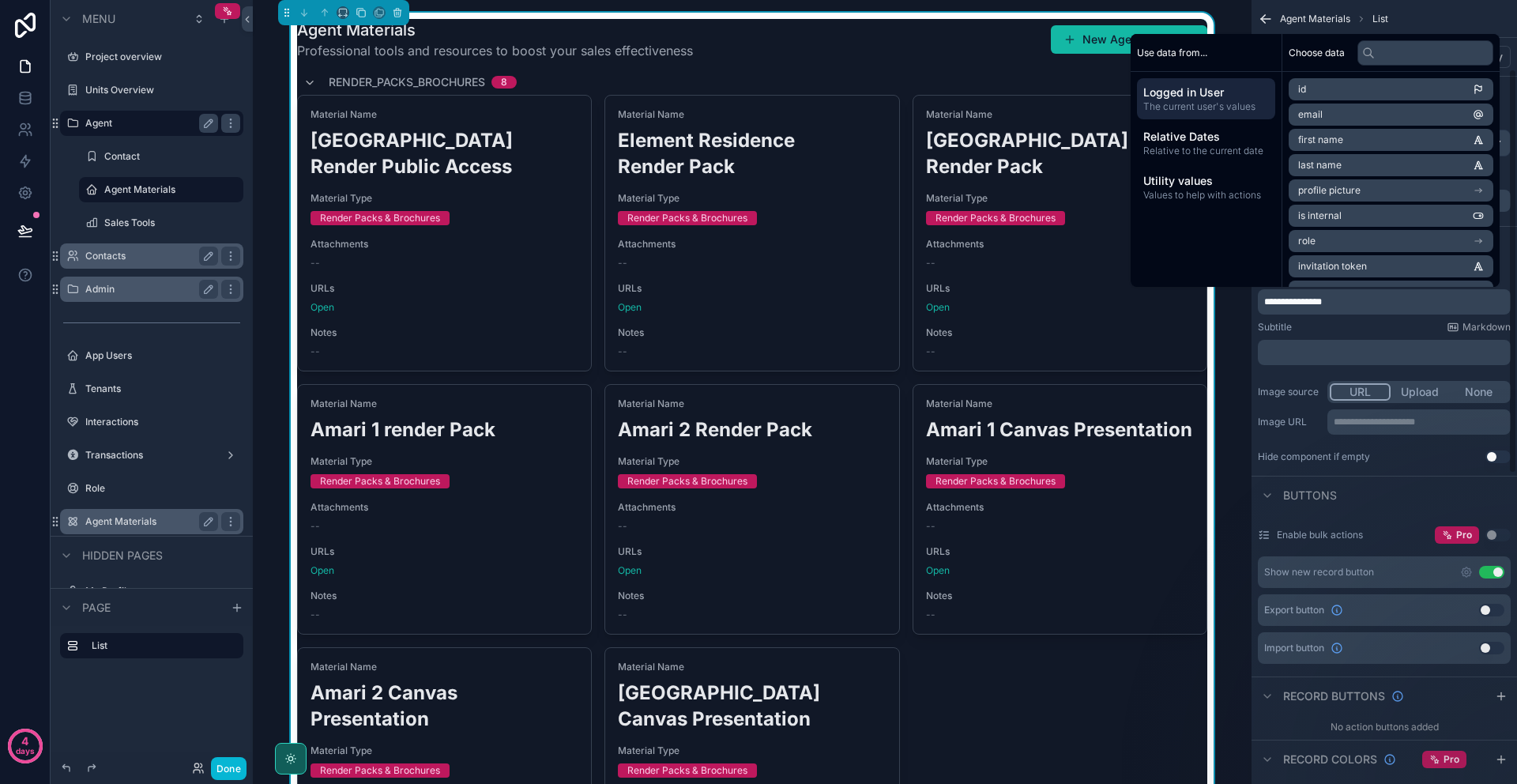
scroll to position [131, 0]
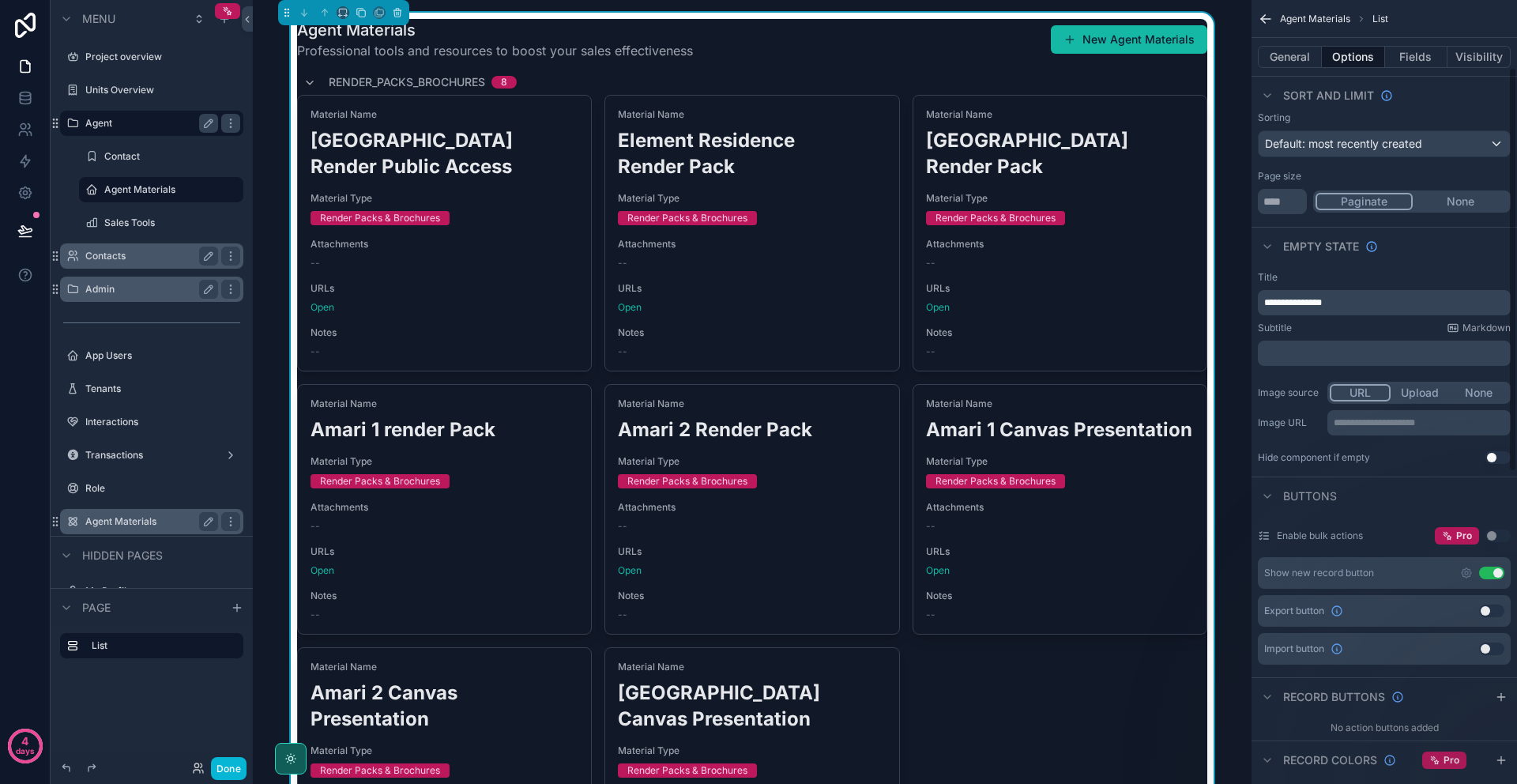
click at [1406, 474] on div "**********" at bounding box center [1384, 615] width 265 height 1492
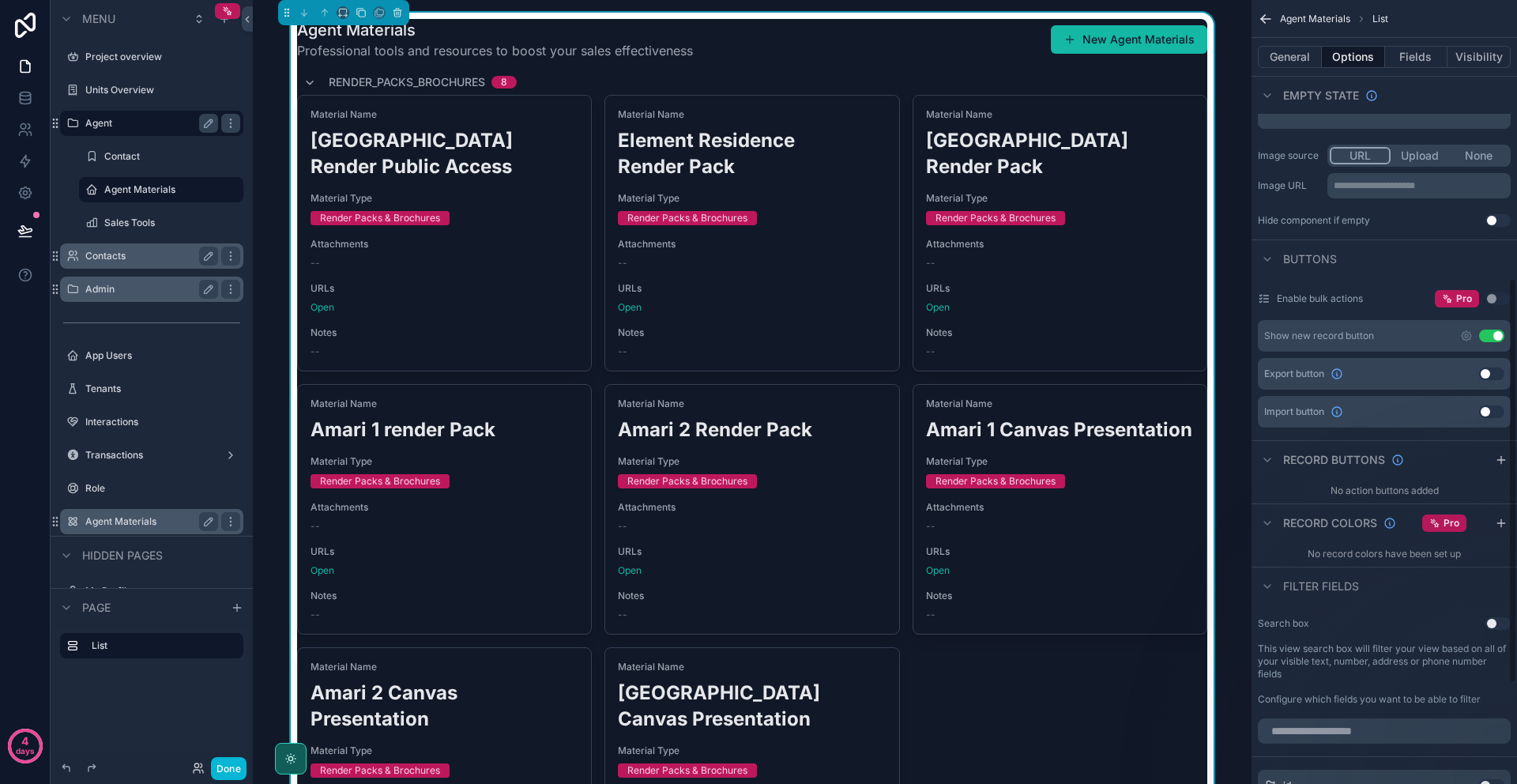
scroll to position [585, 0]
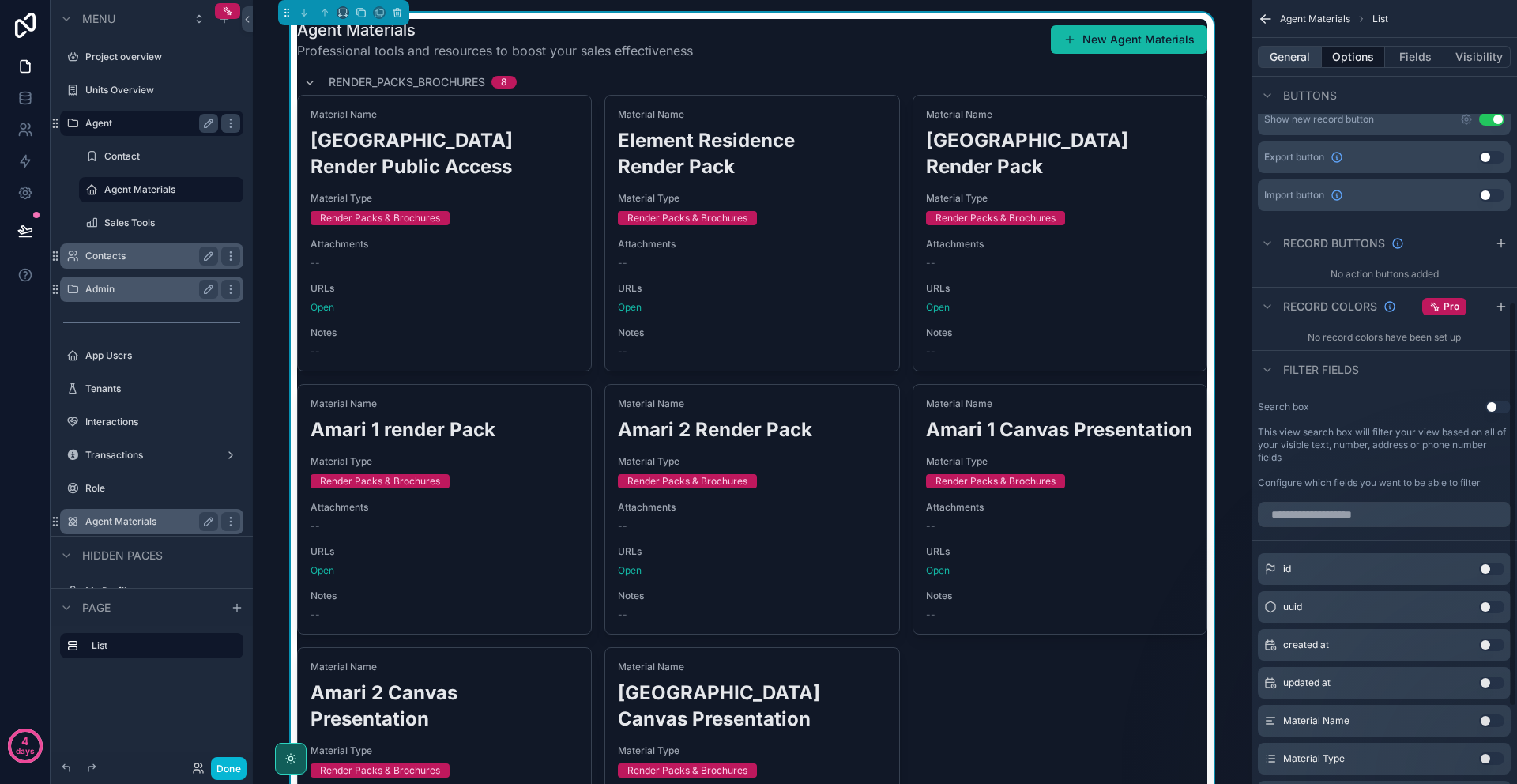
click at [1301, 59] on button "General" at bounding box center [1290, 57] width 64 height 22
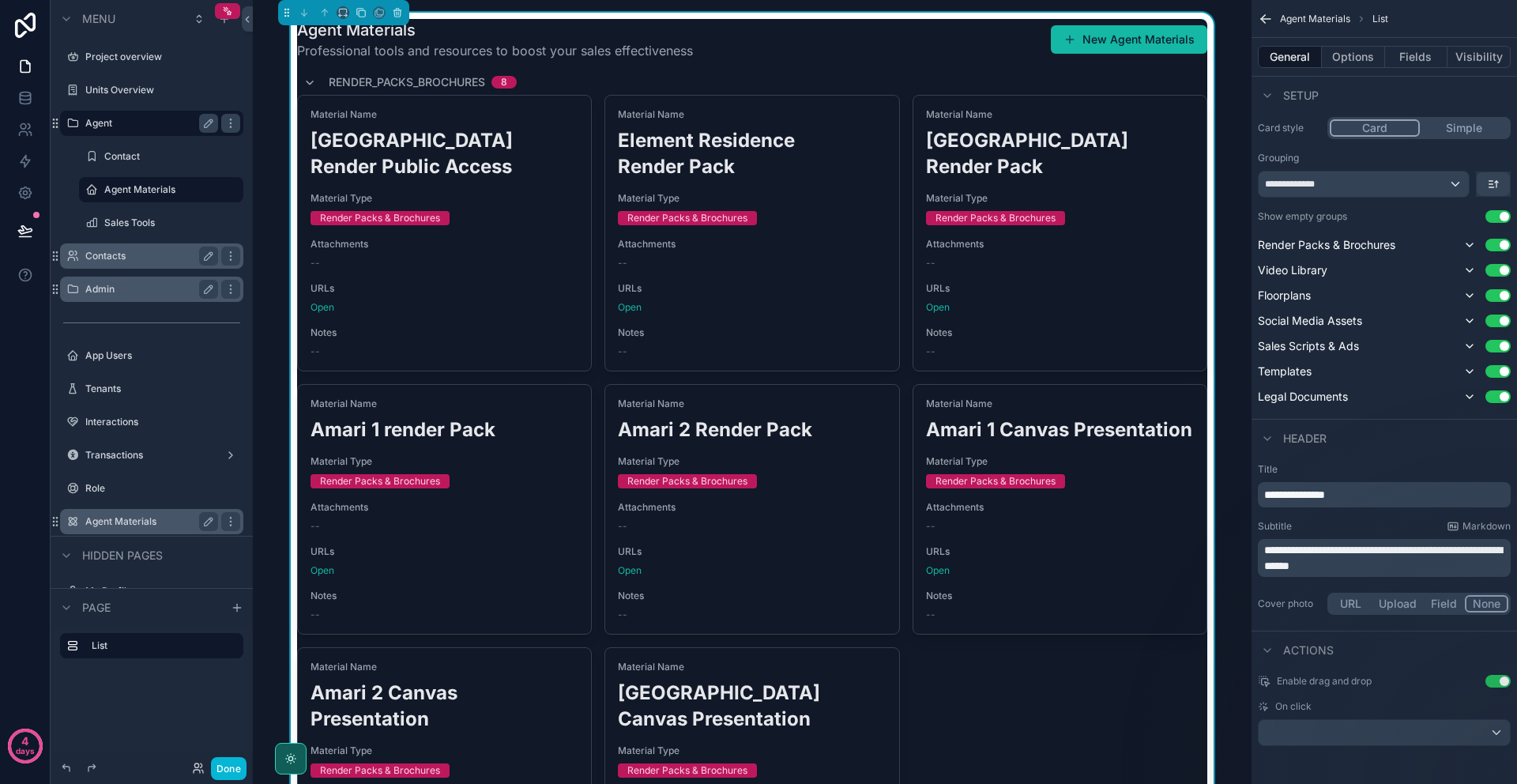
click at [1348, 167] on div "**********" at bounding box center [1385, 174] width 253 height 46
click at [1351, 169] on div "**********" at bounding box center [1385, 174] width 253 height 46
click at [1355, 177] on div "**********" at bounding box center [1364, 183] width 210 height 25
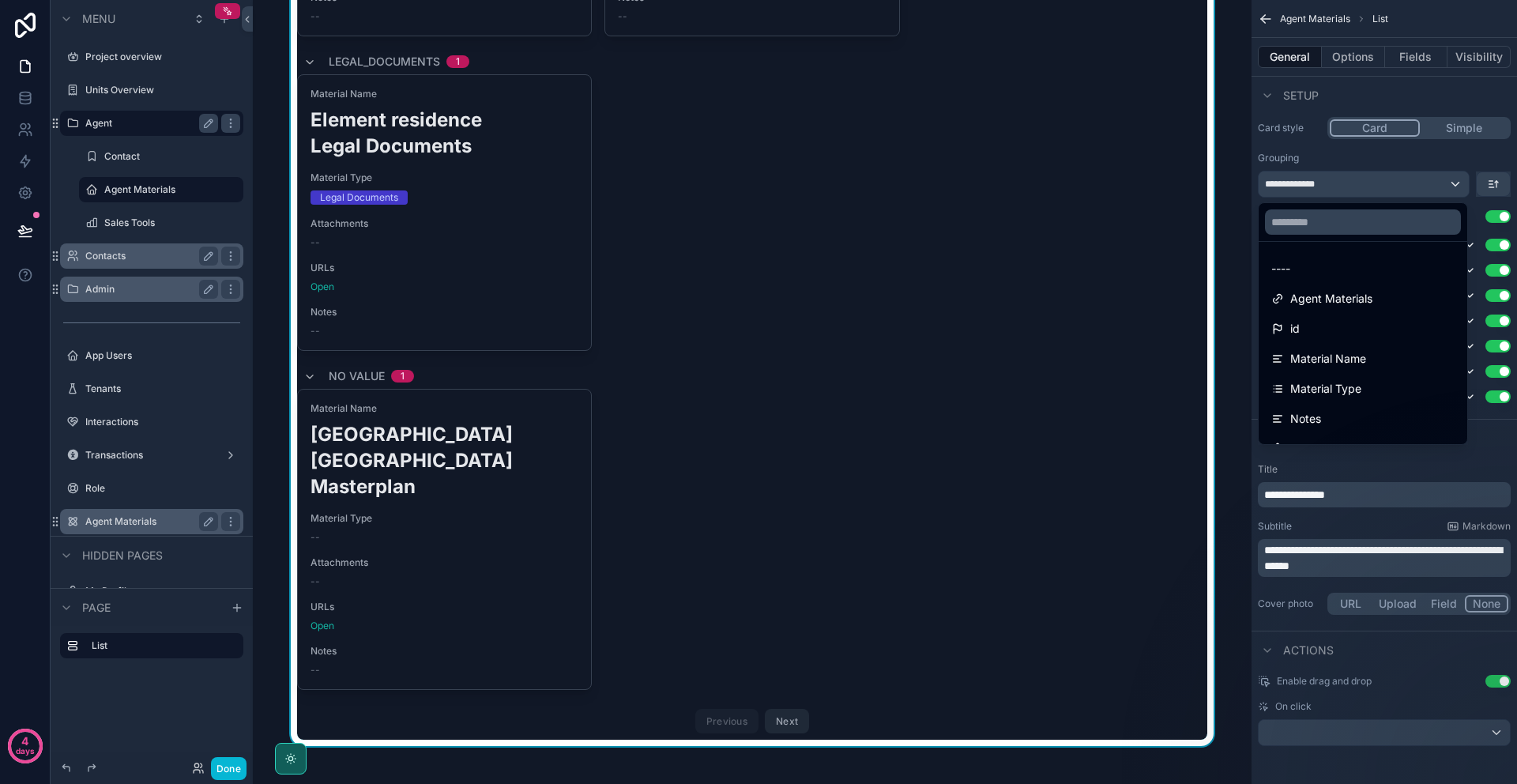
scroll to position [899, 0]
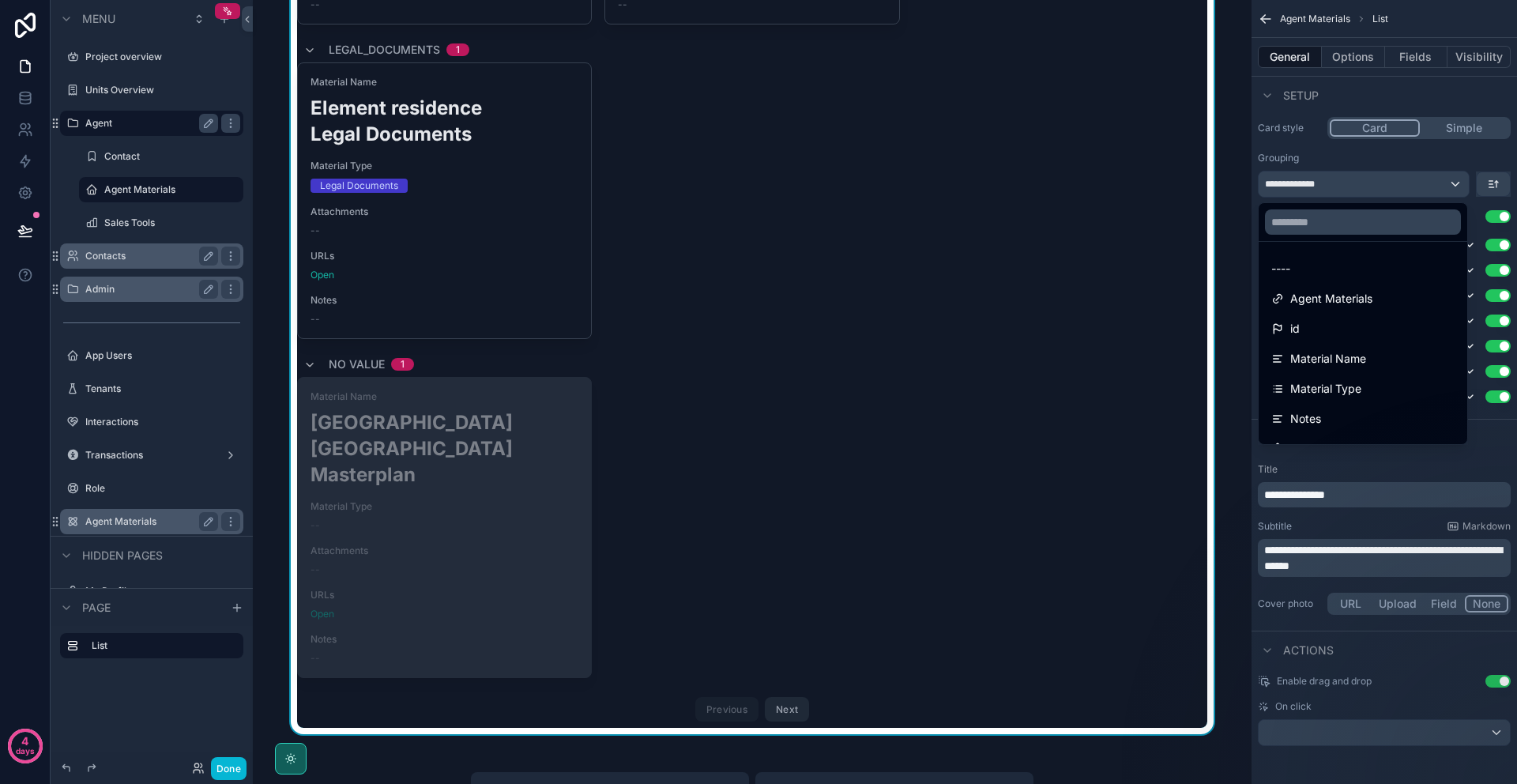
click at [402, 500] on div "Material Type --" at bounding box center [444, 516] width 268 height 32
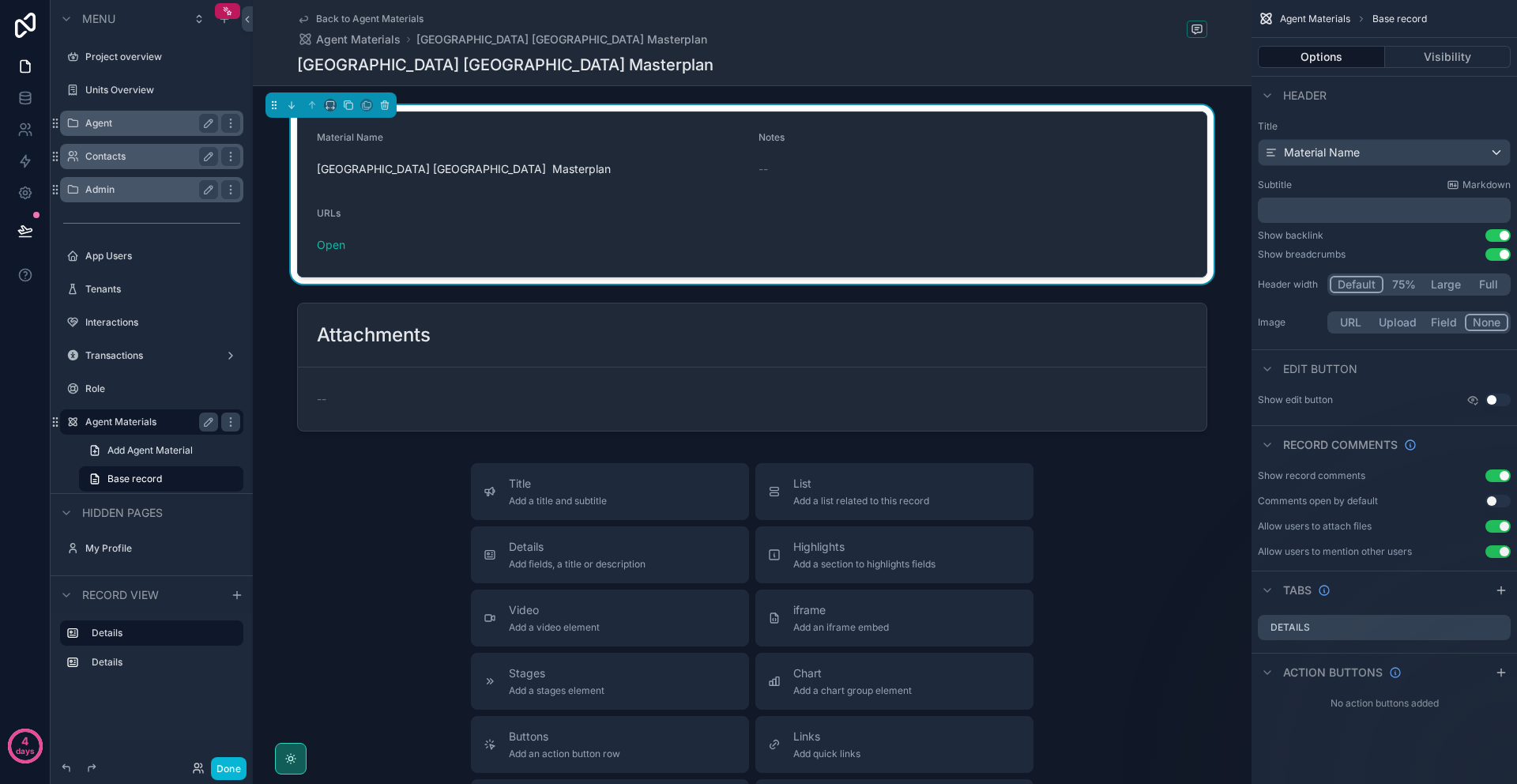
click at [589, 225] on form "Material Name Temple Heights Riverside Masterplan Notes -- URLs Open" at bounding box center [752, 194] width 909 height 165
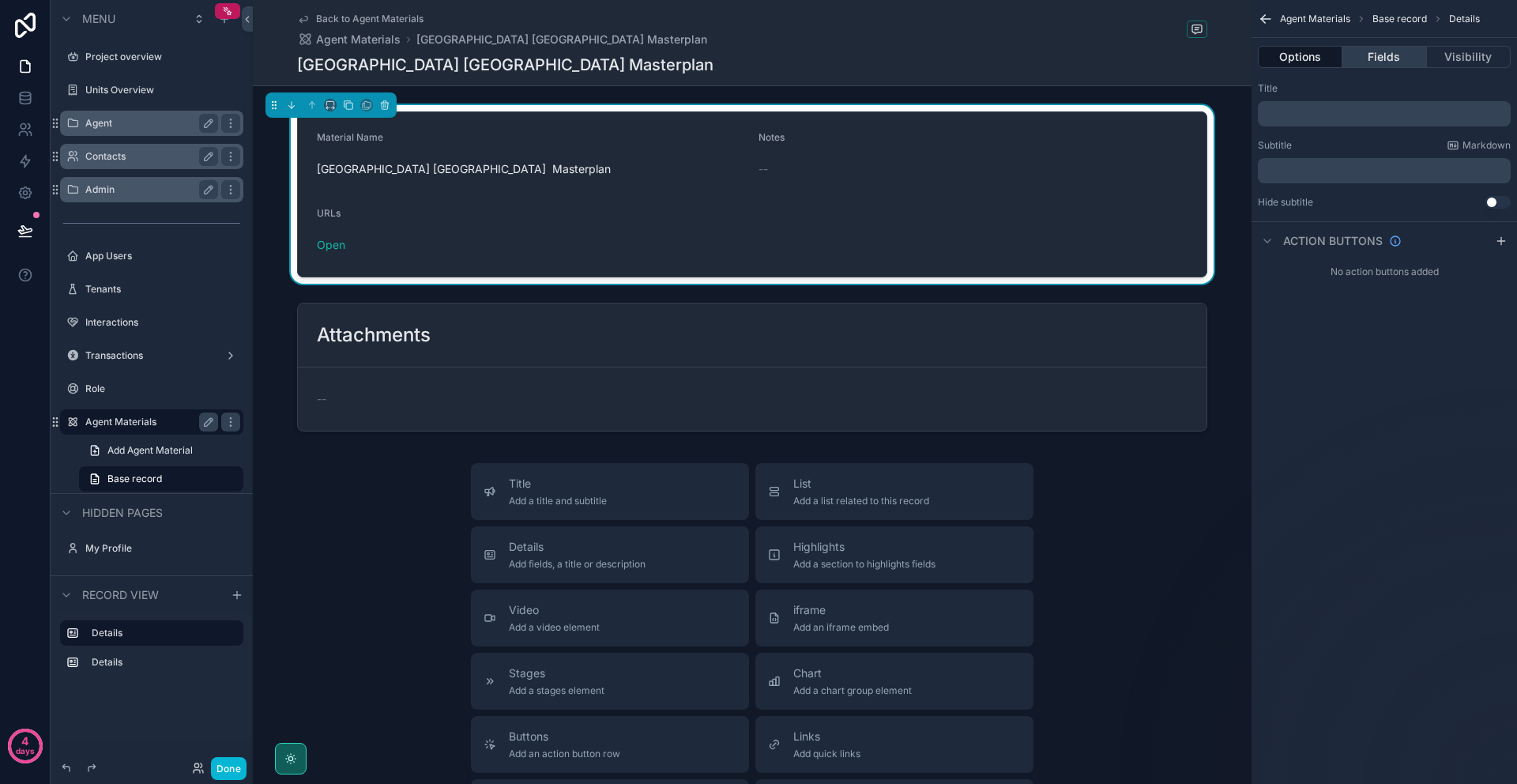
click at [1379, 59] on button "Fields" at bounding box center [1384, 57] width 84 height 22
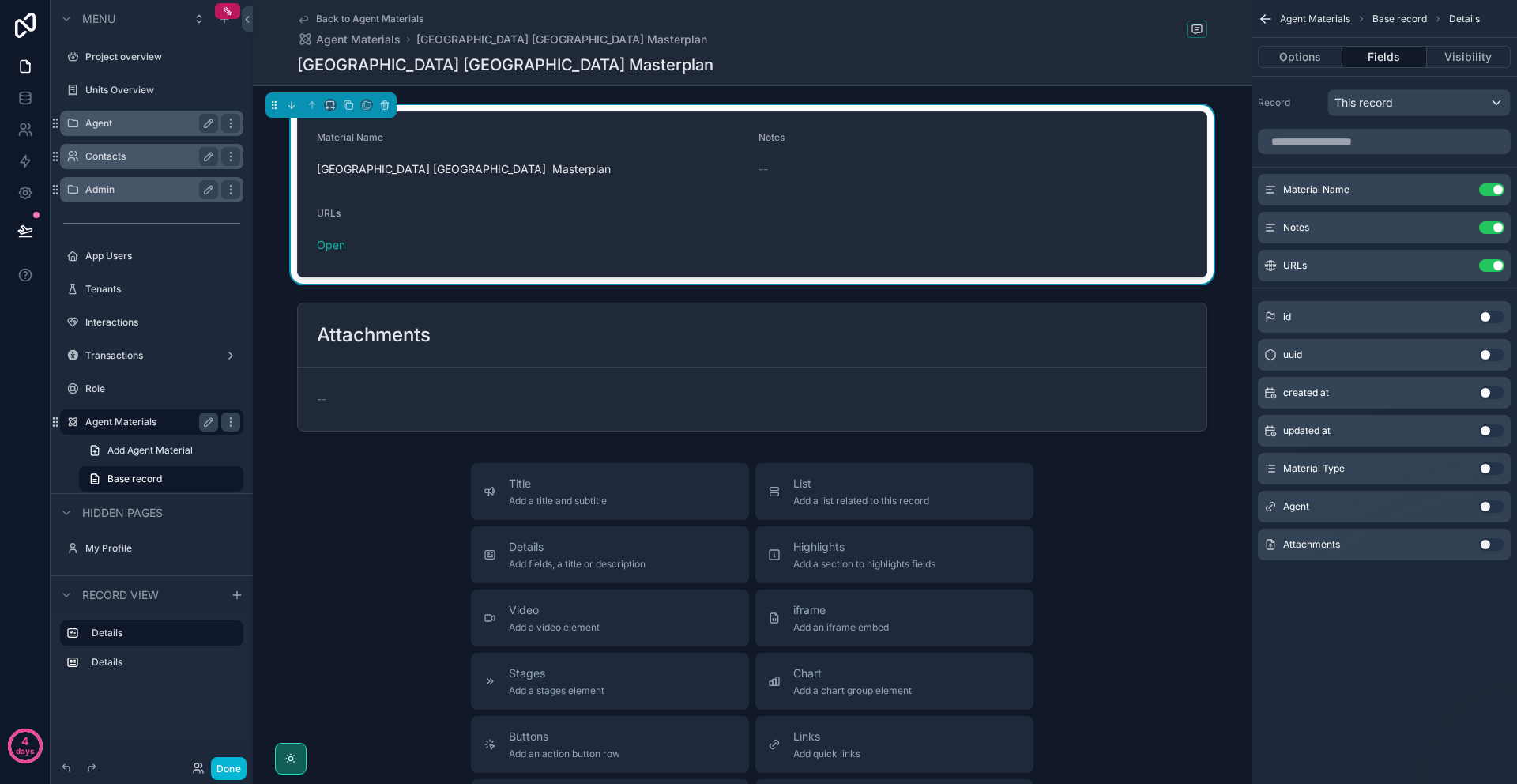
click at [1487, 467] on button "Use setting" at bounding box center [1491, 469] width 25 height 13
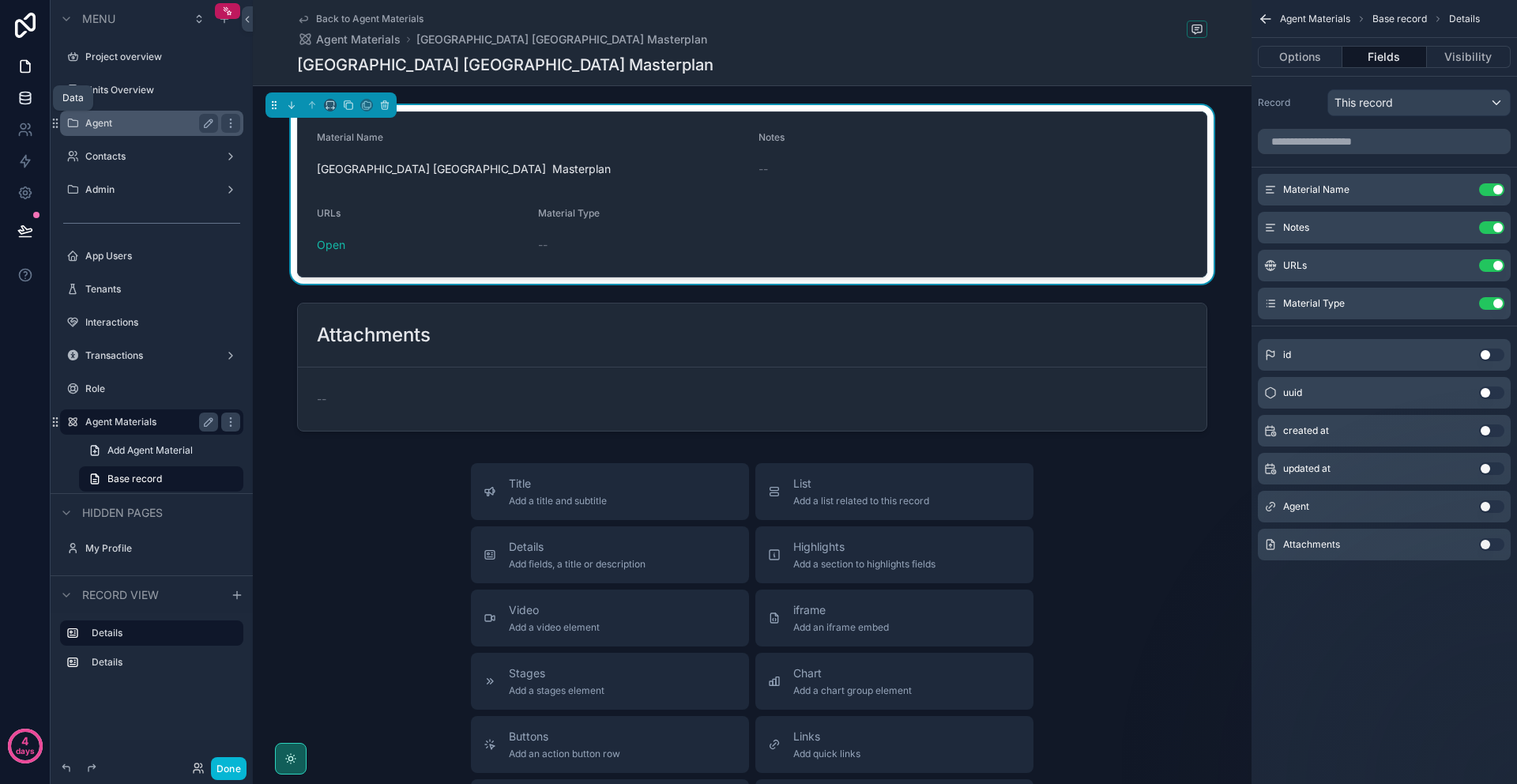
click at [38, 103] on link at bounding box center [24, 97] width 49 height 32
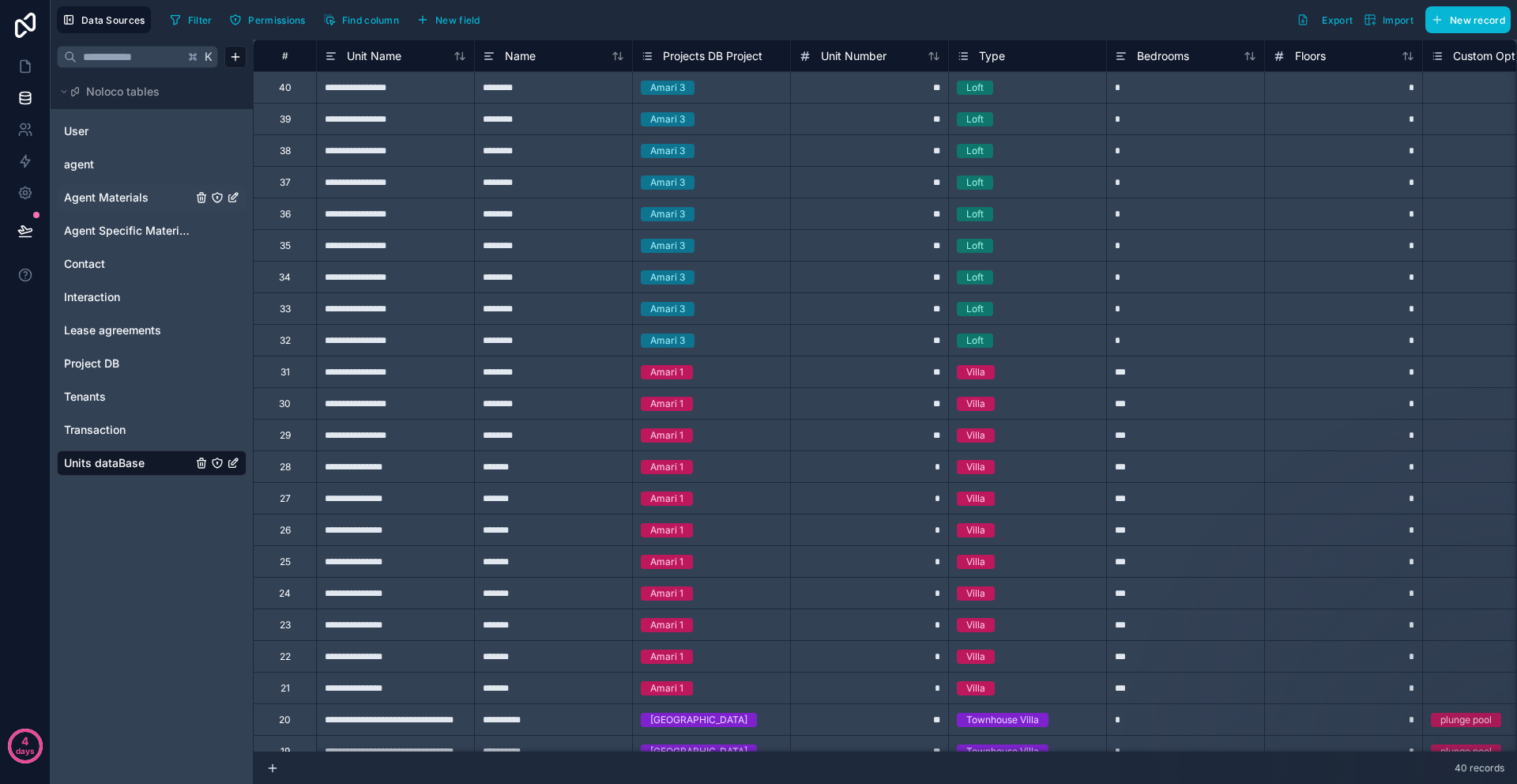
click at [121, 205] on div "Agent Materials" at bounding box center [152, 197] width 190 height 25
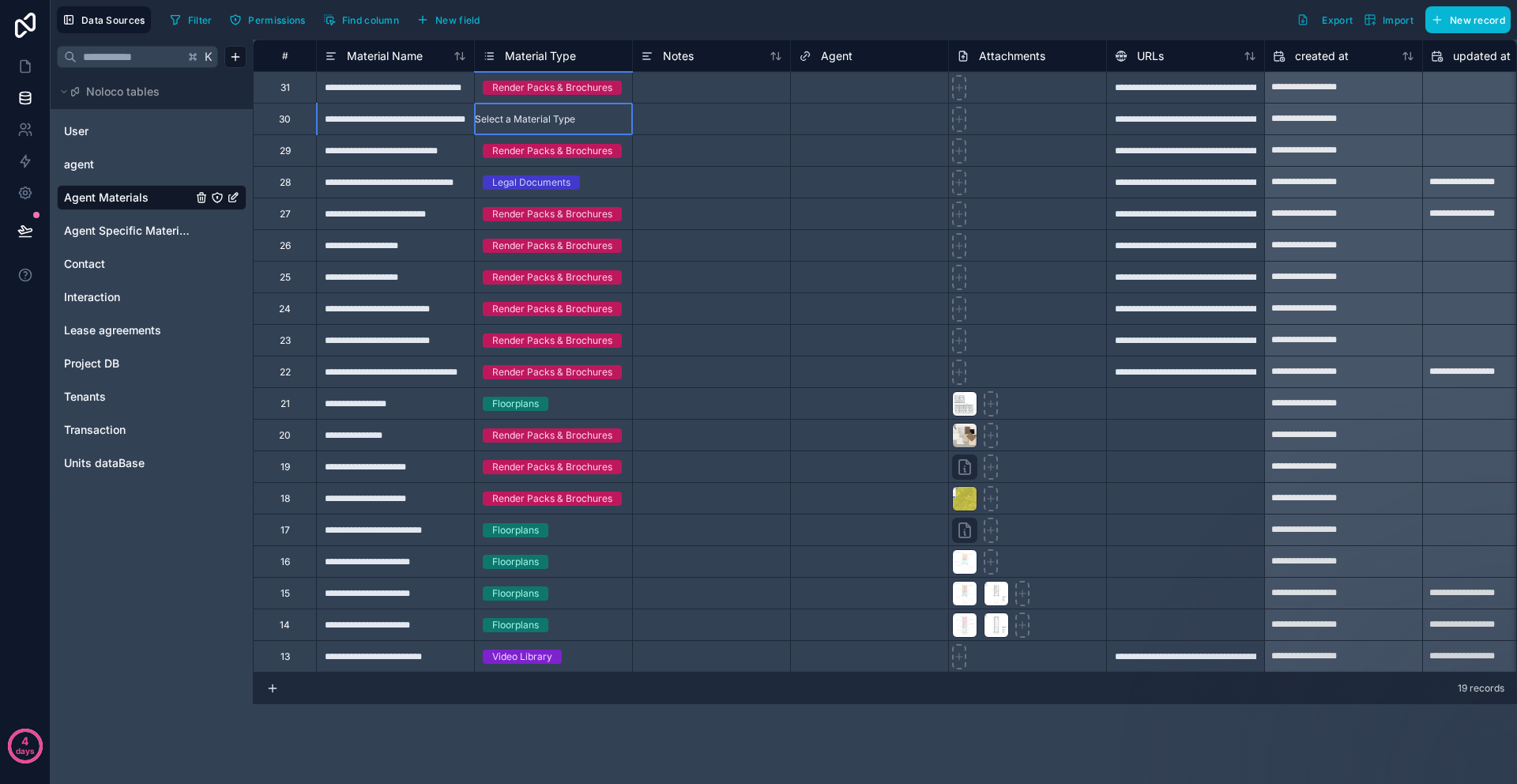
click at [516, 126] on div "Select a Material Type" at bounding box center [554, 119] width 157 height 31
click at [140, 191] on span "Agent Materials" at bounding box center [106, 197] width 84 height 15
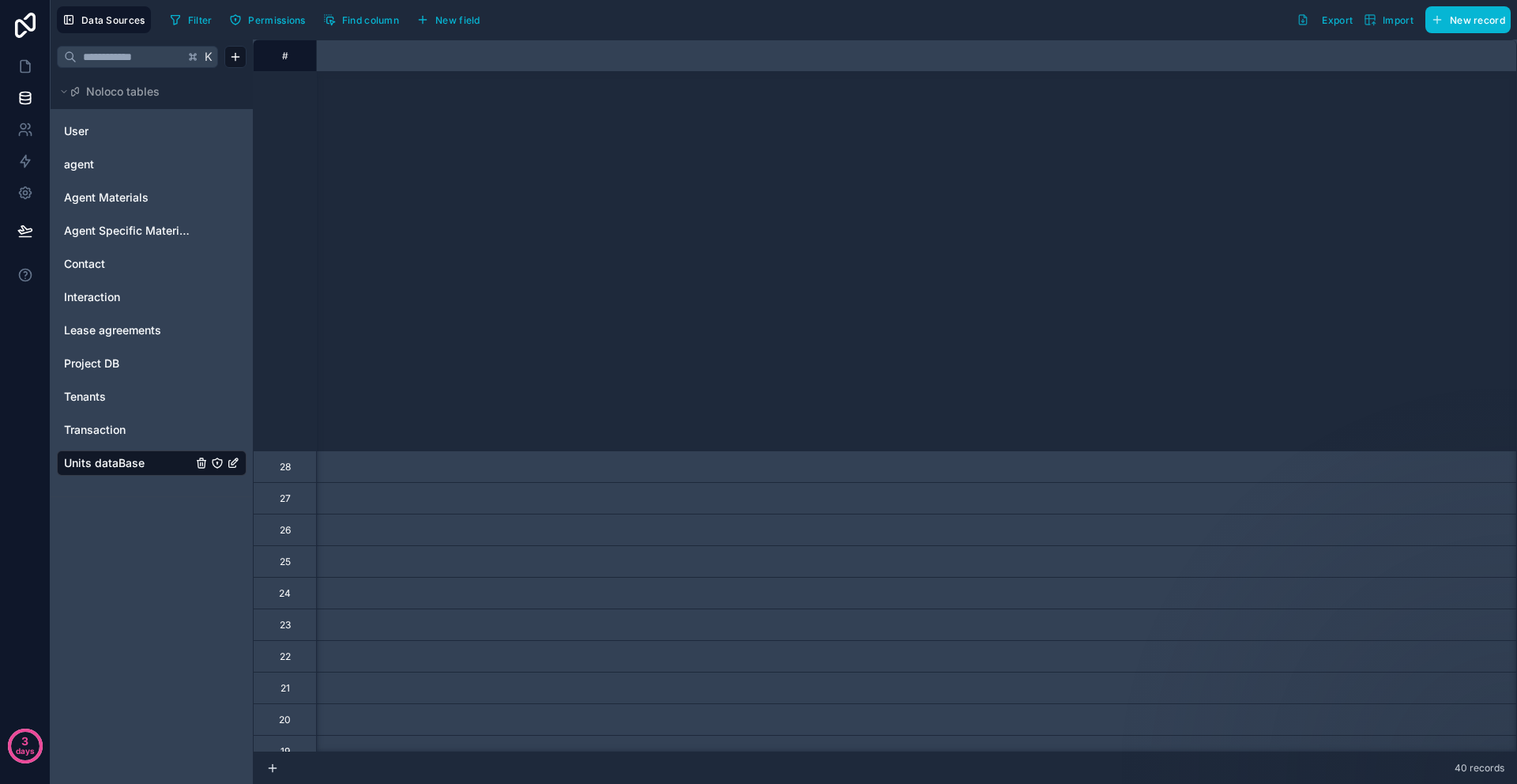
scroll to position [584, 2063]
